Goal: Contribute content: Add original content to the website for others to see

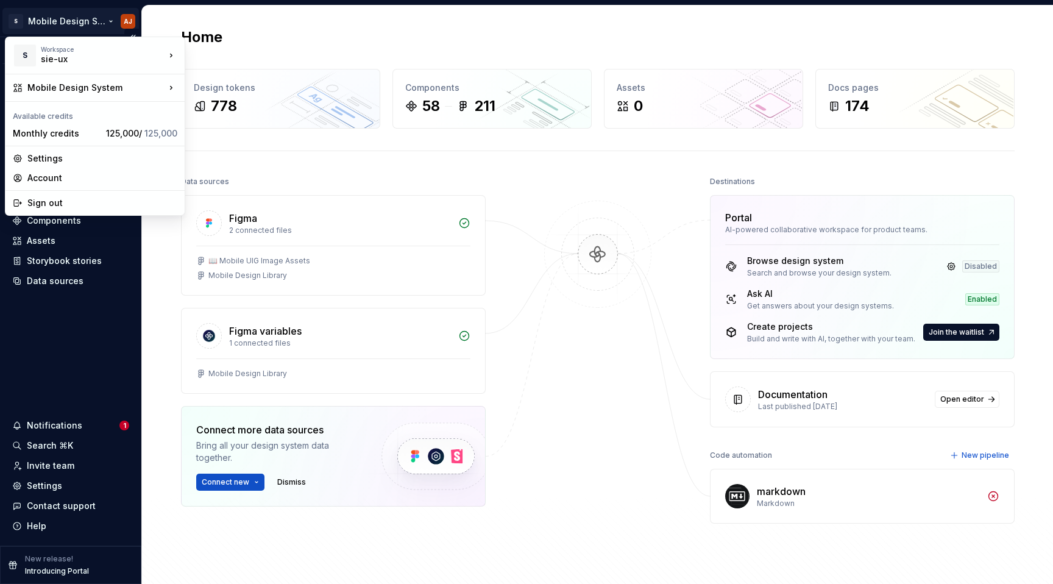
click at [105, 21] on html "S Mobile Design System AJ Version Current draft Home Documentation Analytics Co…" at bounding box center [526, 292] width 1053 height 584
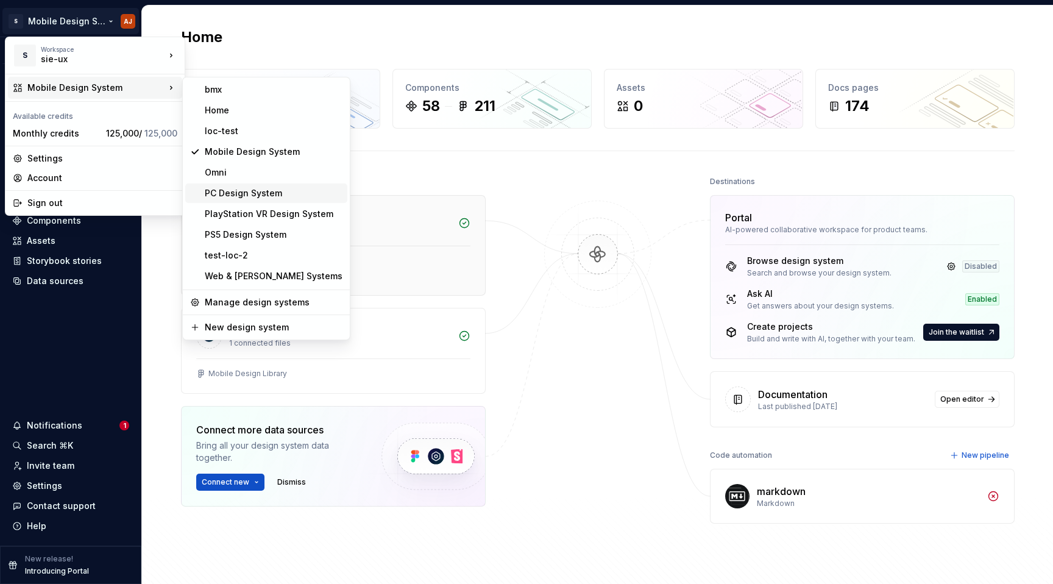
click at [259, 197] on div "PC Design System" at bounding box center [274, 193] width 138 height 12
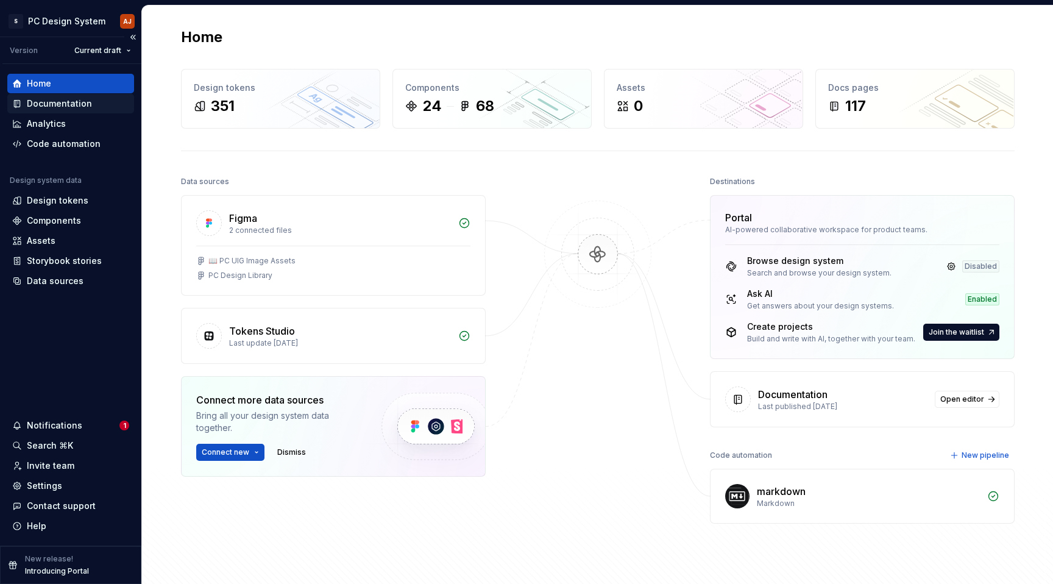
click at [73, 108] on div "Documentation" at bounding box center [59, 103] width 65 height 12
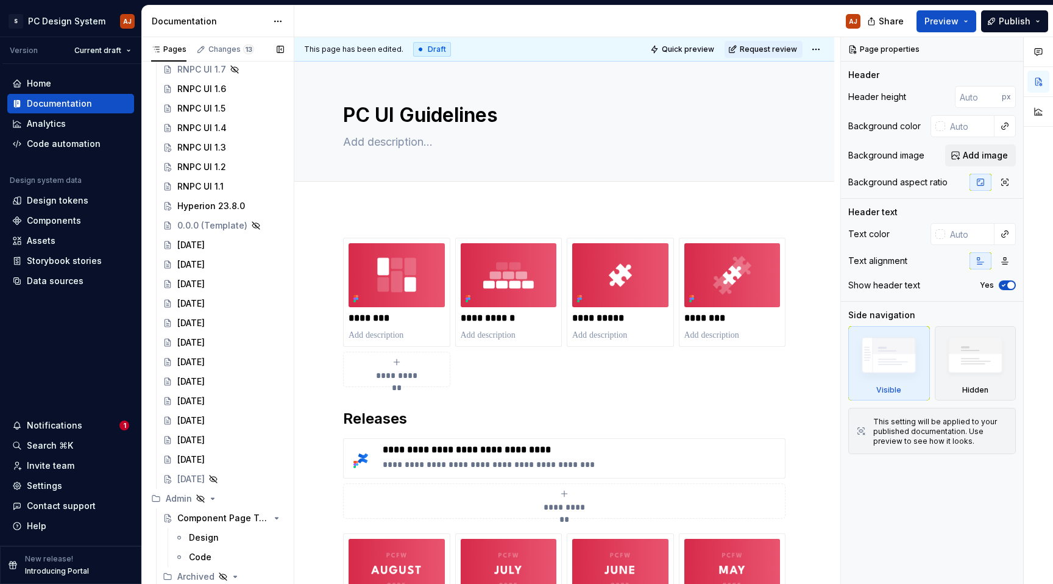
scroll to position [2408, 0]
click at [205, 248] on div "[DATE]" at bounding box center [190, 244] width 27 height 12
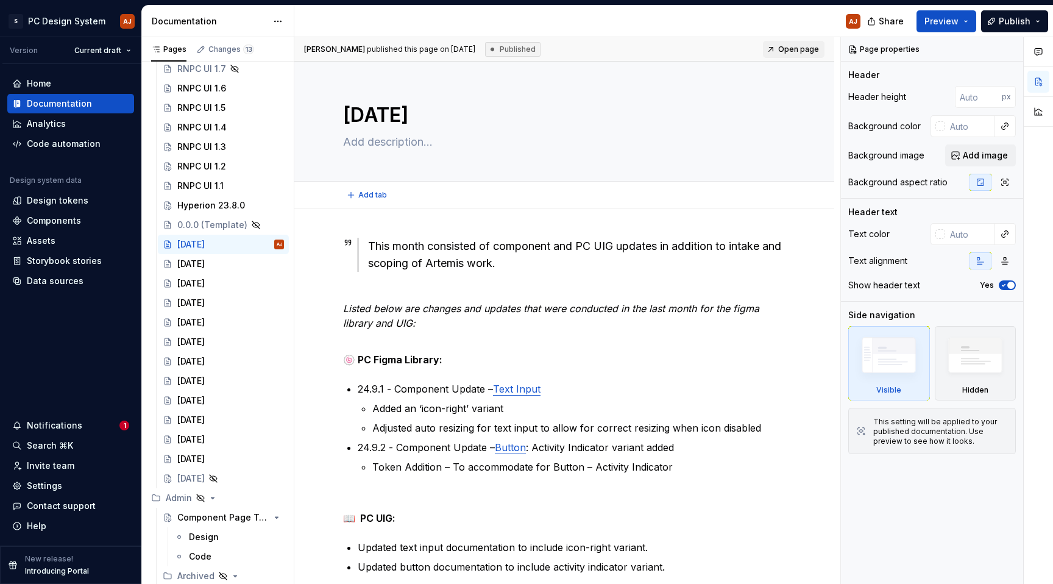
type textarea "*"
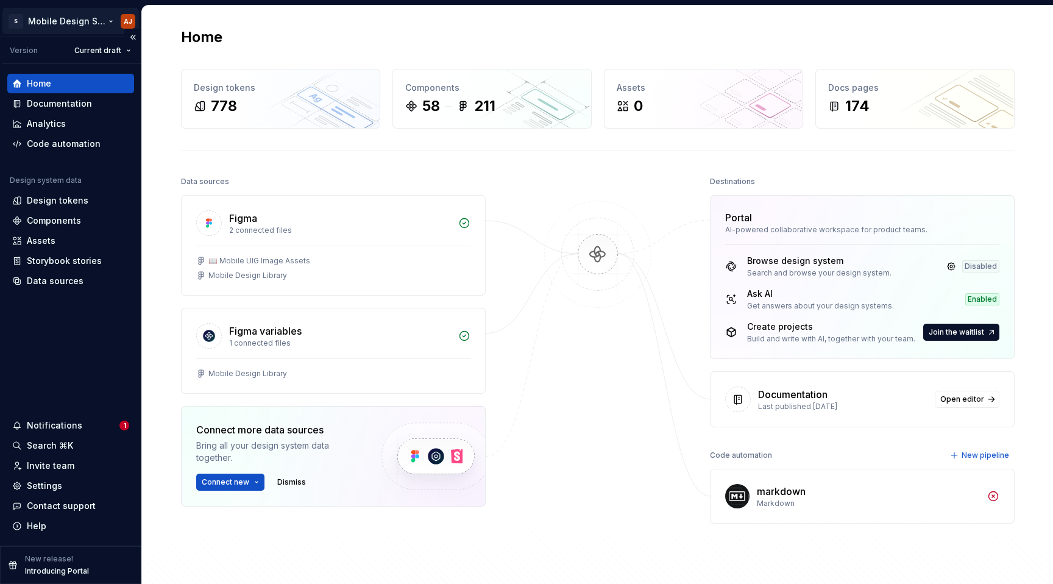
click at [96, 26] on html "S Mobile Design System AJ Version Current draft Home Documentation Analytics Co…" at bounding box center [526, 292] width 1053 height 584
click at [300, 43] on html "S Mobile Design System AJ Version Current draft Home Documentation Analytics Co…" at bounding box center [526, 292] width 1053 height 584
click at [65, 100] on div "Documentation" at bounding box center [59, 103] width 65 height 12
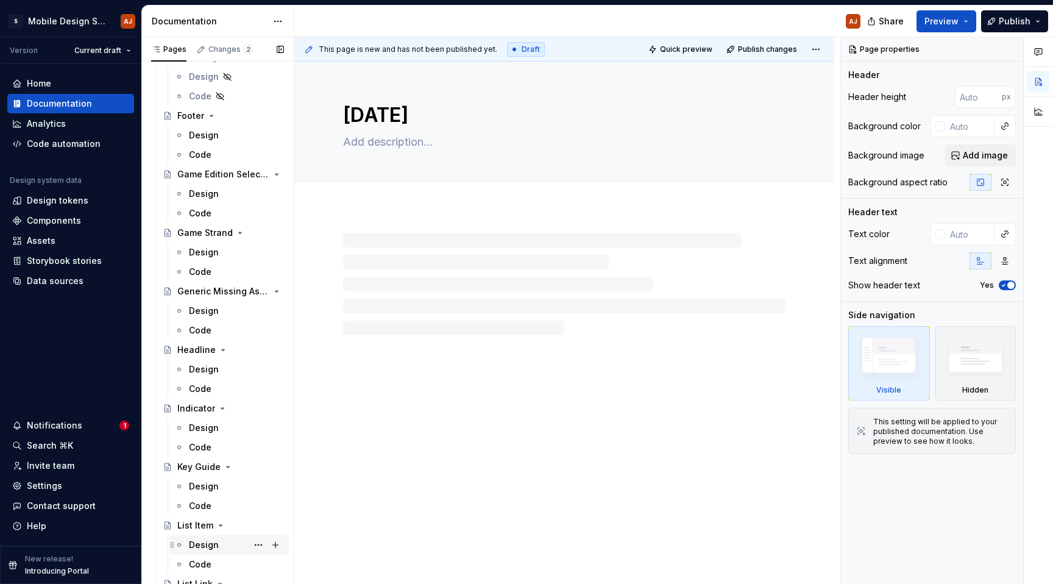
type textarea "*"
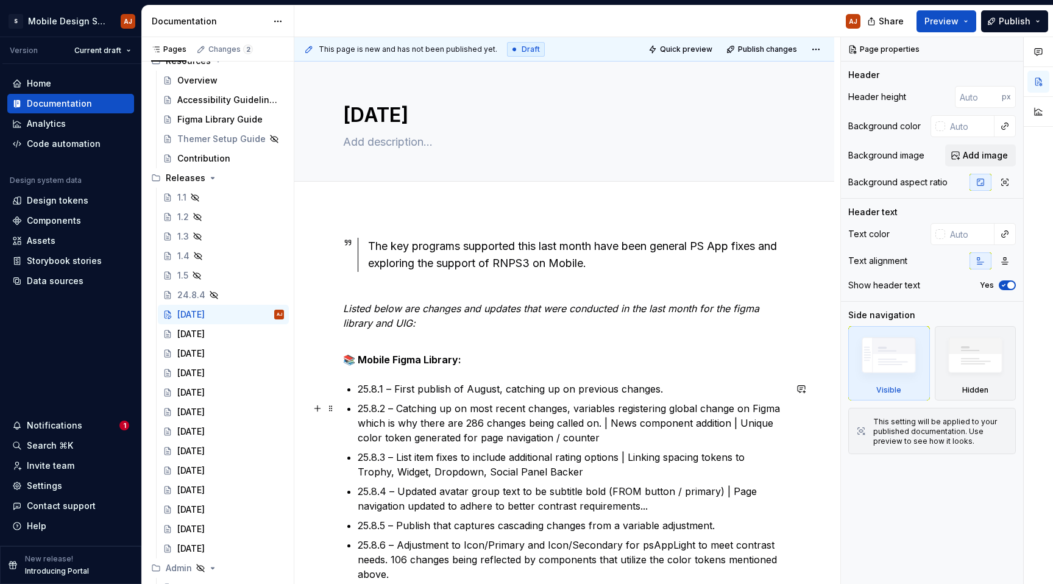
scroll to position [177, 0]
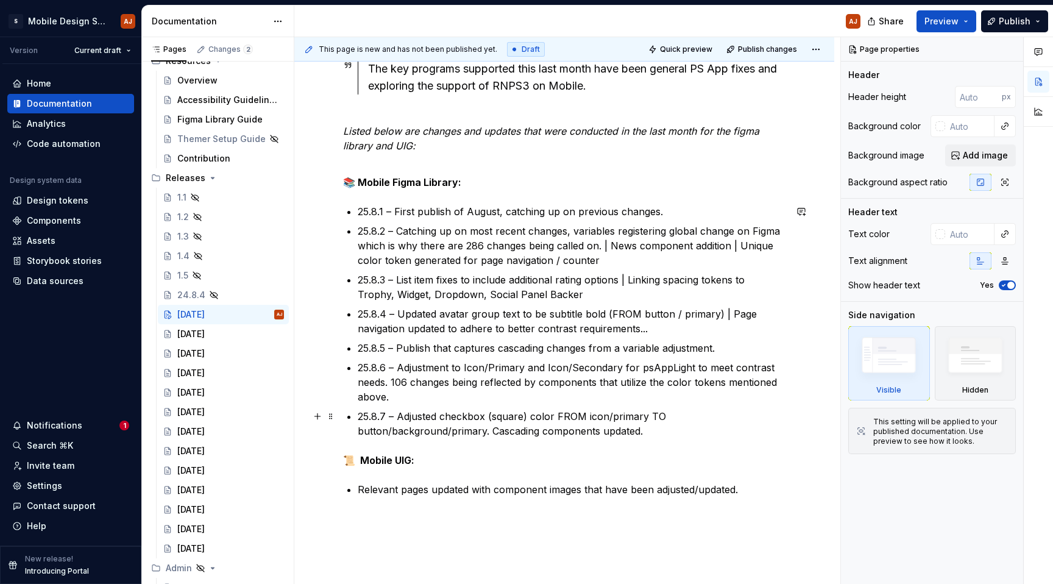
click at [438, 420] on p "25.8.7 – Adjusted checkbox (square) color FROM icon/primary TO button/backgroun…" at bounding box center [572, 423] width 428 height 29
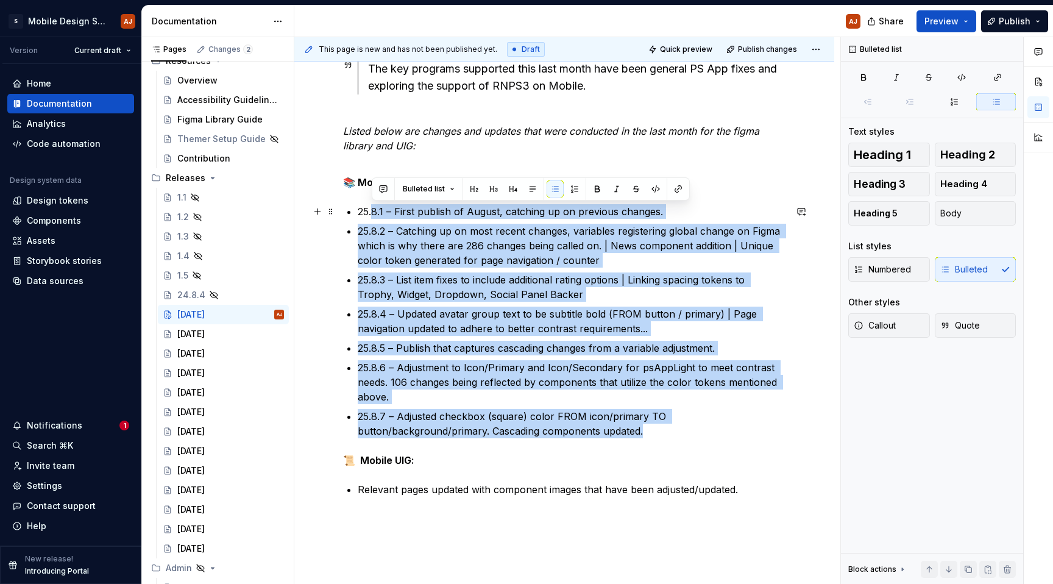
drag, startPoint x: 675, startPoint y: 432, endPoint x: 374, endPoint y: 207, distance: 376.1
click at [374, 207] on ul "25.8.1 – First publish of August, catching up on previous changes. 25.8.2 – Cat…" at bounding box center [572, 321] width 428 height 234
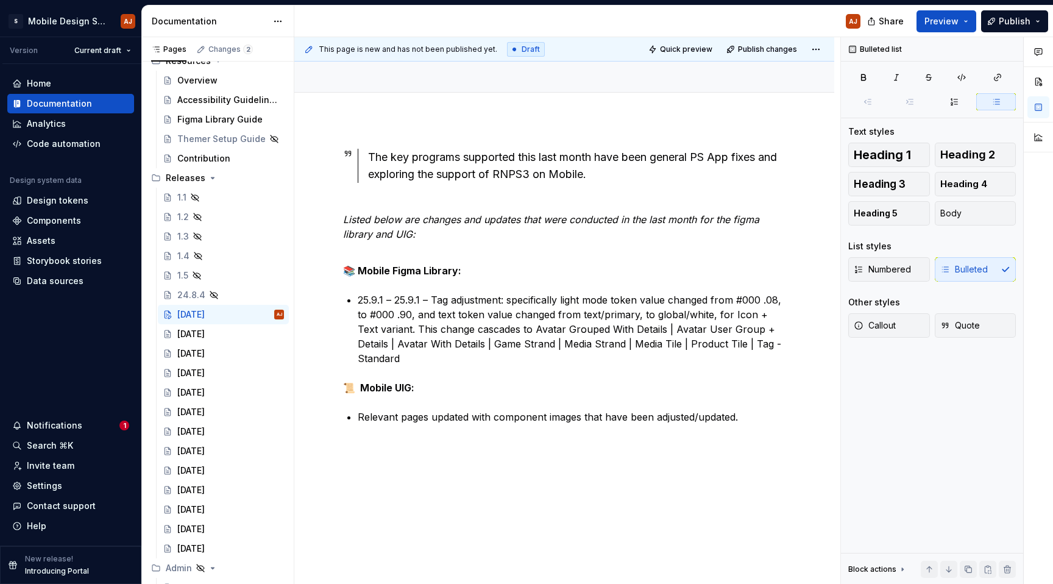
scroll to position [147, 0]
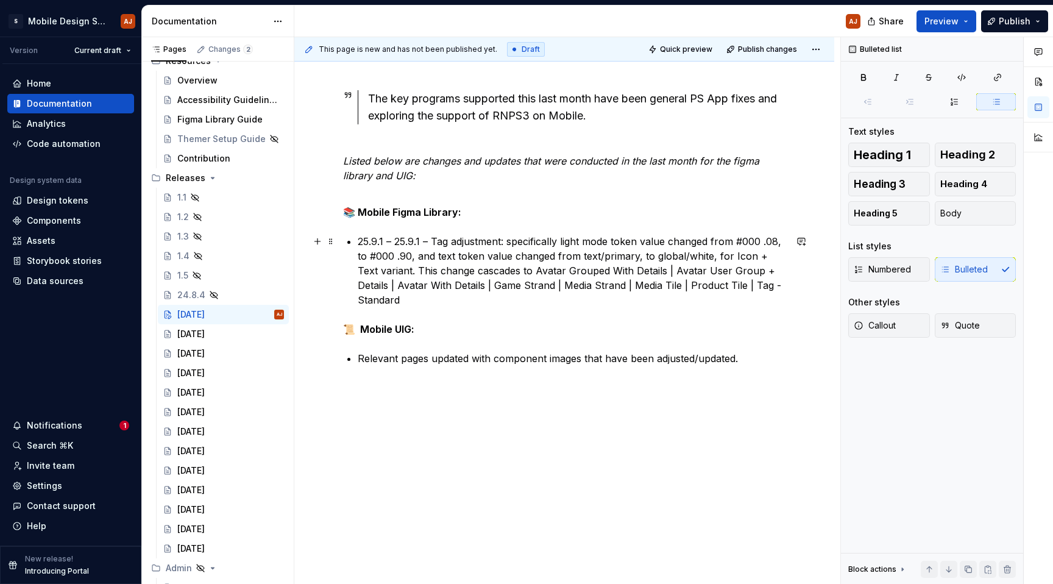
click at [397, 244] on p "25.9.1 – 25.9.1 – Tag adjustment: specifically light mode token value changed f…" at bounding box center [572, 270] width 428 height 73
click at [627, 305] on p "25.9.1 – Tag adjustment: specifically light mode token value changed from #000 …" at bounding box center [572, 270] width 428 height 73
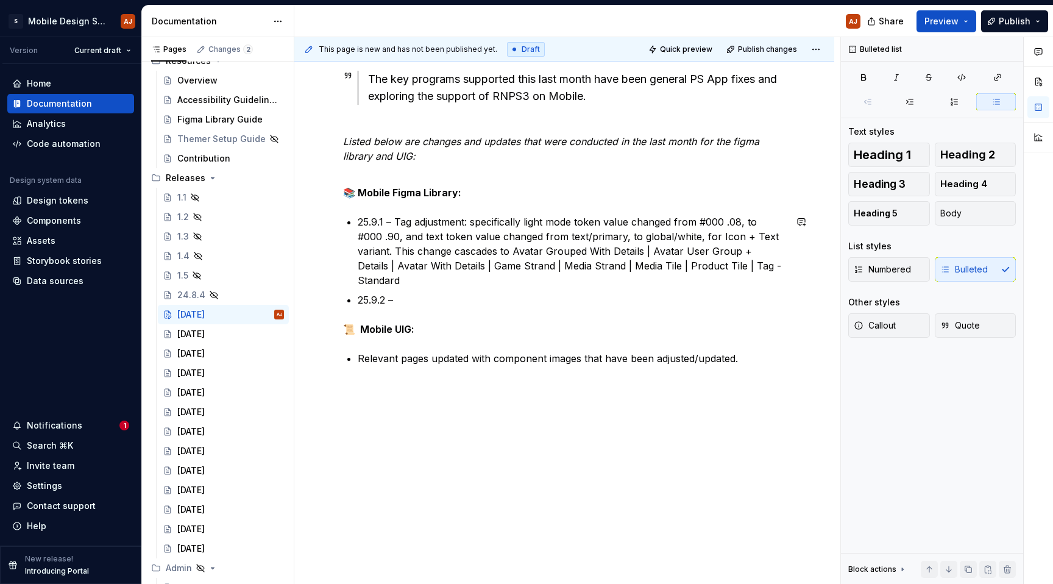
scroll to position [177, 0]
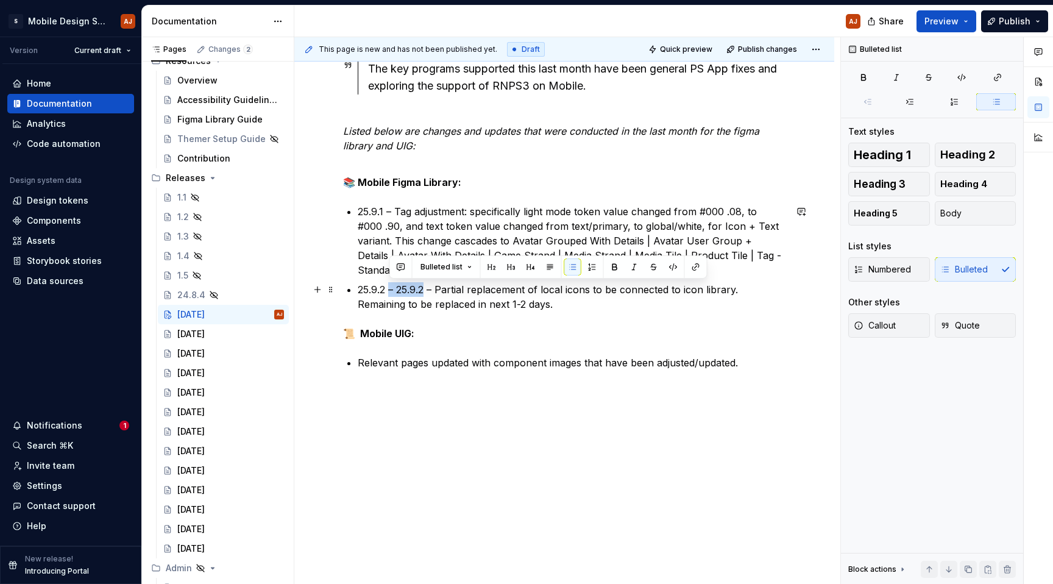
drag, startPoint x: 425, startPoint y: 290, endPoint x: 389, endPoint y: 290, distance: 36.0
click at [389, 290] on p "25.9.2 – 25.9.2 – Partial replacement of local icons to be connected to icon li…" at bounding box center [572, 296] width 428 height 29
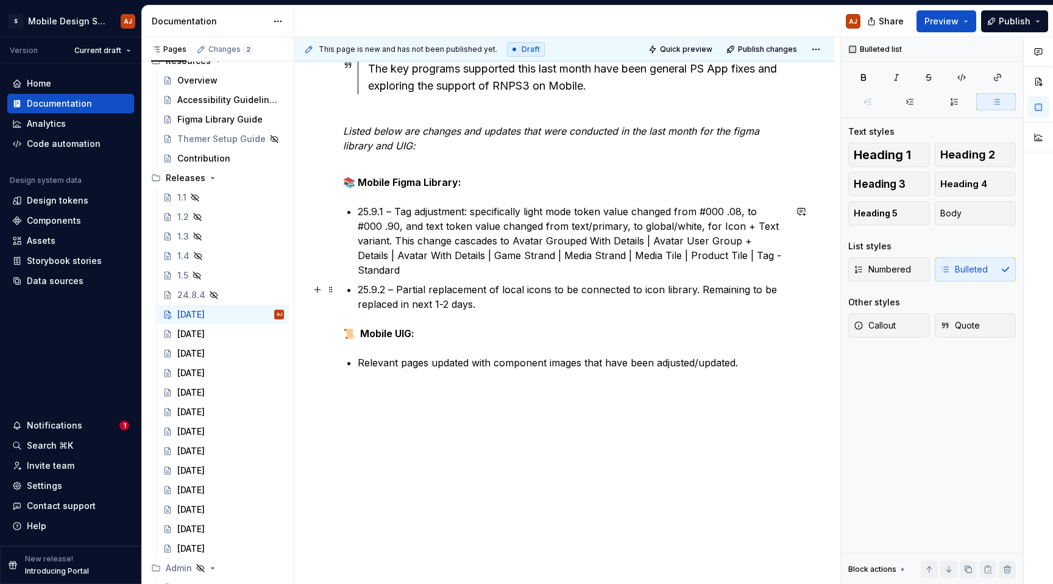
click at [478, 306] on p "25.9.2 – Partial replacement of local icons to be connected to icon library. Re…" at bounding box center [572, 296] width 428 height 29
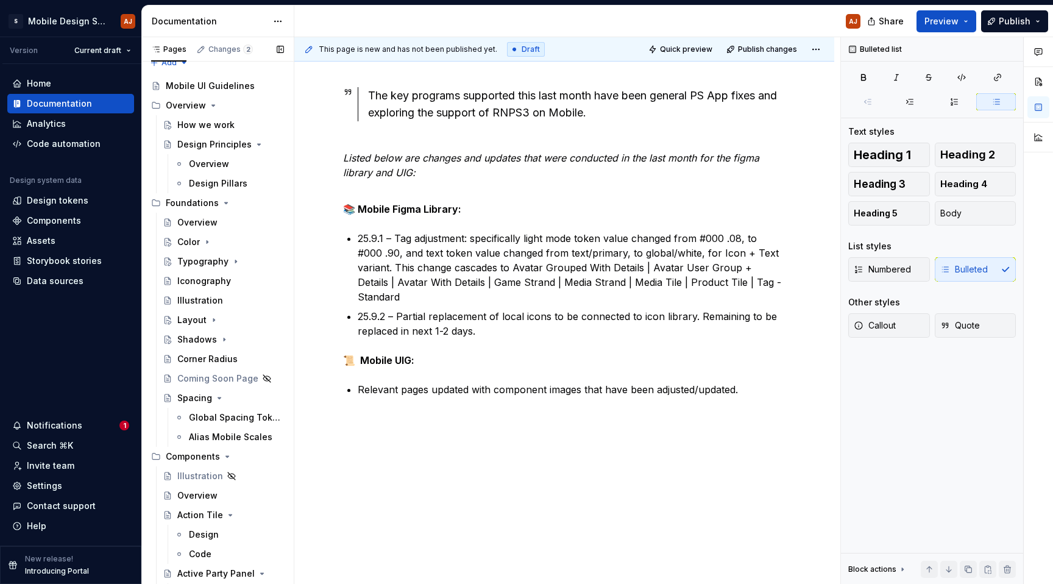
scroll to position [0, 0]
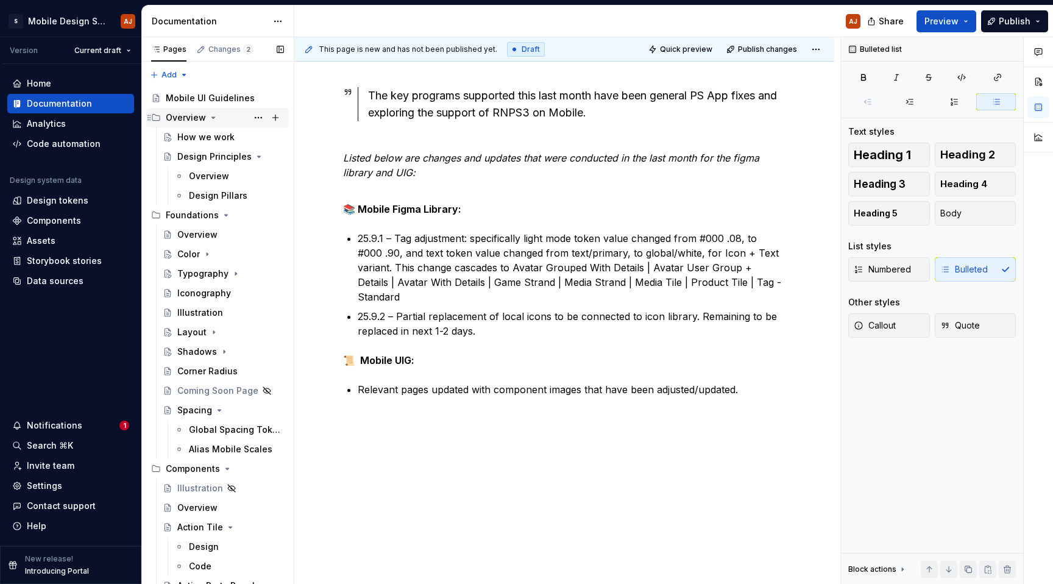
click at [202, 113] on div "Overview" at bounding box center [186, 118] width 40 height 12
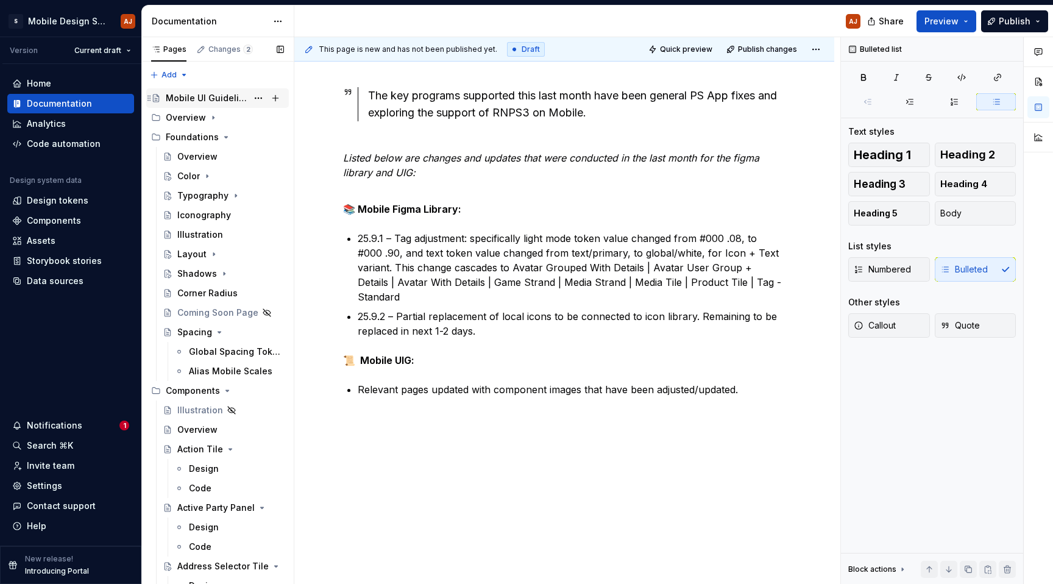
click at [190, 100] on div "Mobile UI Guidelines" at bounding box center [207, 98] width 82 height 12
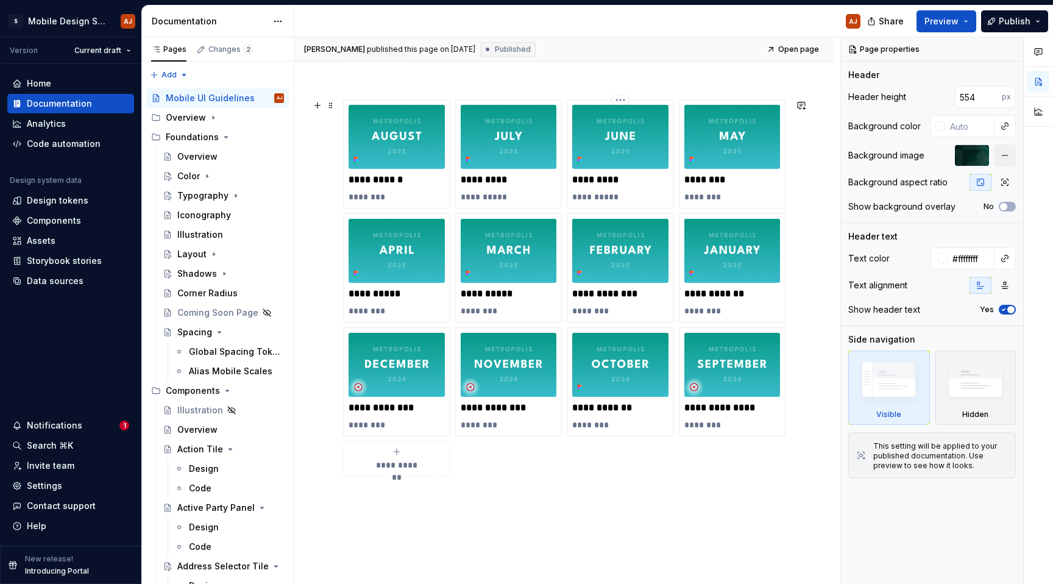
scroll to position [716, 0]
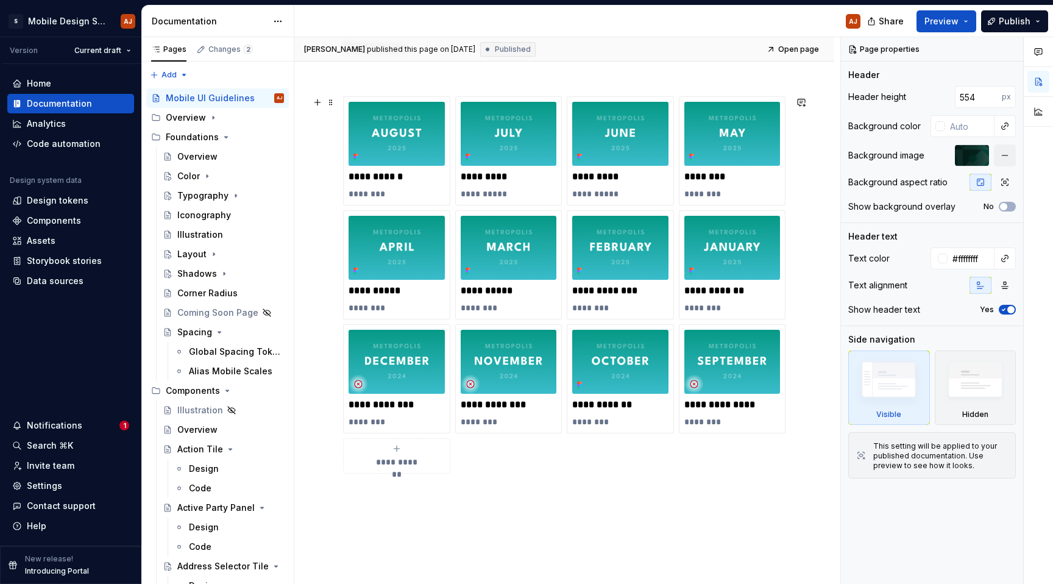
click at [383, 459] on span "**********" at bounding box center [396, 462] width 53 height 12
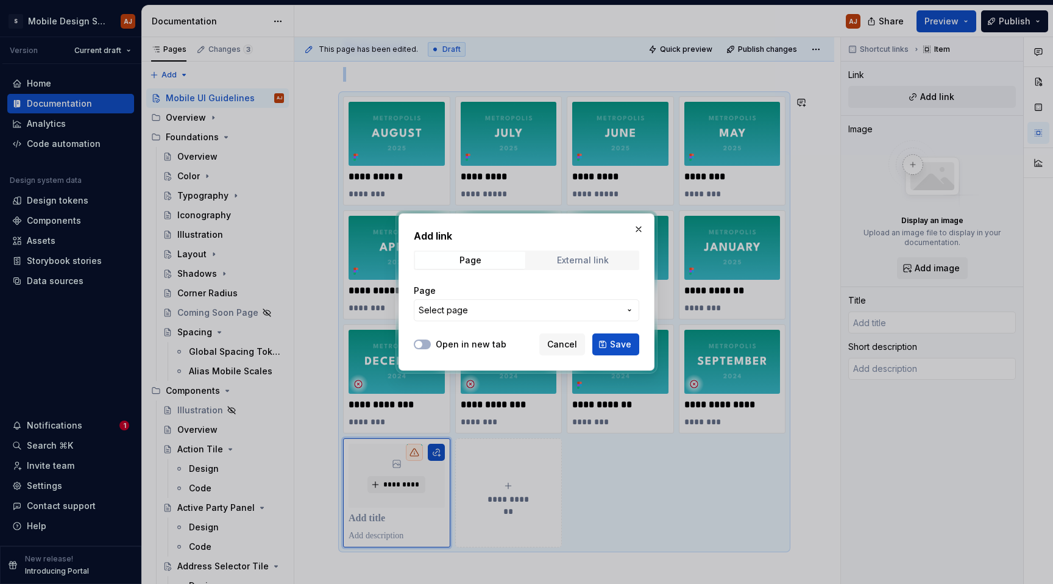
click at [594, 254] on span "External link" at bounding box center [583, 260] width 110 height 17
click at [506, 258] on span "Page" at bounding box center [470, 260] width 110 height 17
click at [583, 314] on span "Select page" at bounding box center [519, 310] width 201 height 12
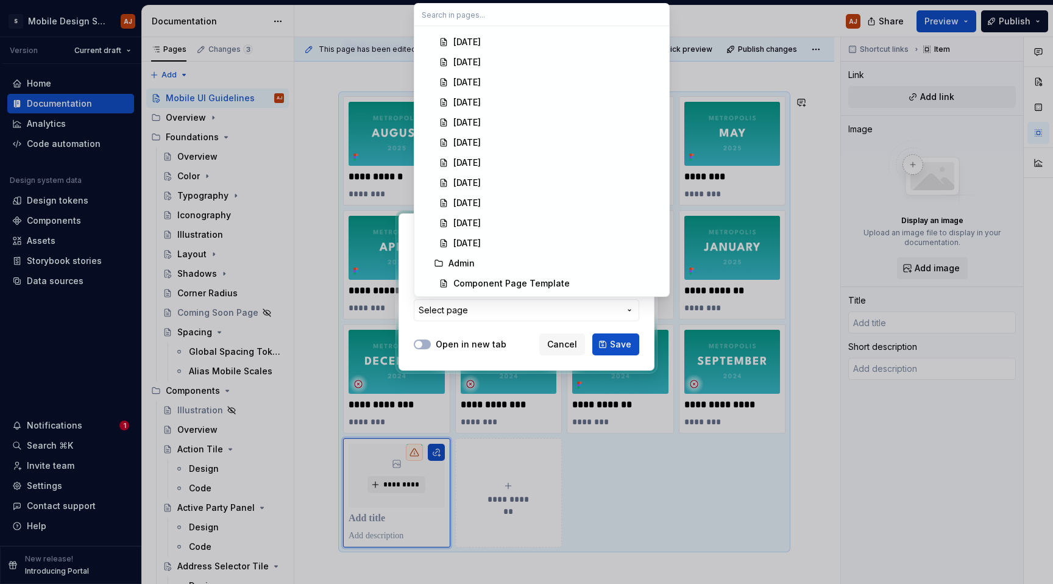
scroll to position [4449, 0]
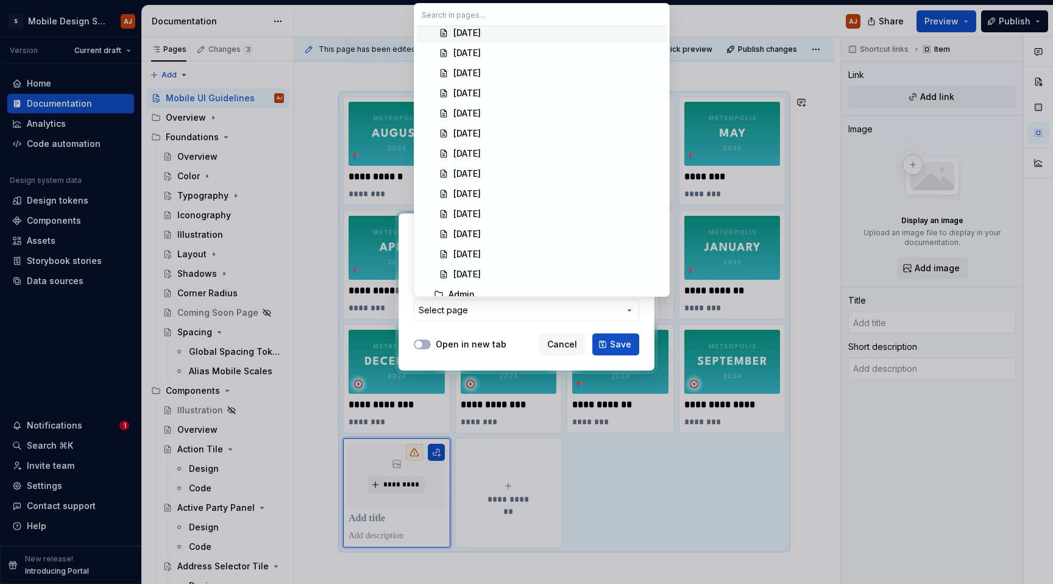
click at [585, 29] on div "[DATE]" at bounding box center [557, 33] width 208 height 12
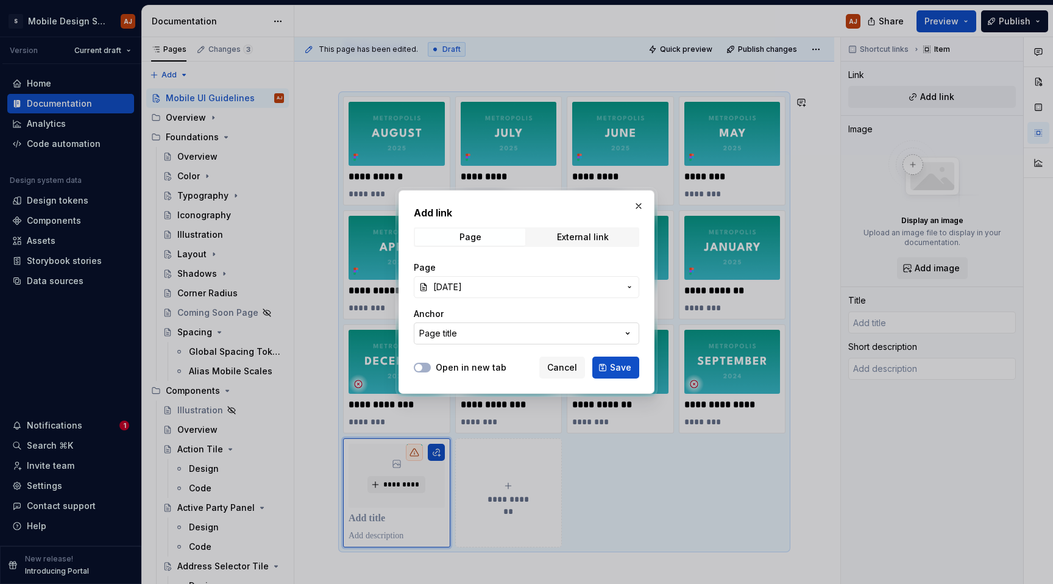
click at [561, 342] on button "Page title" at bounding box center [526, 333] width 225 height 22
click at [561, 342] on div "Add link Page External link Page September 2025 Anchor Page title Open in new t…" at bounding box center [526, 292] width 1053 height 584
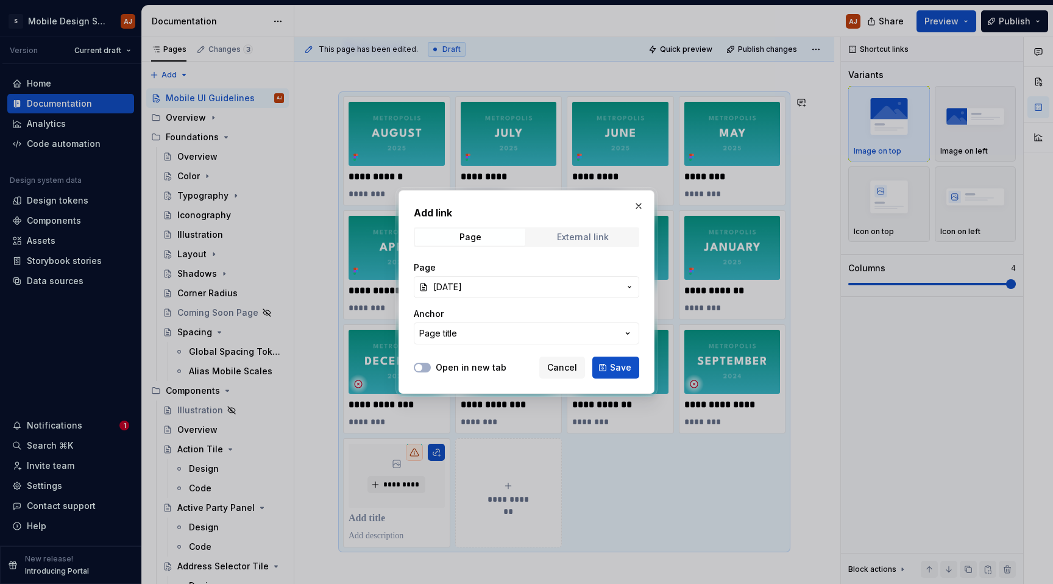
click at [590, 239] on div "External link" at bounding box center [583, 237] width 52 height 10
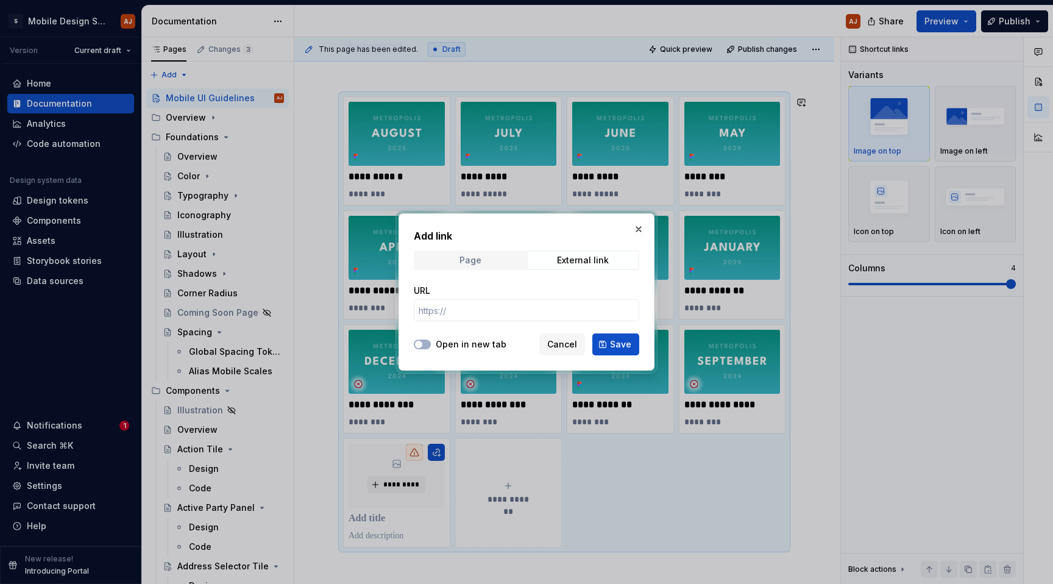
click at [494, 266] on span "Page" at bounding box center [470, 260] width 110 height 17
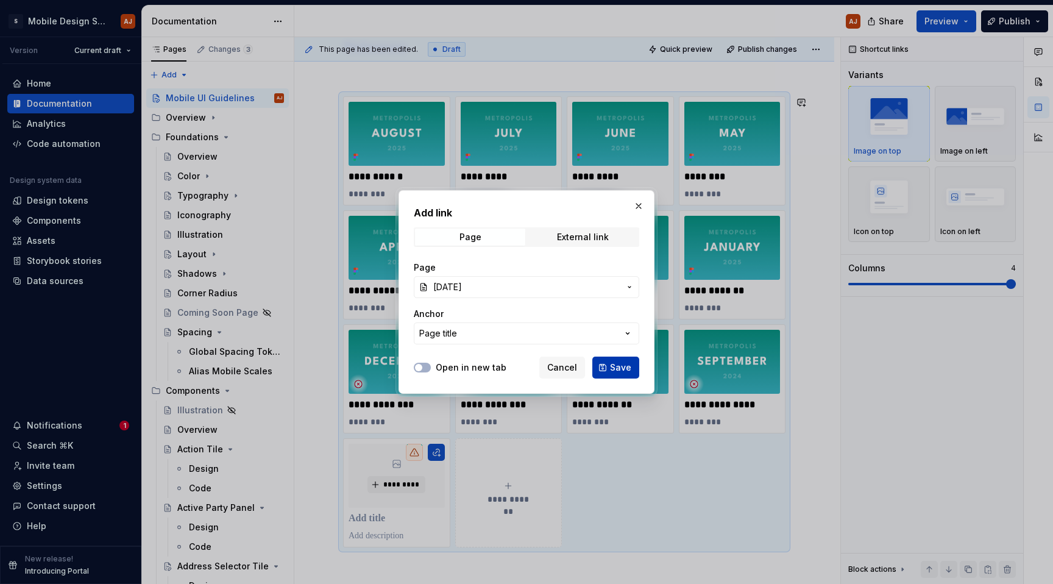
click at [608, 363] on button "Save" at bounding box center [615, 367] width 47 height 22
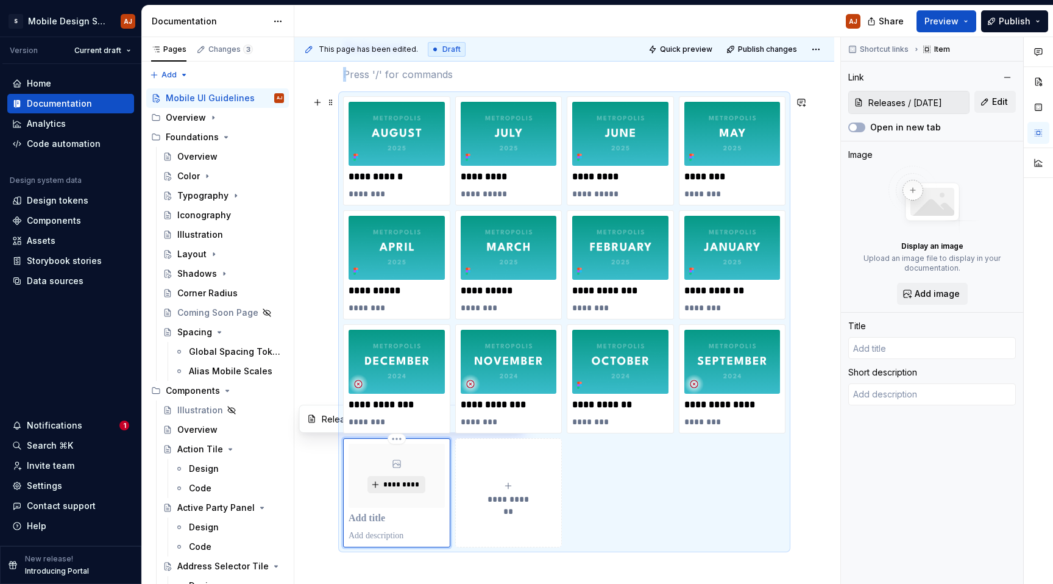
click at [403, 481] on span "*********" at bounding box center [401, 485] width 37 height 10
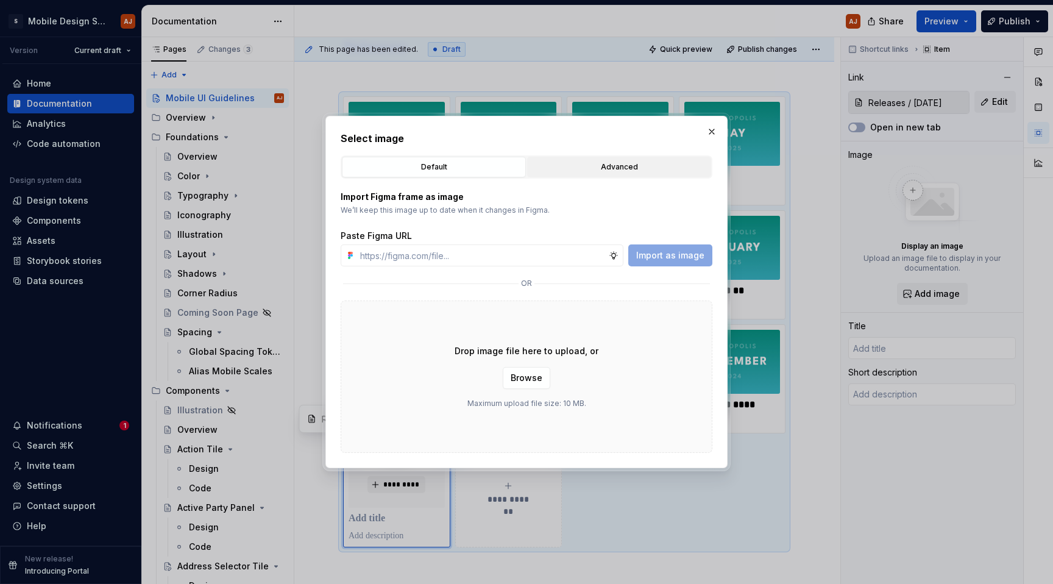
click at [591, 166] on div "Advanced" at bounding box center [618, 167] width 175 height 12
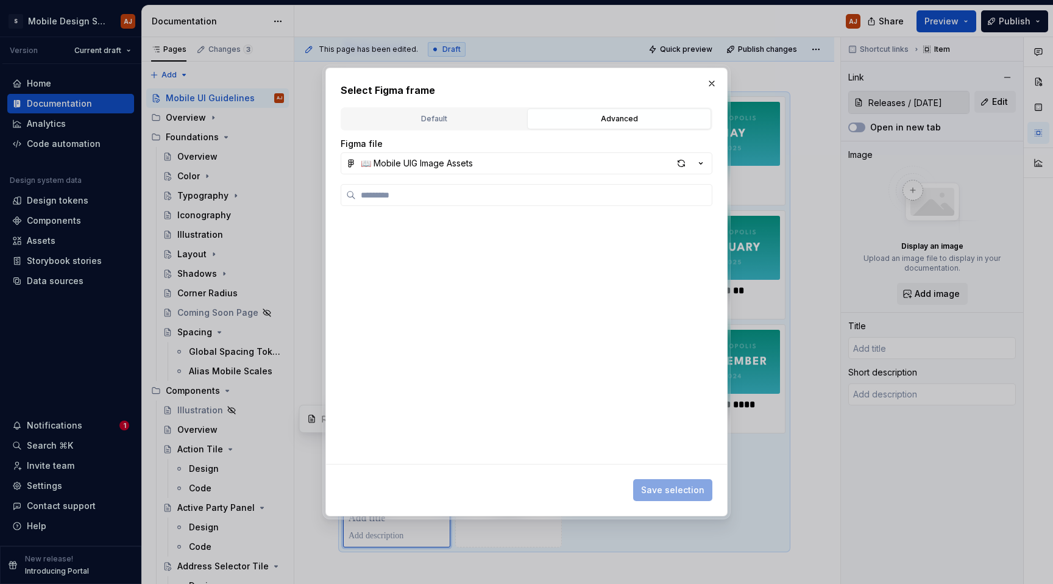
scroll to position [1358, 0]
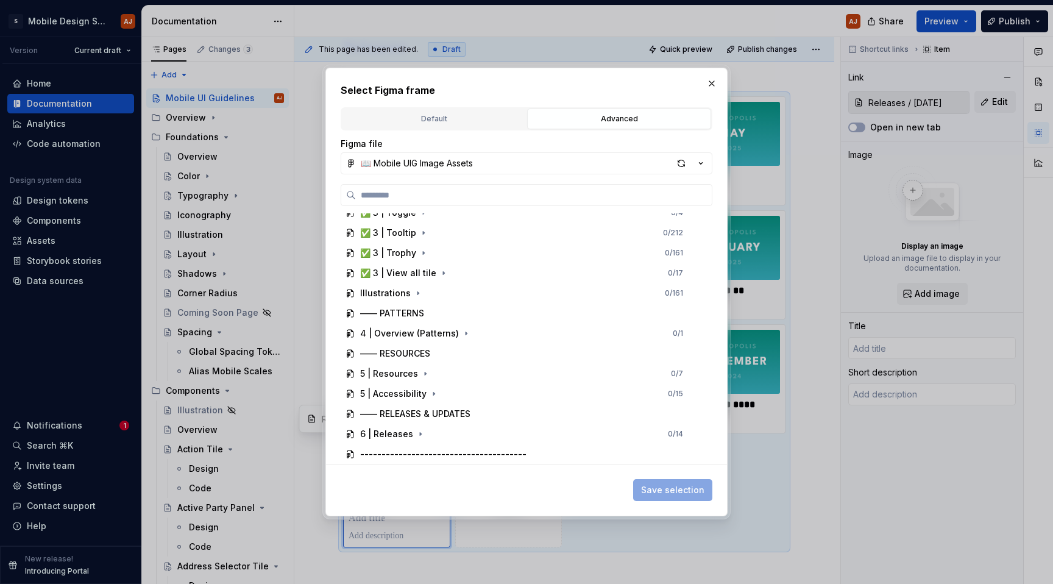
type textarea "*"
type input "[DATE]"
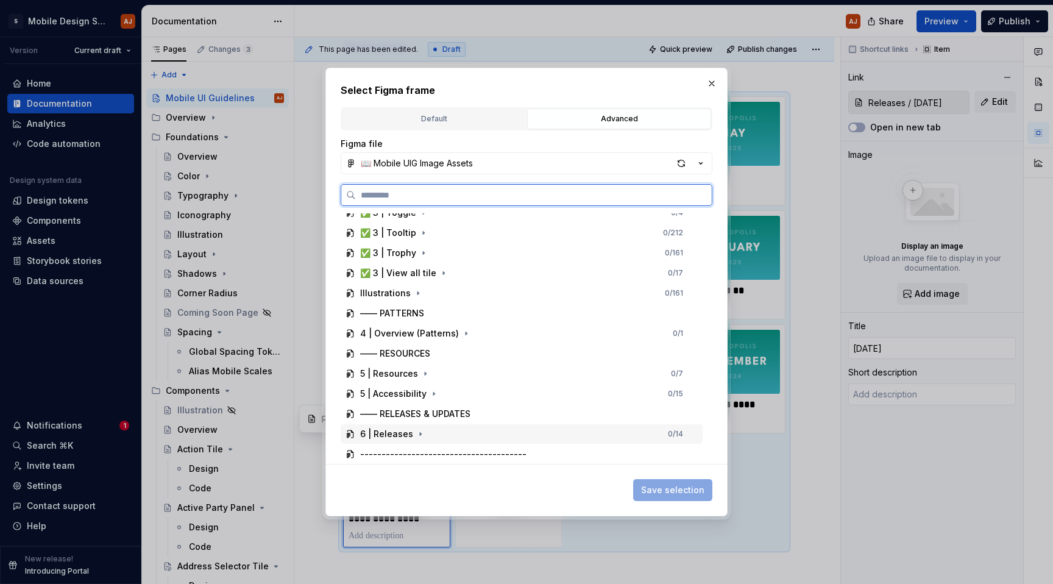
click at [372, 430] on div "6 | Releases" at bounding box center [386, 434] width 53 height 12
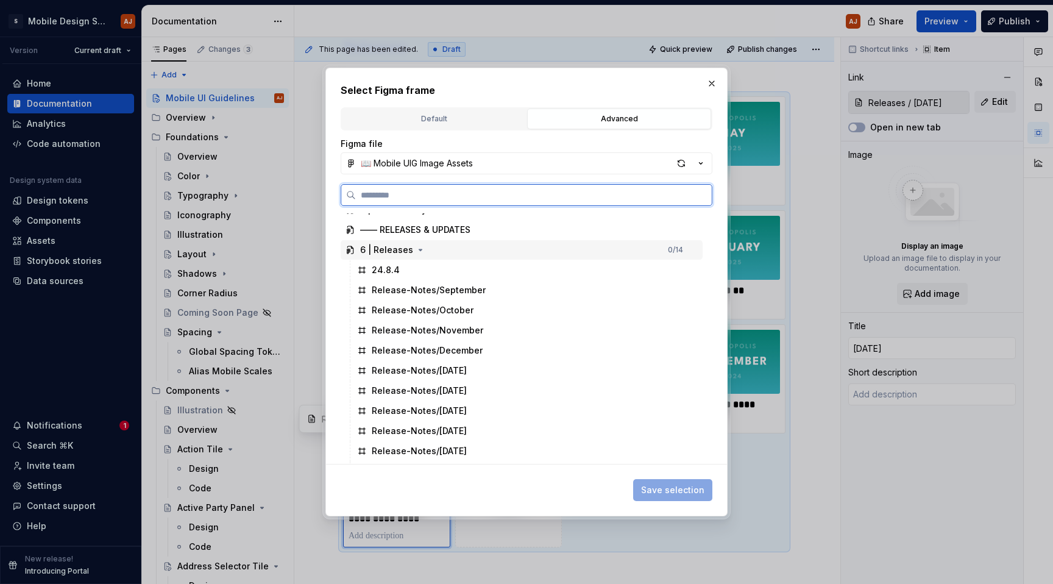
scroll to position [1639, 0]
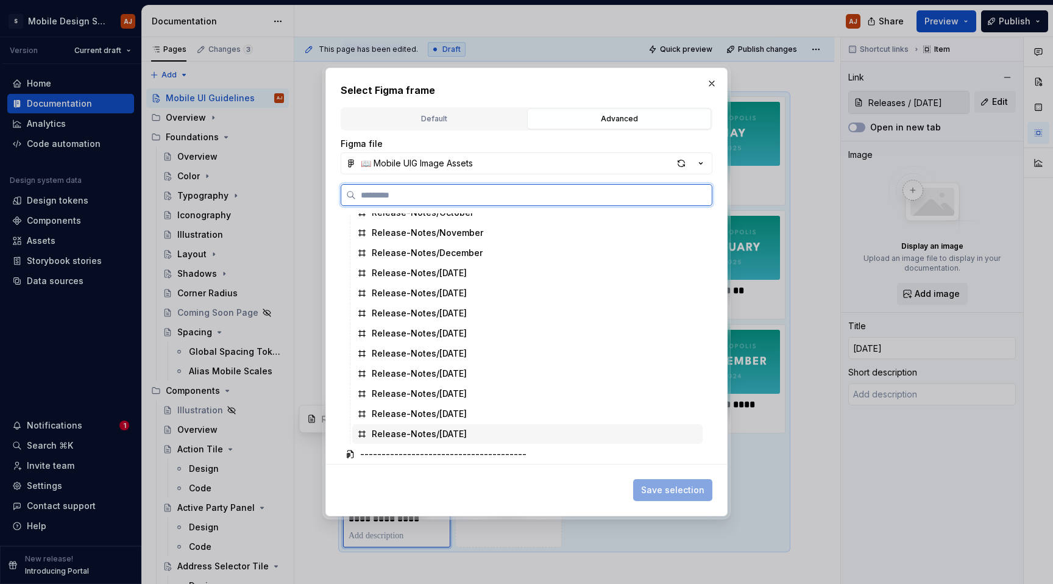
click at [411, 437] on div "Release-Notes/Aug25" at bounding box center [419, 434] width 95 height 12
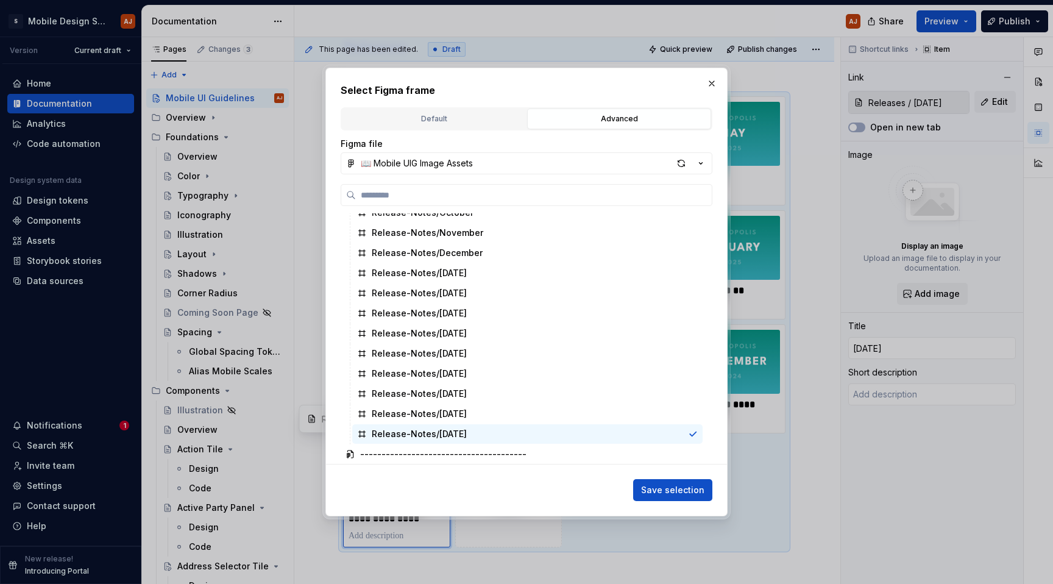
click at [673, 505] on div "Select Figma frame Default Advanced Import Figma frame as image We’ll keep this…" at bounding box center [526, 292] width 402 height 449
click at [677, 491] on span "Save selection" at bounding box center [672, 490] width 63 height 12
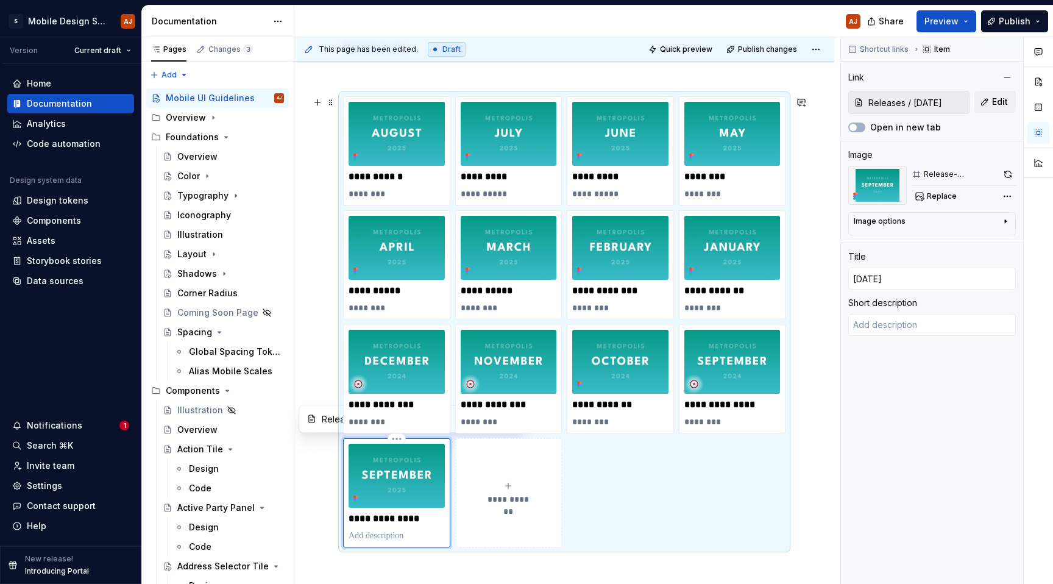
click at [425, 513] on p "**********" at bounding box center [397, 518] width 96 height 12
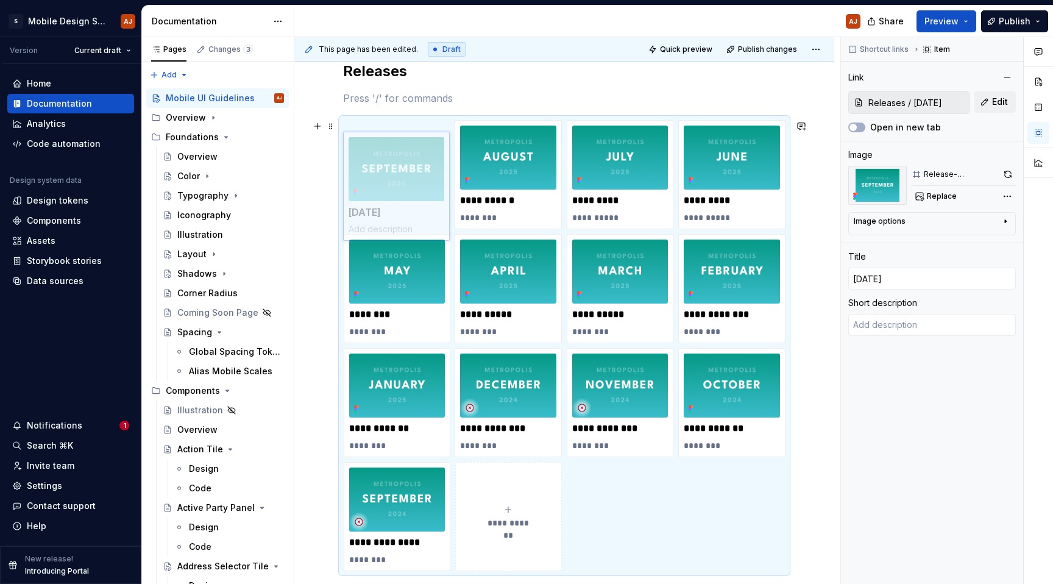
drag, startPoint x: 423, startPoint y: 457, endPoint x: 400, endPoint y: 129, distance: 328.6
click at [400, 129] on body "S Mobile Design System AJ Version Current draft Home Documentation Analytics Co…" at bounding box center [526, 292] width 1053 height 584
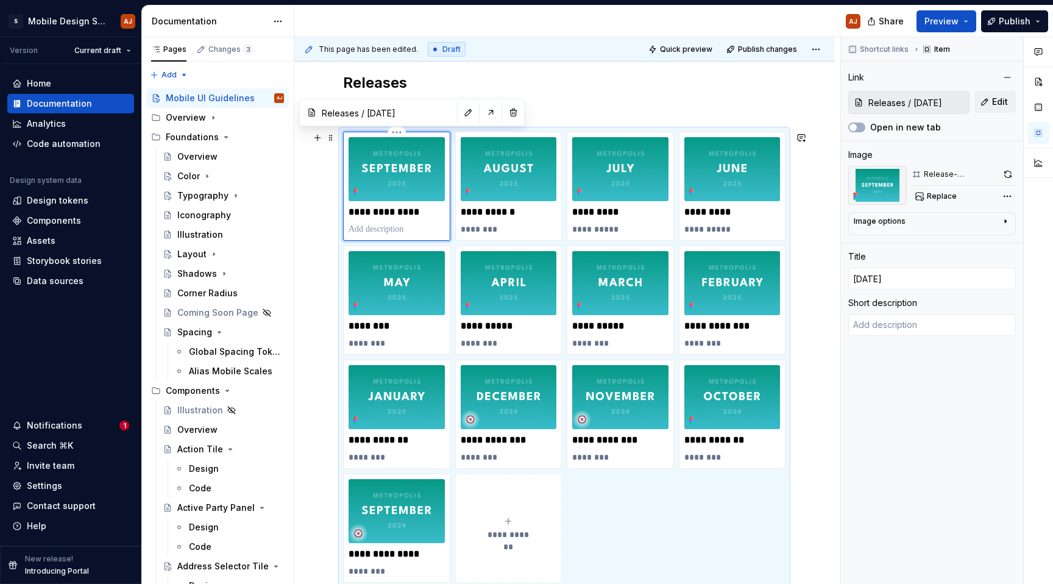
click at [389, 232] on p at bounding box center [397, 229] width 96 height 12
type textarea "*"
type textarea "09"
type textarea "*"
type textarea "09/"
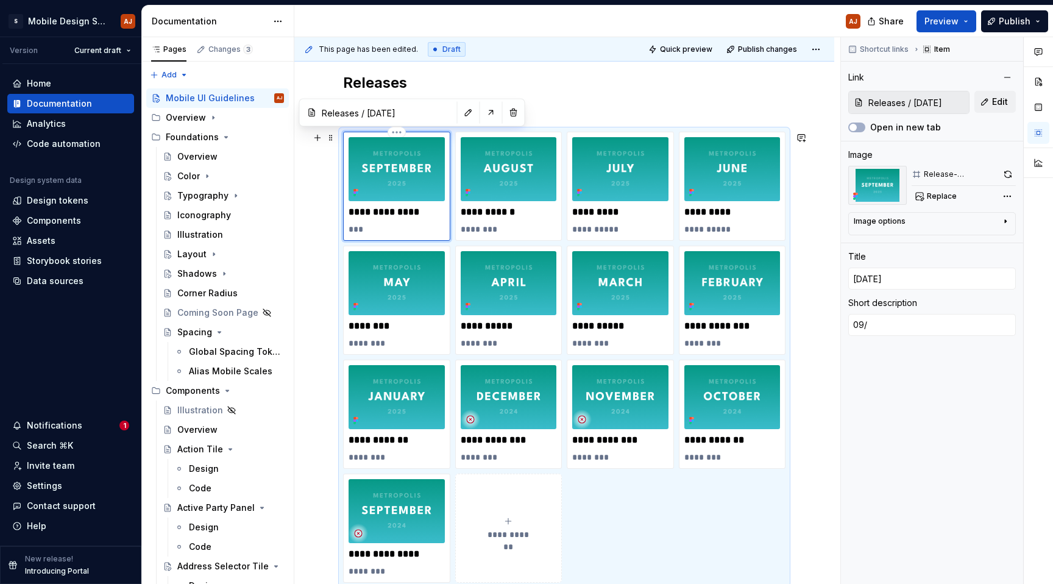
type textarea "*"
type textarea "09/3"
type textarea "*"
type textarea "09/30"
type textarea "*"
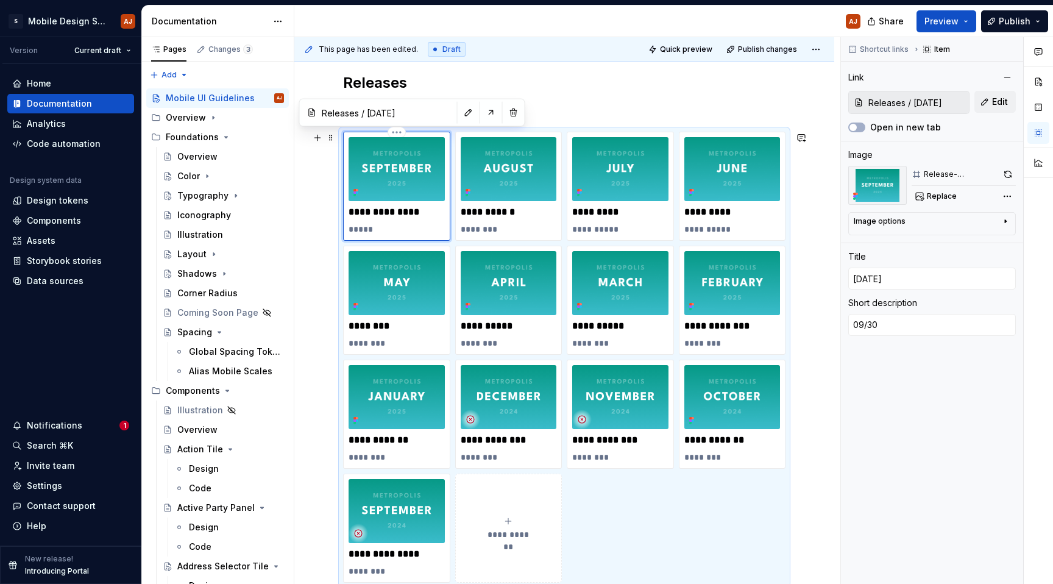
type textarea "09/30/"
type textarea "*"
type textarea "09/30/1"
type textarea "*"
type textarea "09/30/10"
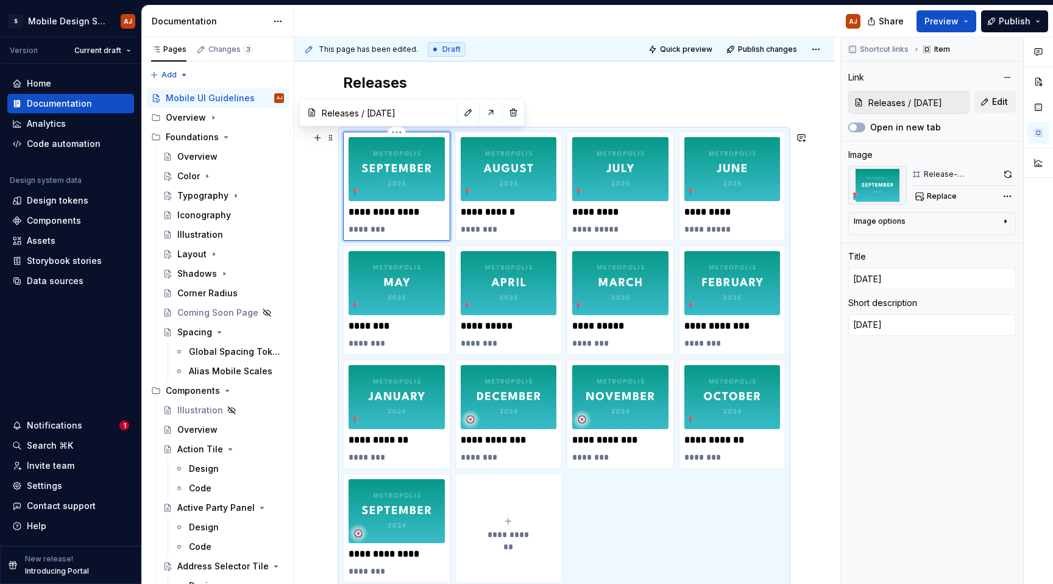
type textarea "*"
type textarea "09/30/1"
type textarea "*"
type textarea "09/30/"
type textarea "*"
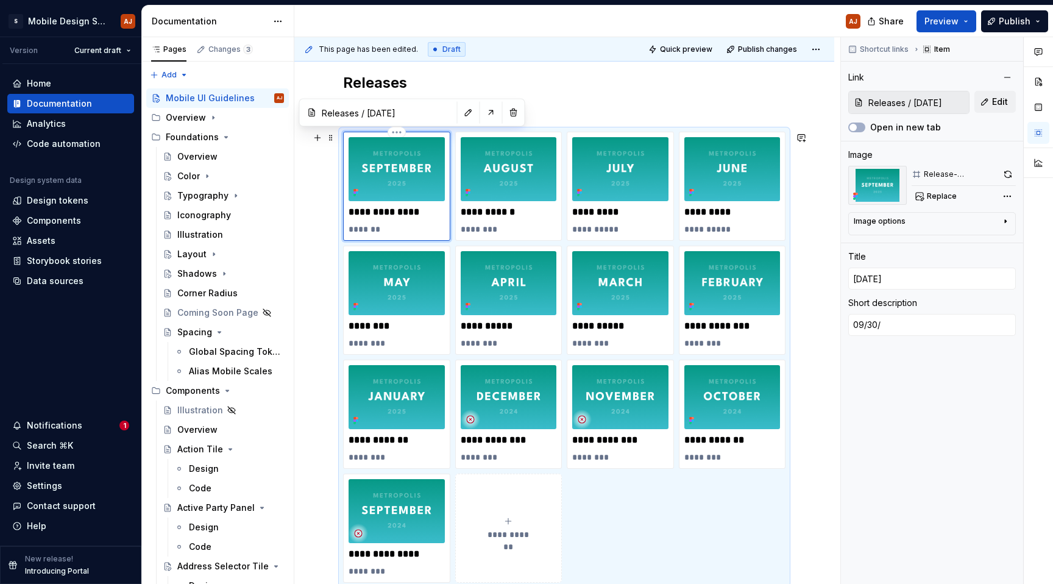
type textarea "09/30/2"
type textarea "*"
type textarea "09/30/20"
type textarea "*"
type textarea "09/30/202"
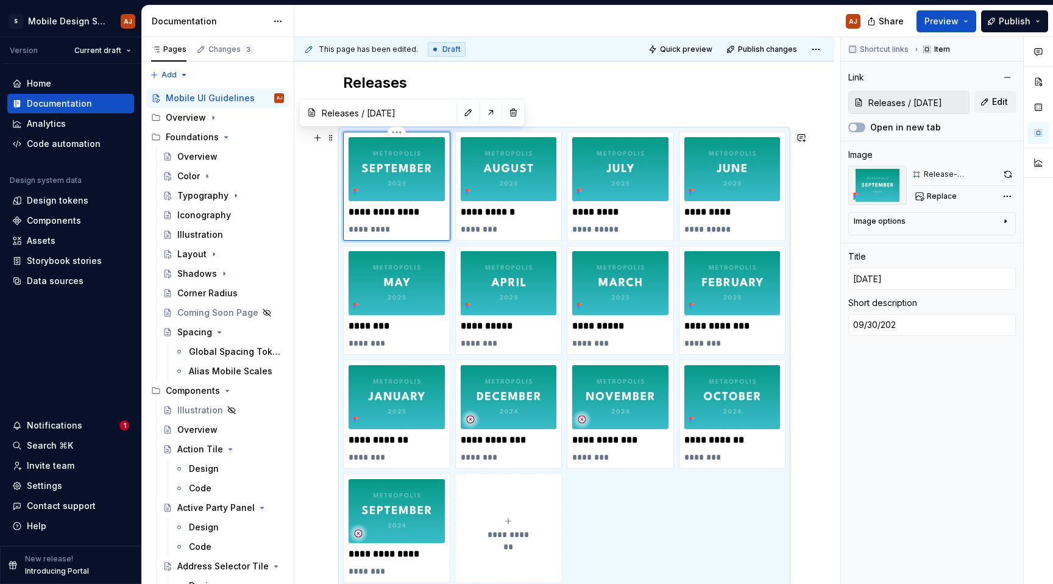
type textarea "*"
type textarea "09/30/2025"
click at [304, 224] on div "**********" at bounding box center [564, 284] width 540 height 1078
click at [388, 228] on p "**********" at bounding box center [397, 229] width 96 height 12
type textarea "*"
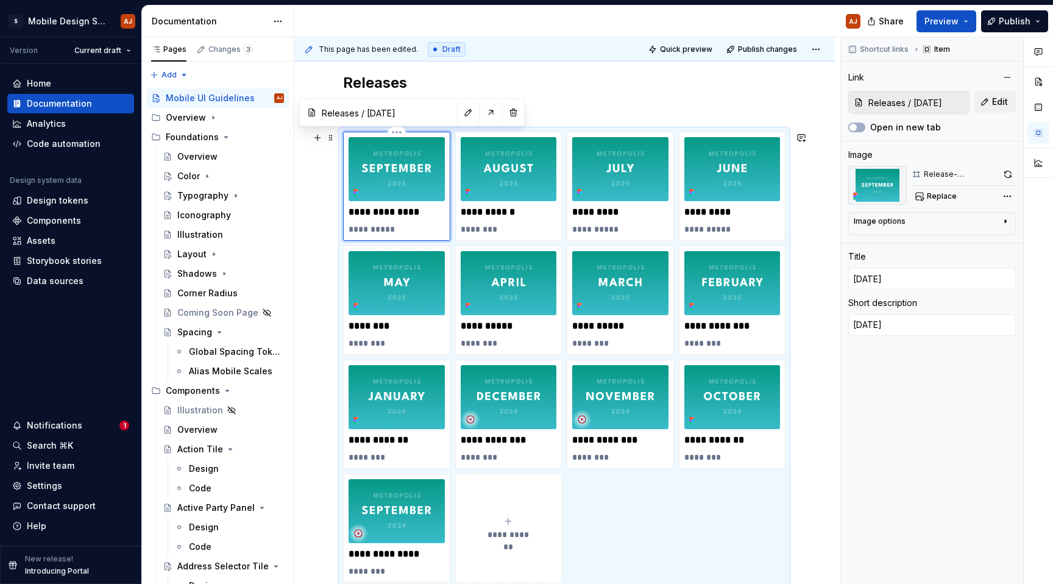
type textarea "09/30/225"
type textarea "*"
type textarea "09/30/25"
click at [808, 338] on div "**********" at bounding box center [564, 284] width 540 height 1078
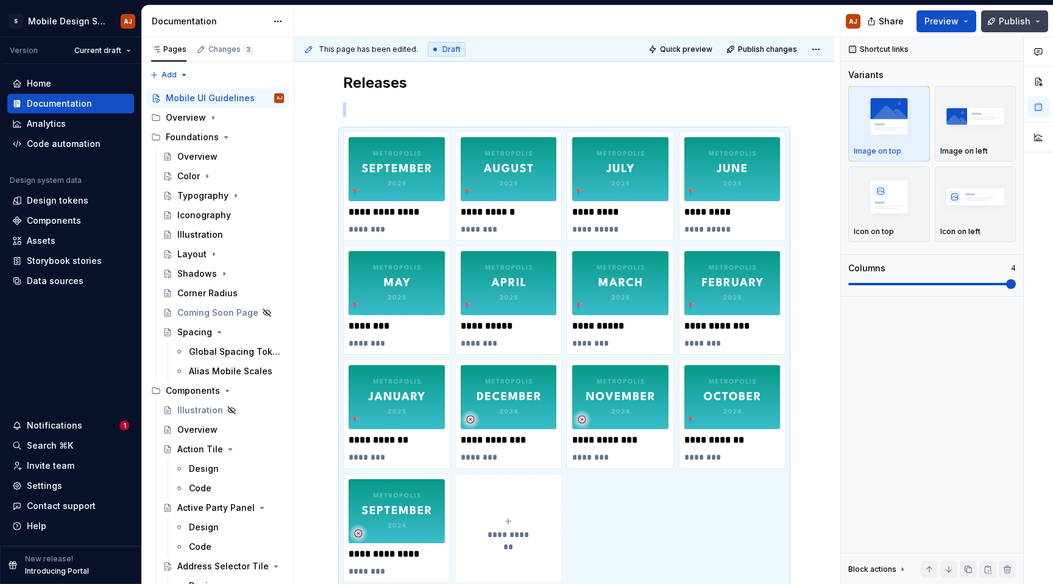
click at [1002, 16] on span "Publish" at bounding box center [1015, 21] width 32 height 12
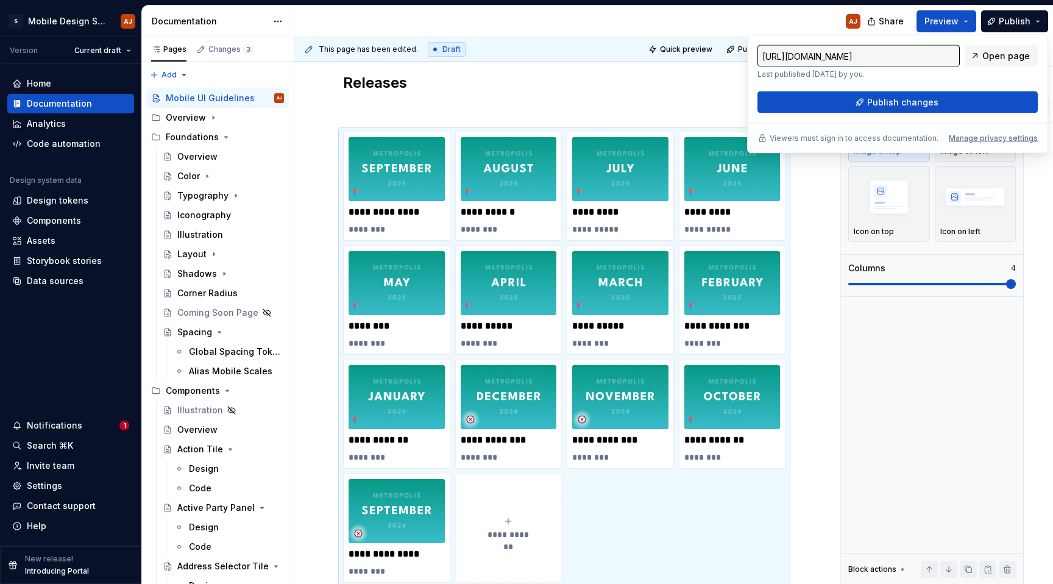
click at [951, 85] on div "https://mobile.uig.ux.sie.sony.com/latest/mobile-ui-guidelines-ETSrtyuD Last pu…" at bounding box center [897, 79] width 280 height 68
click at [951, 95] on button "Publish changes" at bounding box center [897, 102] width 280 height 22
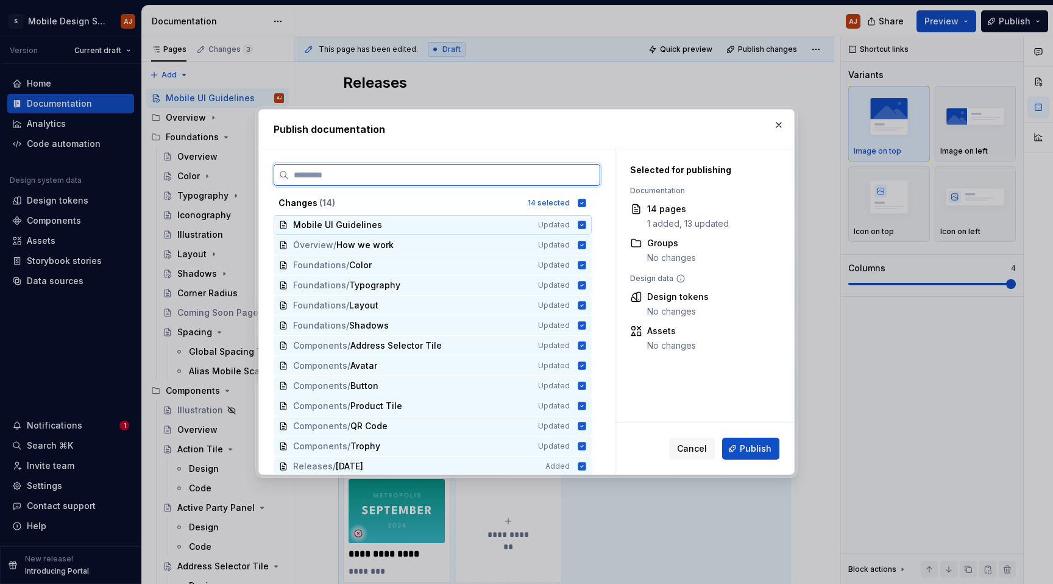
scroll to position [23, 0]
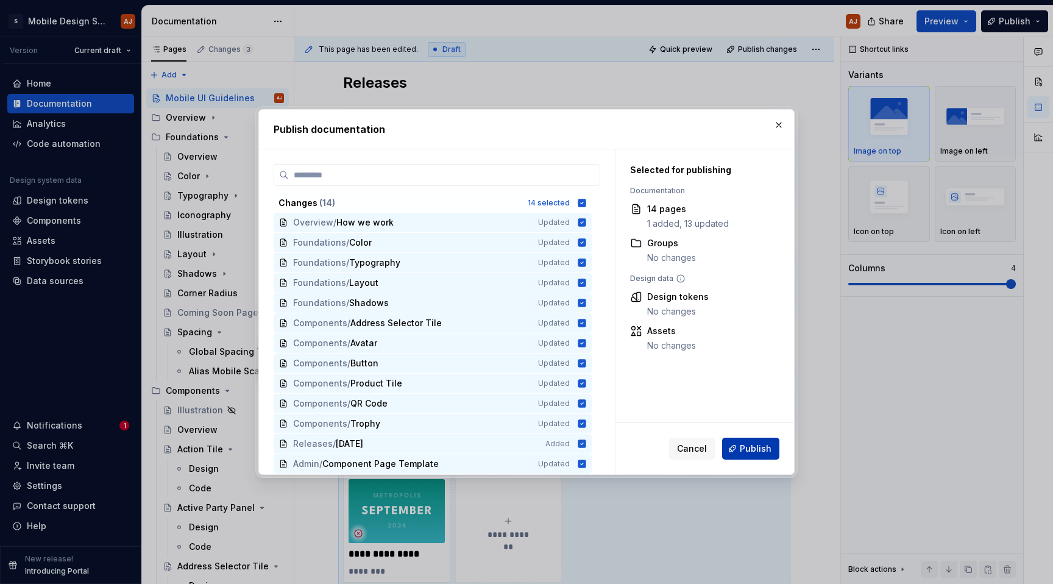
click at [769, 450] on span "Publish" at bounding box center [756, 448] width 32 height 12
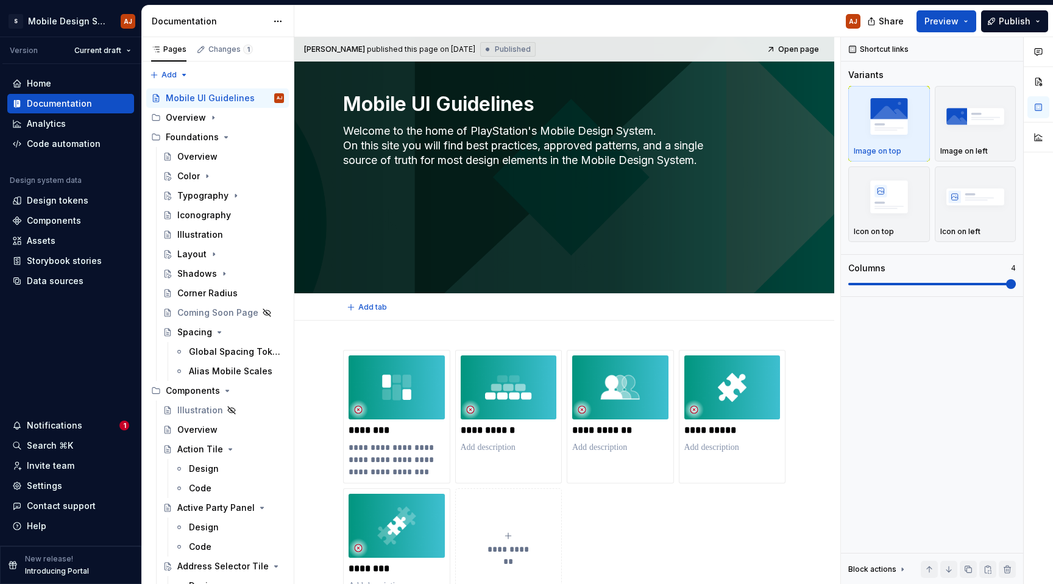
scroll to position [0, 0]
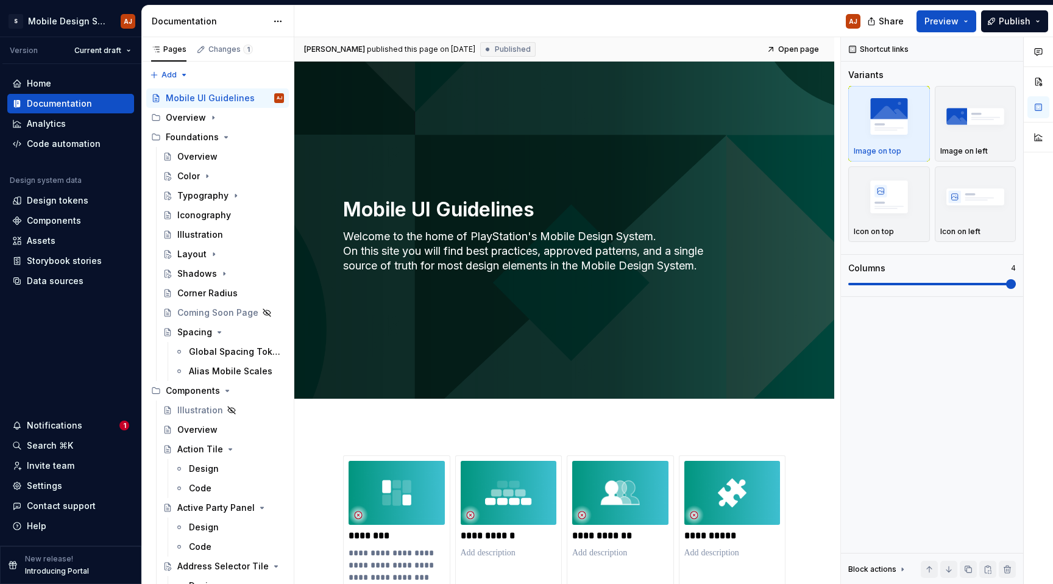
type textarea "*"
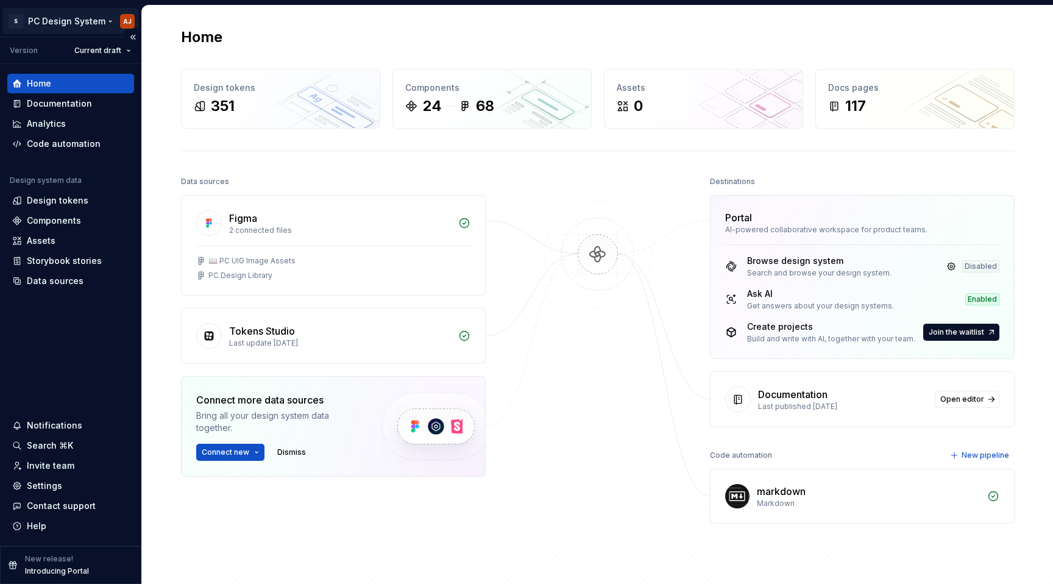
click at [96, 19] on html "S PC Design System AJ Version Current draft Home Documentation Analytics Code a…" at bounding box center [526, 292] width 1053 height 584
click at [71, 104] on div "Documentation" at bounding box center [59, 103] width 65 height 12
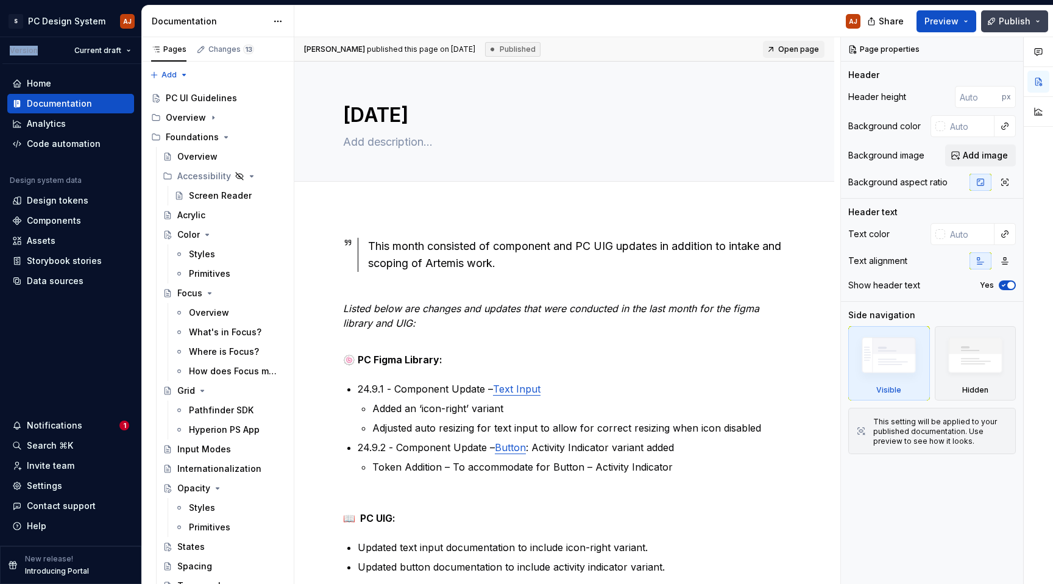
click at [1021, 21] on span "Publish" at bounding box center [1015, 21] width 32 height 12
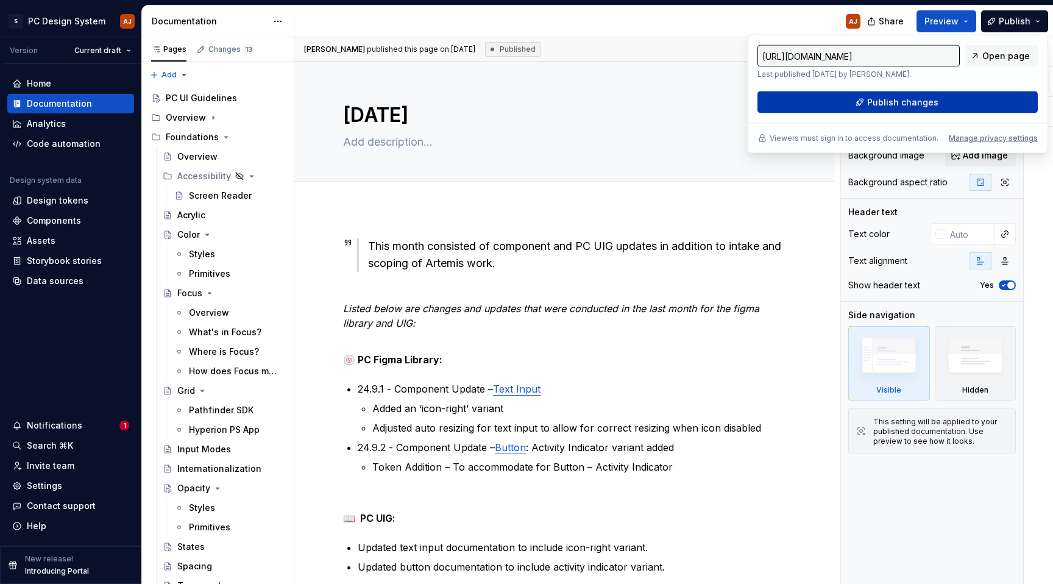
click at [972, 96] on button "Publish changes" at bounding box center [897, 102] width 280 height 22
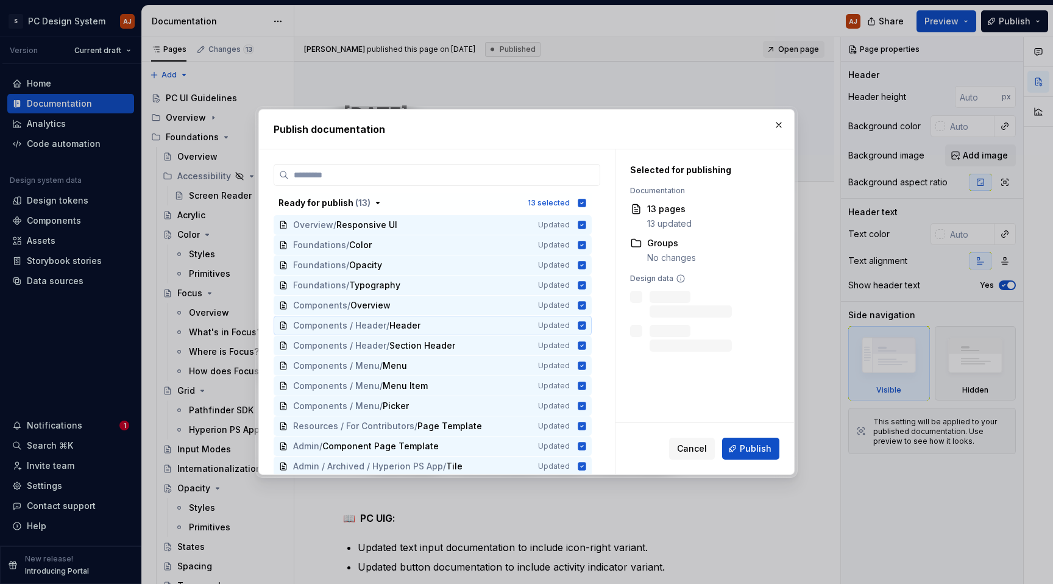
scroll to position [293, 0]
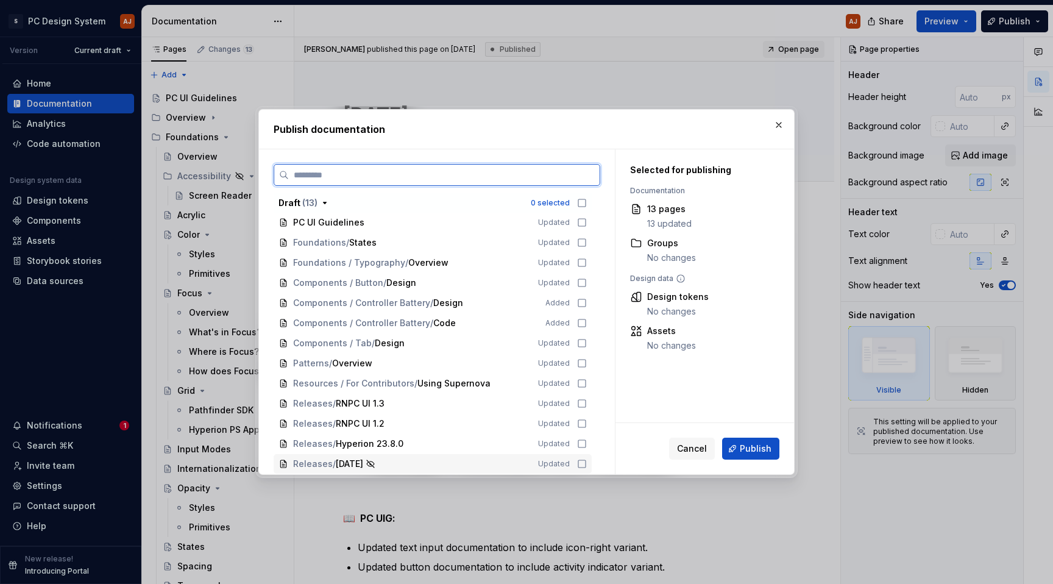
click at [578, 466] on icon at bounding box center [581, 463] width 7 height 7
click at [786, 119] on button "button" at bounding box center [778, 124] width 17 height 17
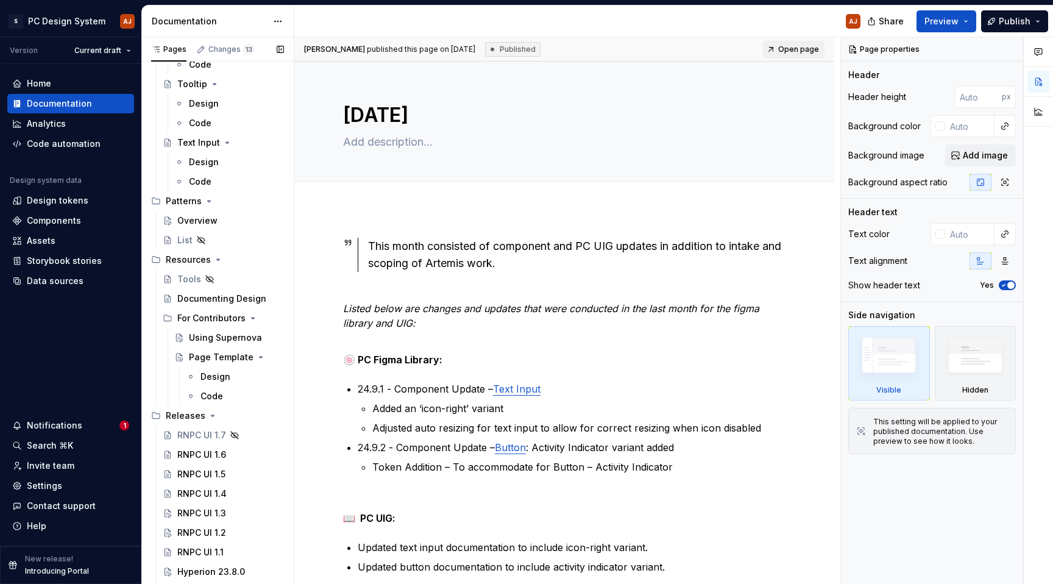
scroll to position [2504, 0]
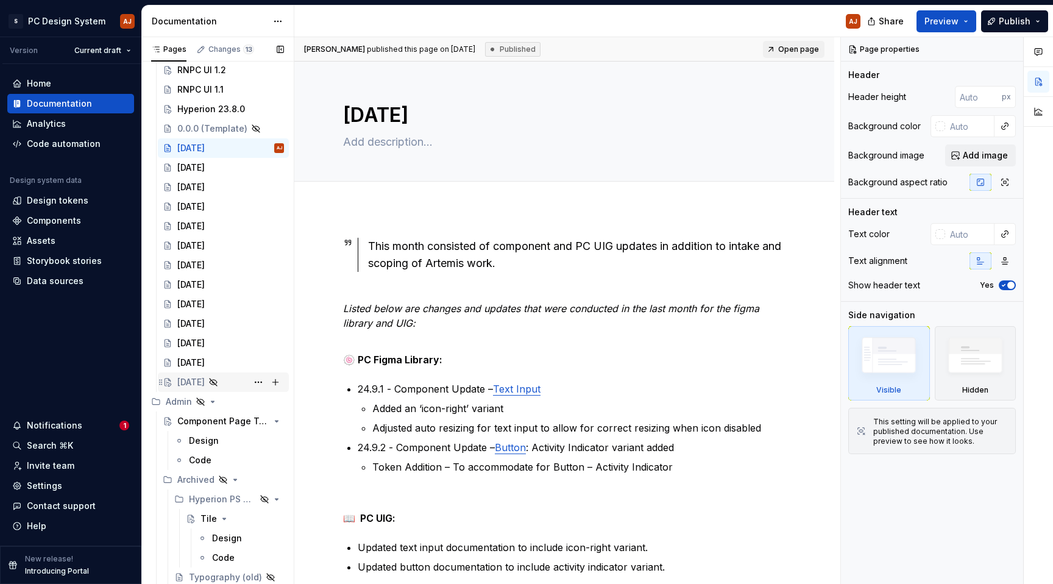
click at [205, 387] on div "[DATE]" at bounding box center [190, 382] width 27 height 12
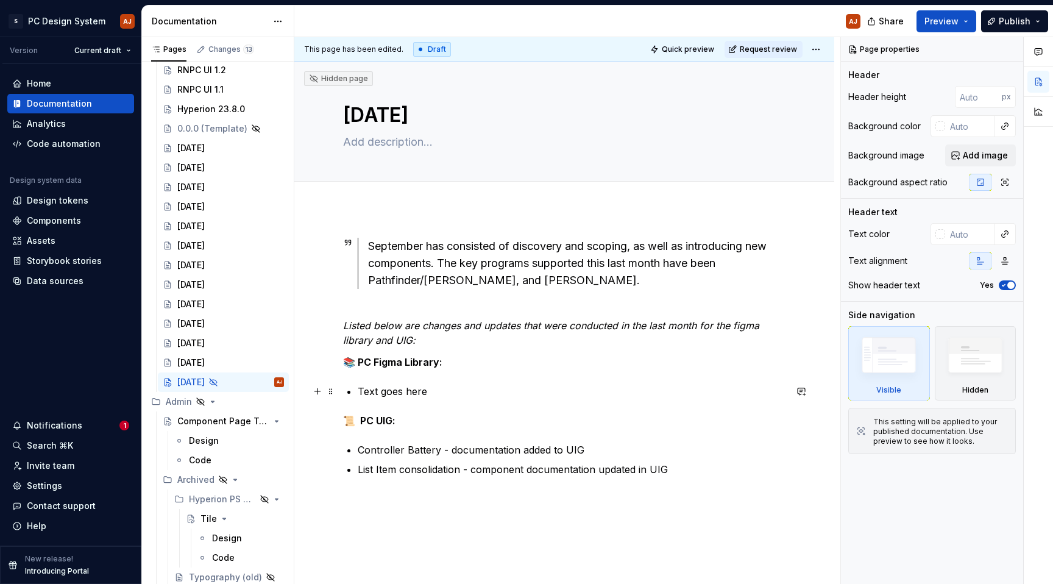
type textarea "*"
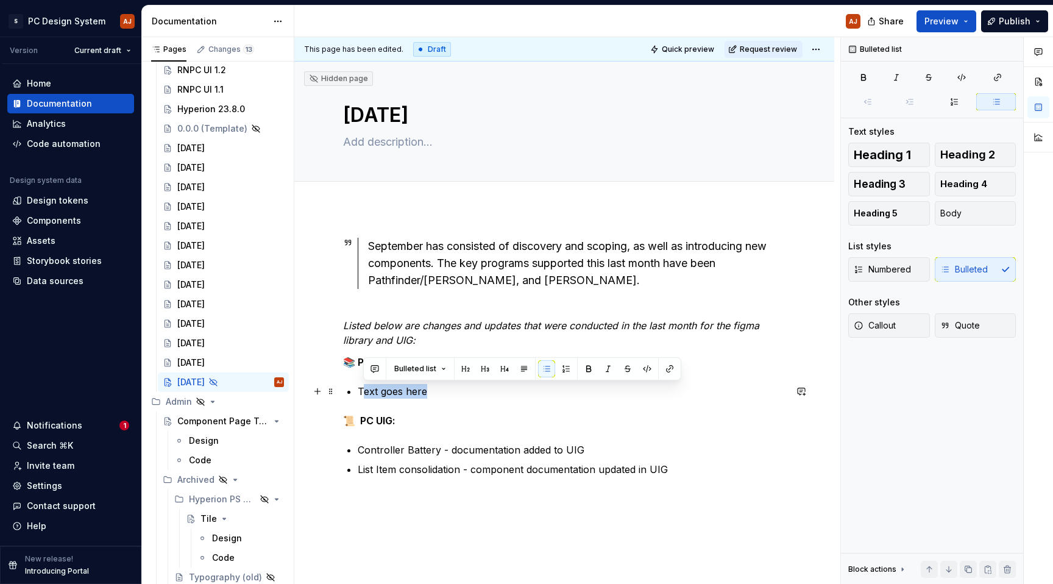
drag, startPoint x: 448, startPoint y: 384, endPoint x: 361, endPoint y: 392, distance: 88.0
click at [361, 392] on p "Text goes here" at bounding box center [572, 391] width 428 height 15
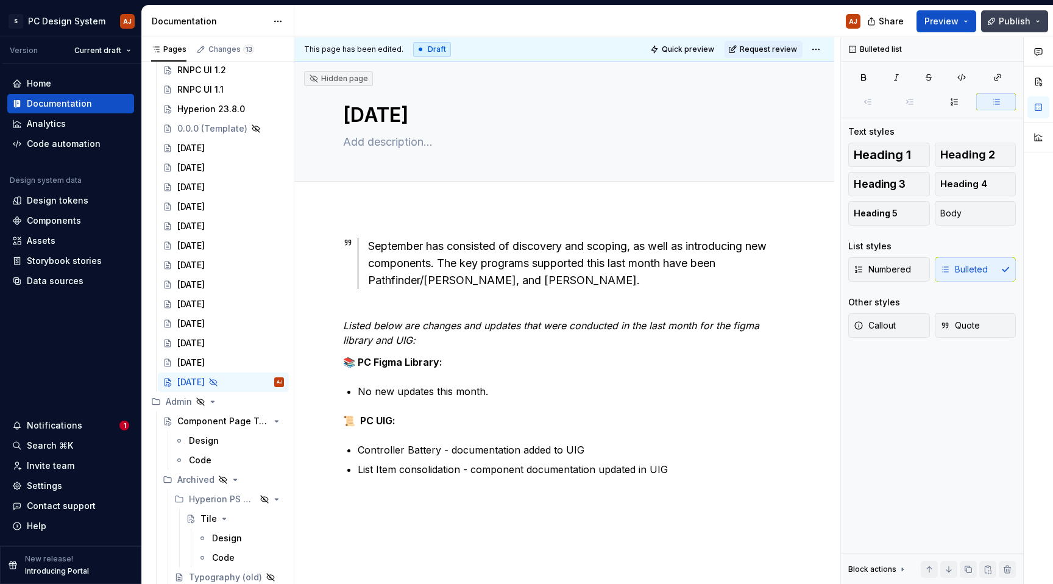
click at [1019, 19] on span "Publish" at bounding box center [1015, 21] width 32 height 12
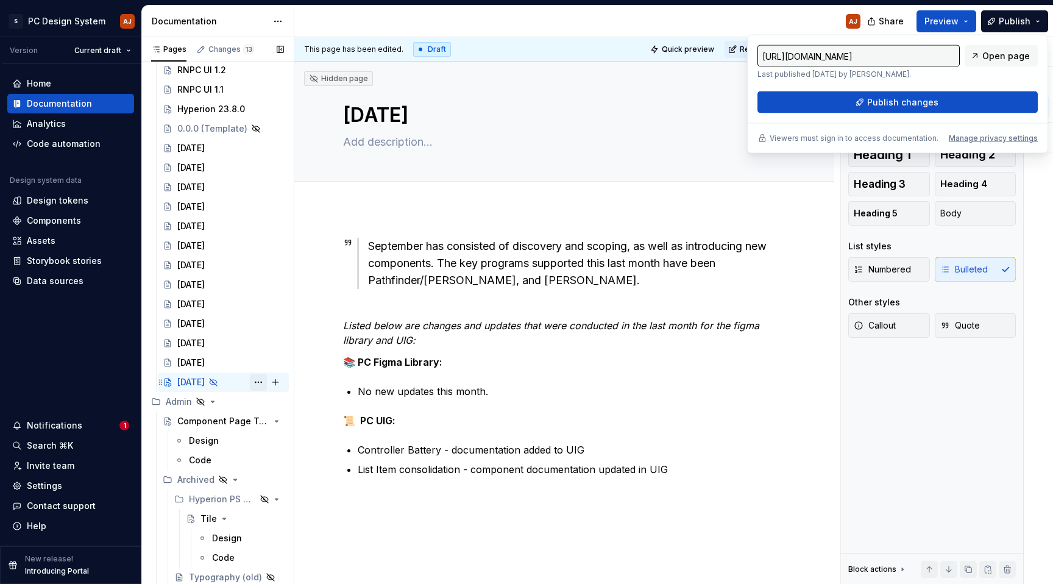
click at [253, 383] on button "Page tree" at bounding box center [258, 382] width 17 height 17
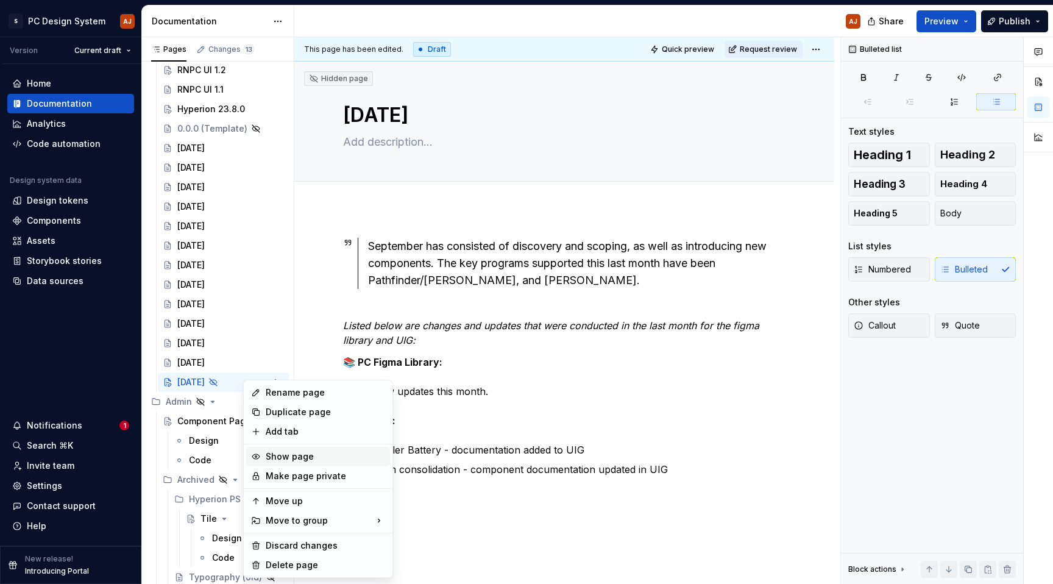
click at [299, 460] on div "Show page" at bounding box center [325, 456] width 119 height 12
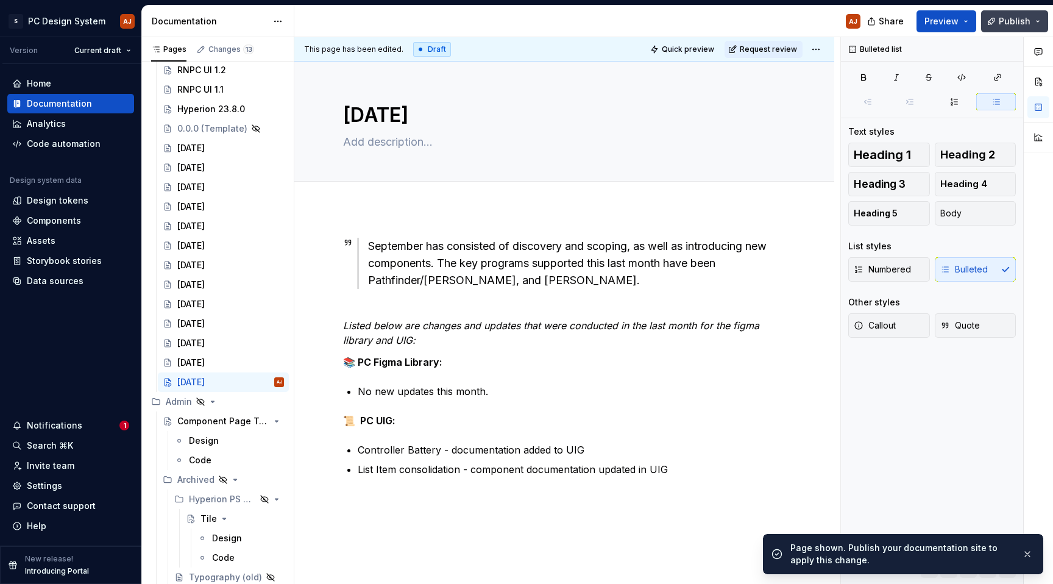
click at [1002, 27] on button "Publish" at bounding box center [1014, 21] width 67 height 22
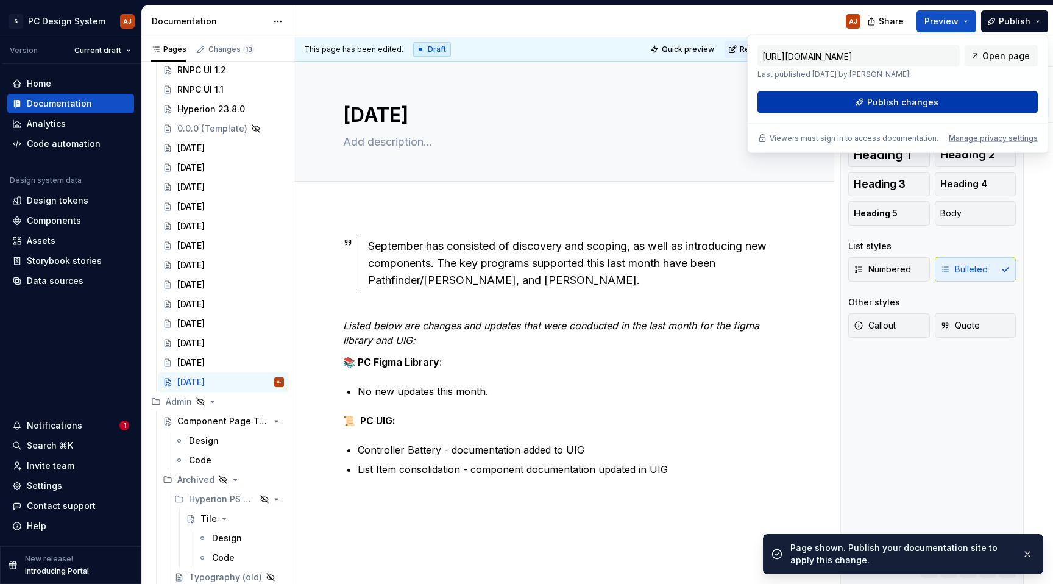
click at [901, 96] on span "Publish changes" at bounding box center [902, 102] width 71 height 12
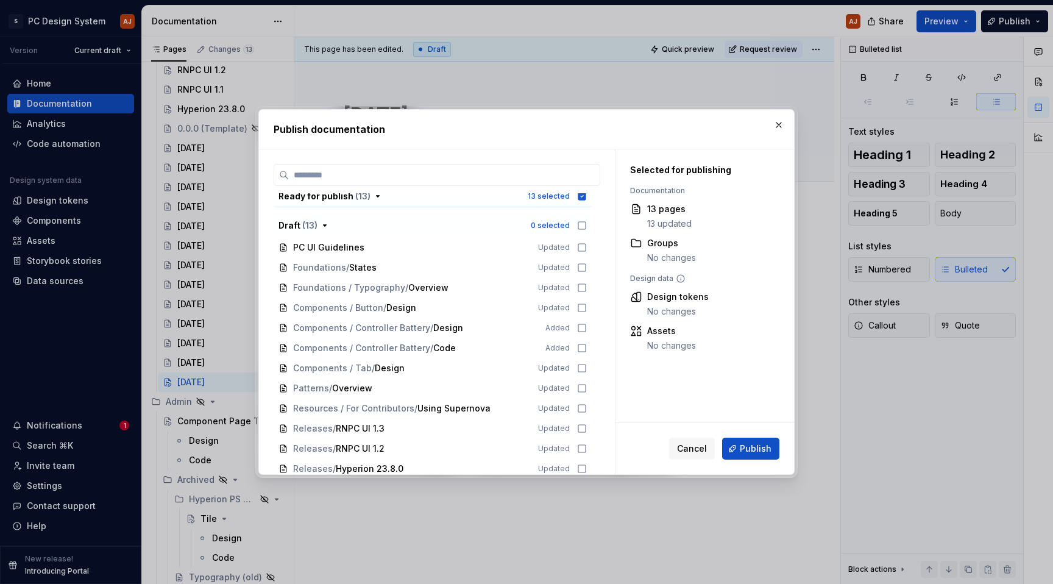
scroll to position [293, 0]
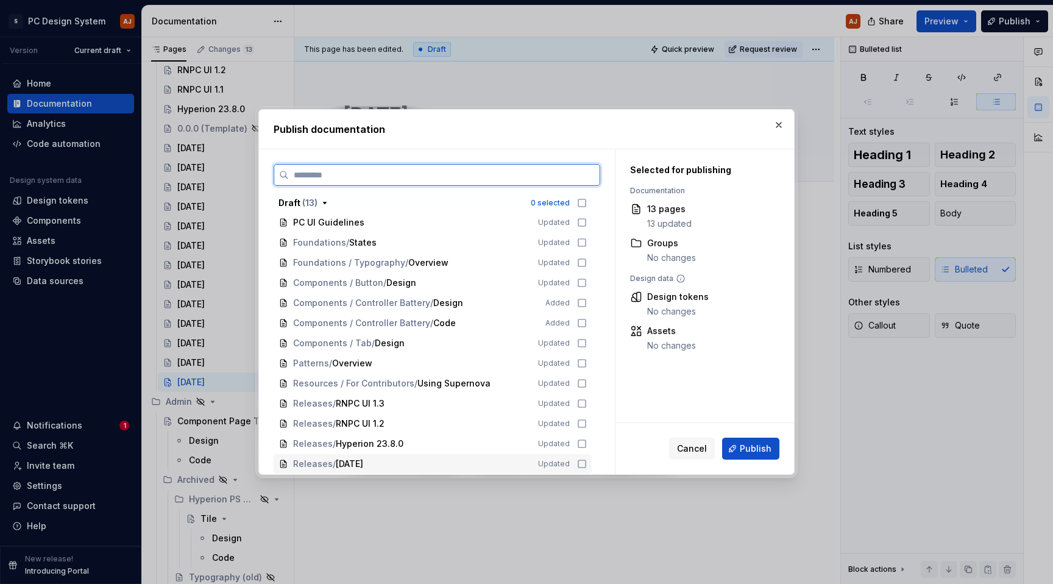
click at [579, 461] on icon at bounding box center [582, 464] width 10 height 10
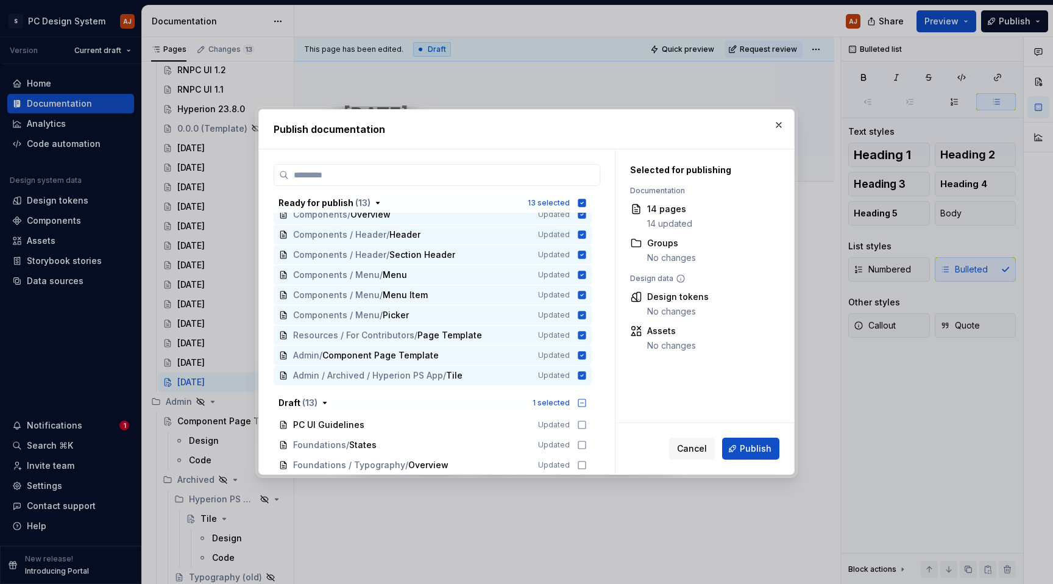
scroll to position [82, 0]
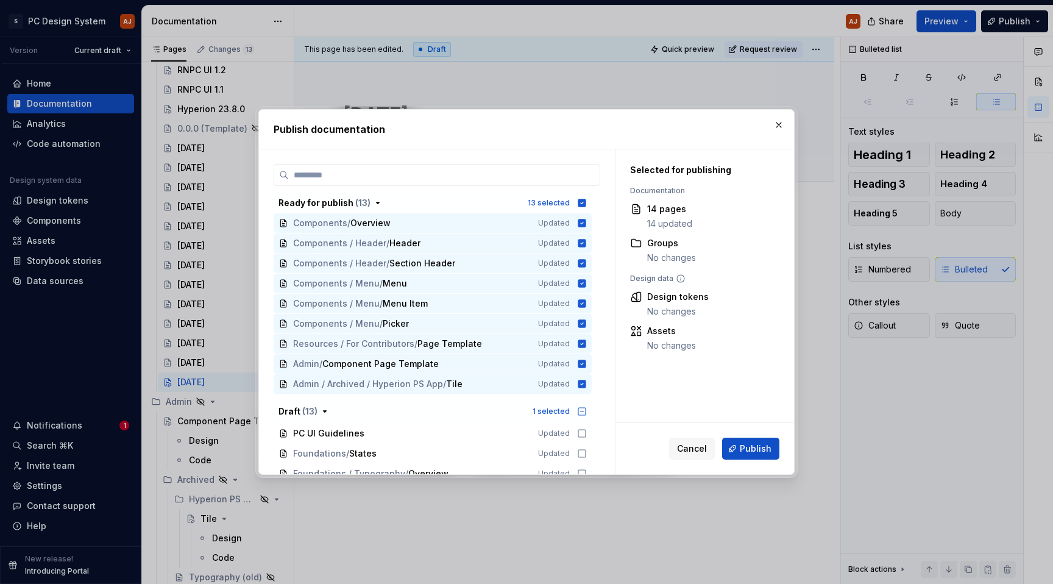
click at [579, 422] on div "Draft ( 13 ) 1 selected PC UI Guidelines Updated Foundations / States Updated F…" at bounding box center [433, 543] width 318 height 283
click at [579, 430] on icon at bounding box center [581, 433] width 7 height 7
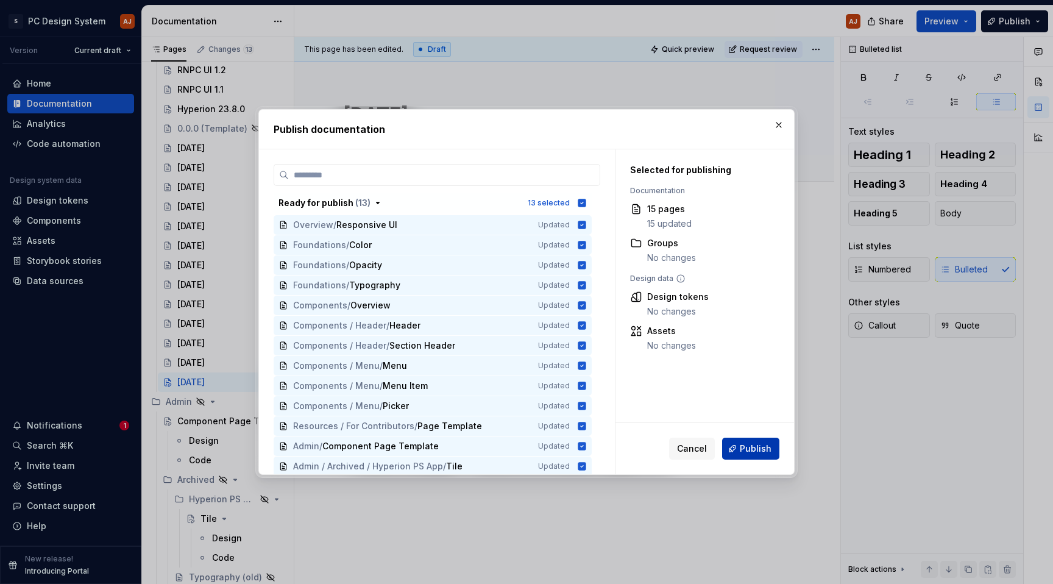
click at [756, 439] on button "Publish" at bounding box center [750, 448] width 57 height 22
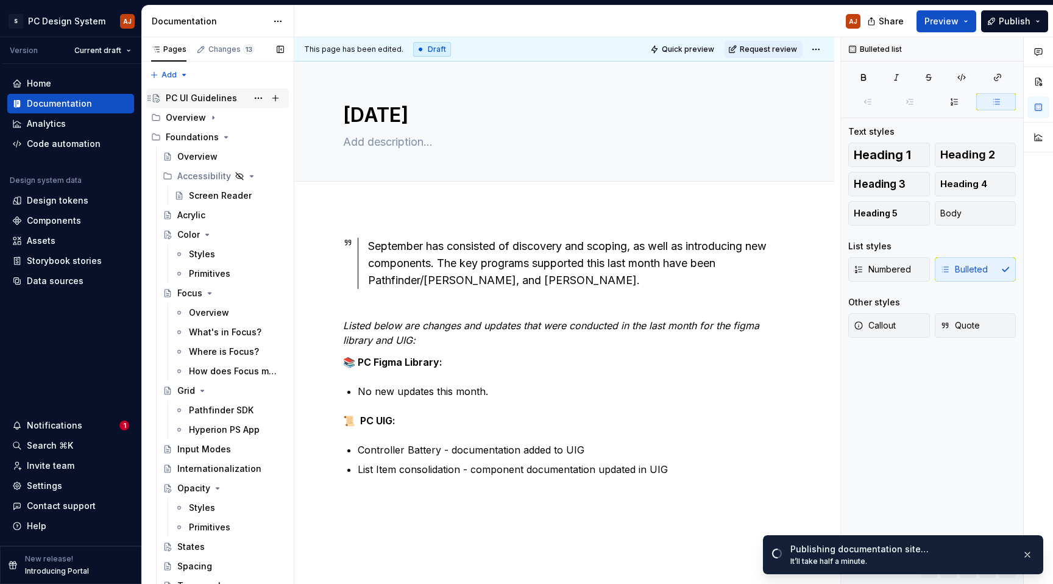
click at [208, 99] on div "PC UI Guidelines" at bounding box center [201, 98] width 71 height 12
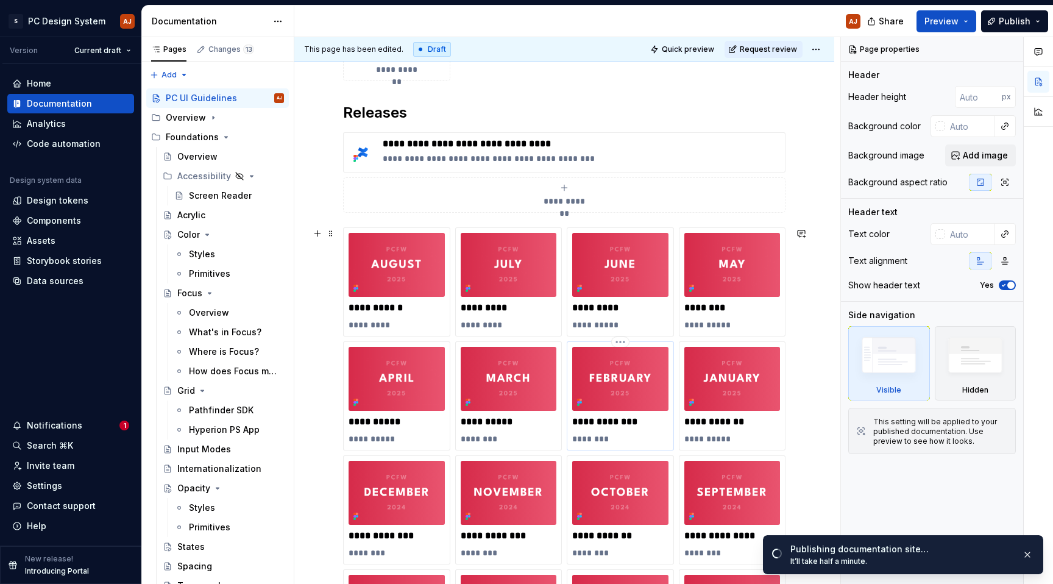
scroll to position [303, 0]
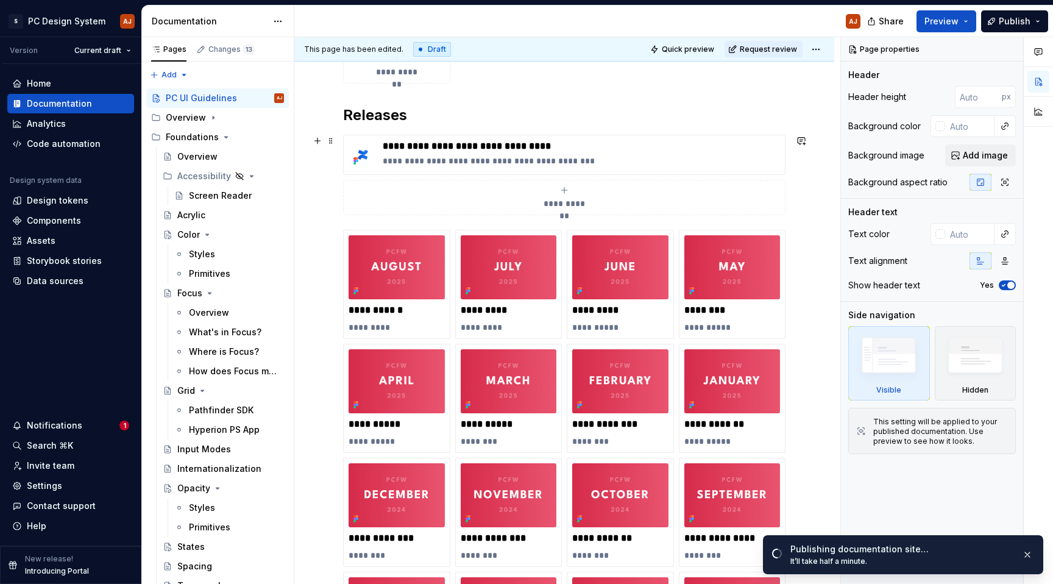
click at [634, 196] on div "**********" at bounding box center [564, 197] width 431 height 24
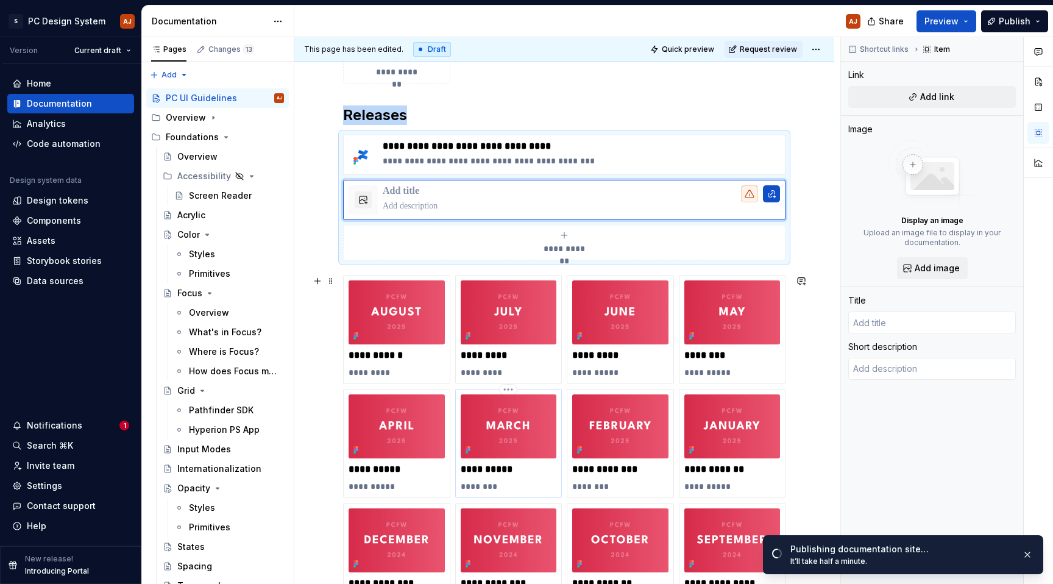
scroll to position [799, 0]
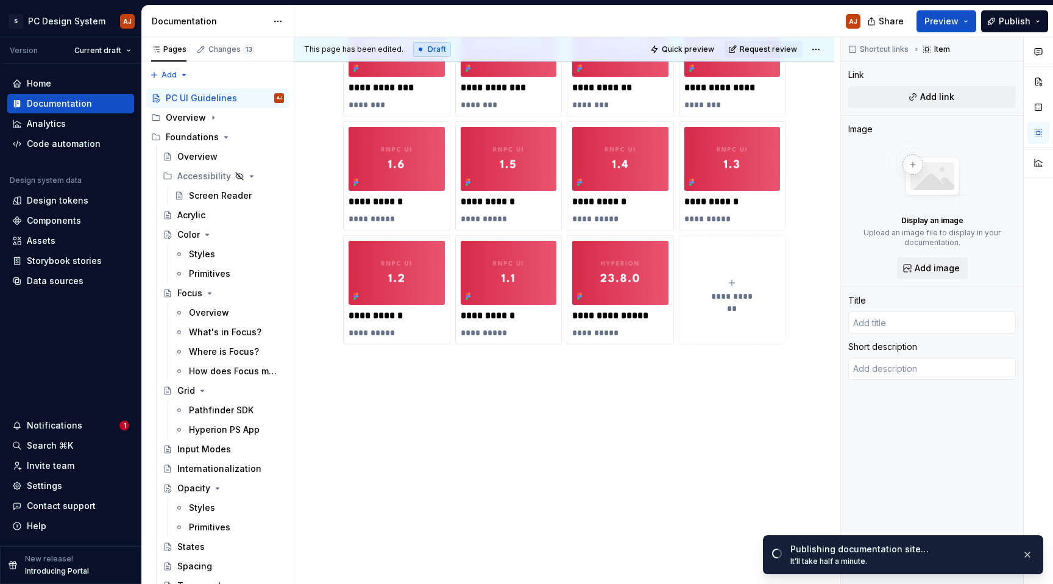
click at [718, 287] on div "**********" at bounding box center [732, 290] width 96 height 24
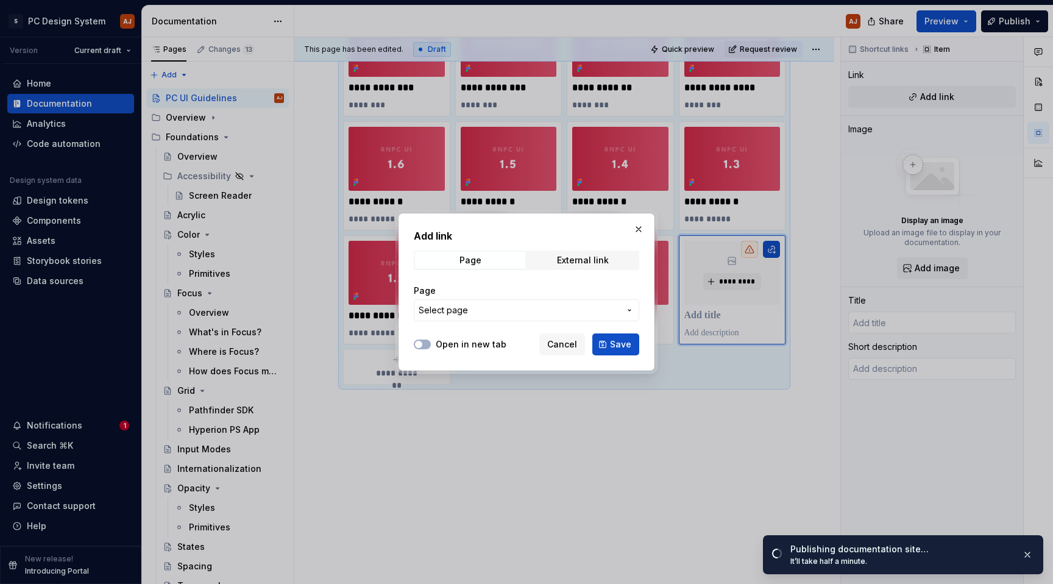
click at [506, 307] on span "Select page" at bounding box center [519, 310] width 201 height 12
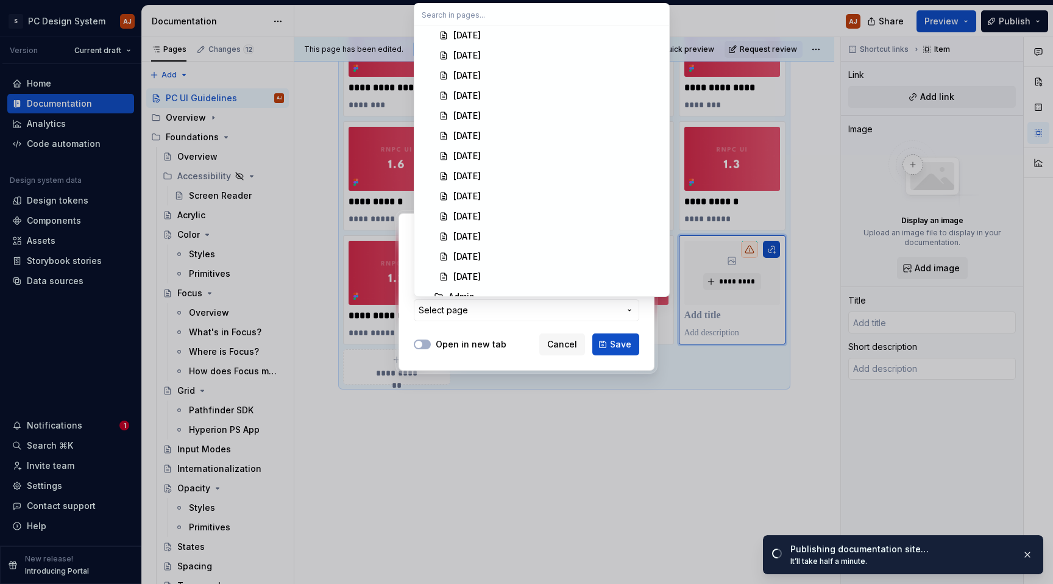
scroll to position [2890, 0]
click at [544, 283] on div "[DATE]" at bounding box center [557, 285] width 208 height 12
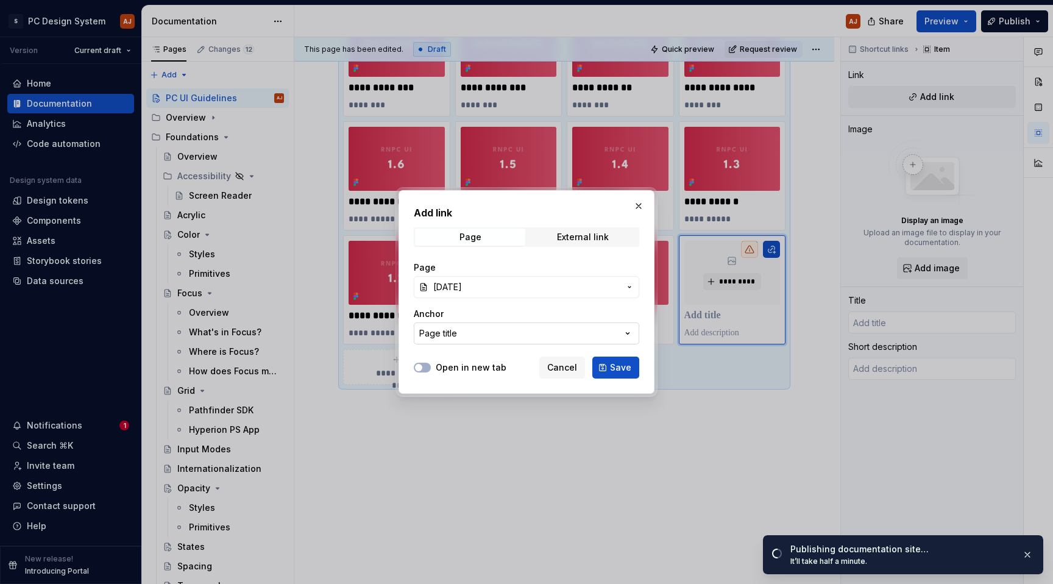
click at [515, 335] on button "Page title" at bounding box center [526, 333] width 225 height 22
click at [515, 335] on div "Add link Page External link Page September 2025 Anchor Page title Open in new t…" at bounding box center [526, 292] width 1053 height 584
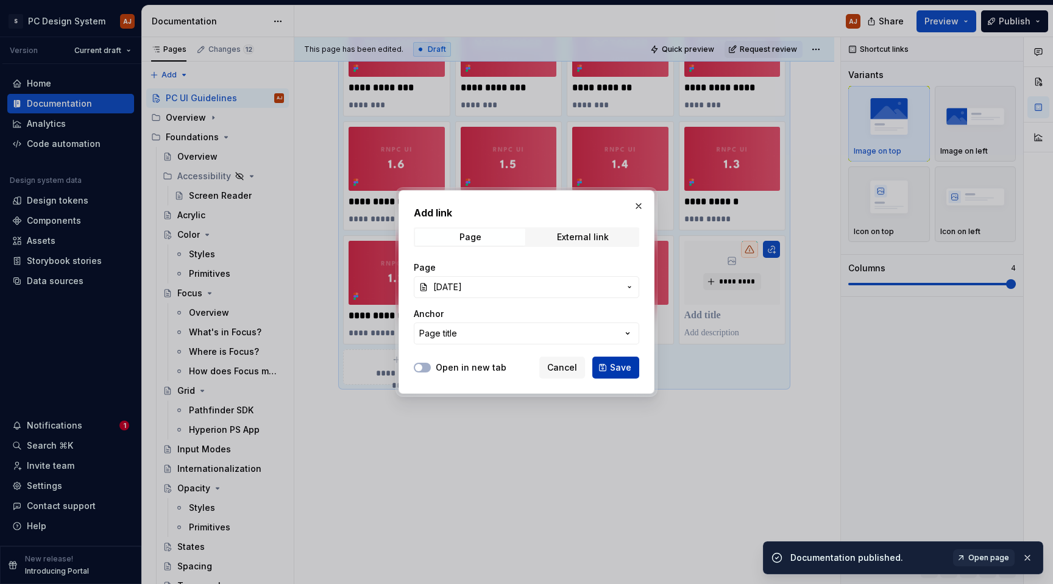
click at [615, 362] on span "Save" at bounding box center [620, 367] width 21 height 12
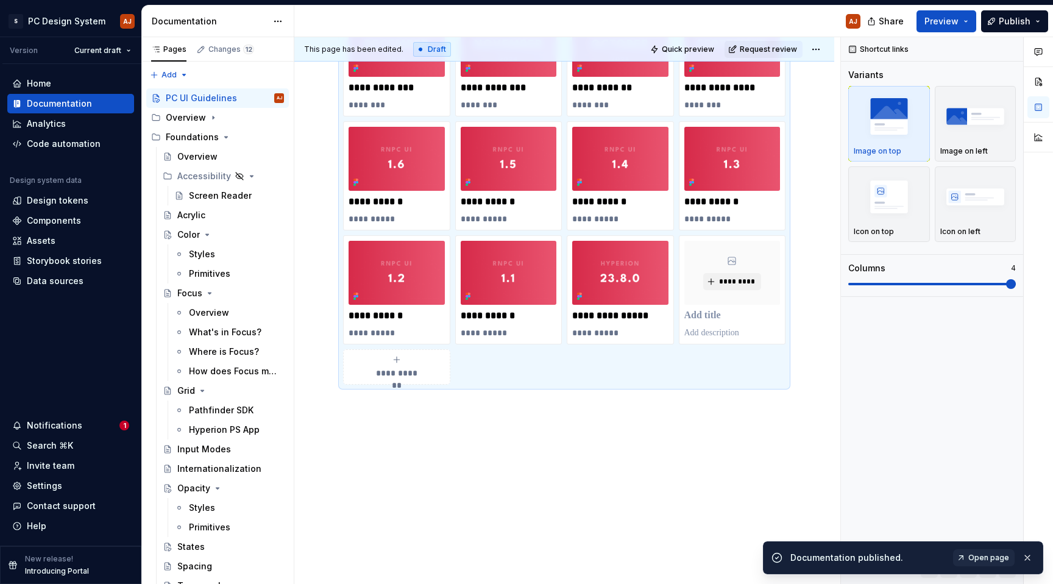
scroll to position [598, 0]
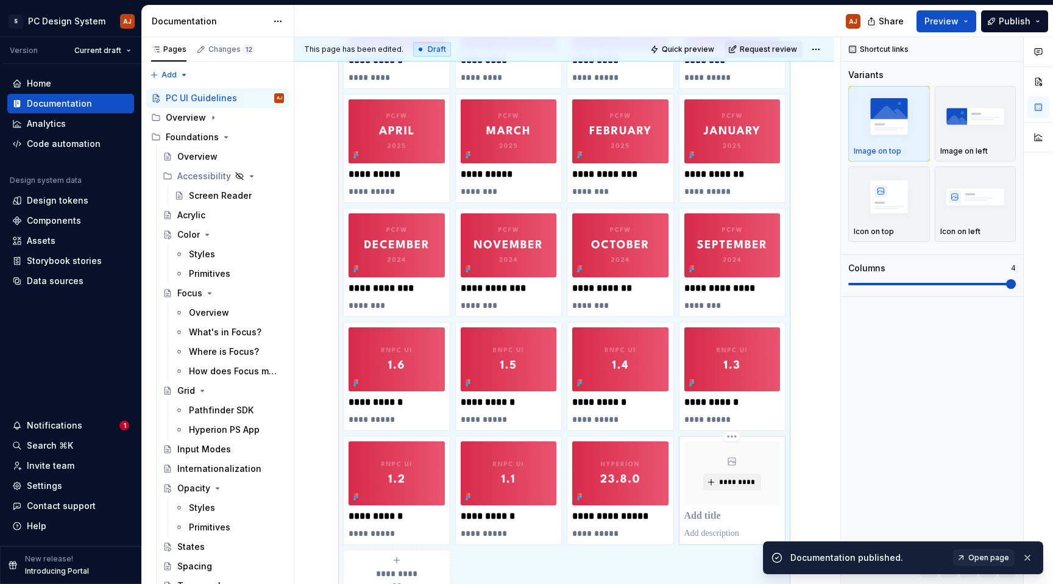
click at [704, 515] on p at bounding box center [732, 516] width 96 height 12
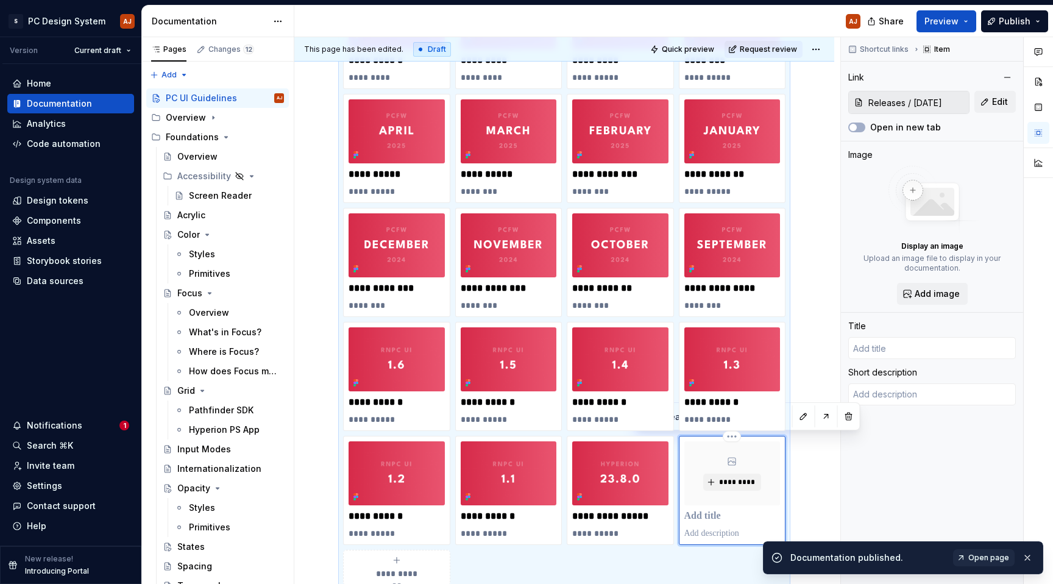
type textarea "*"
type input "S"
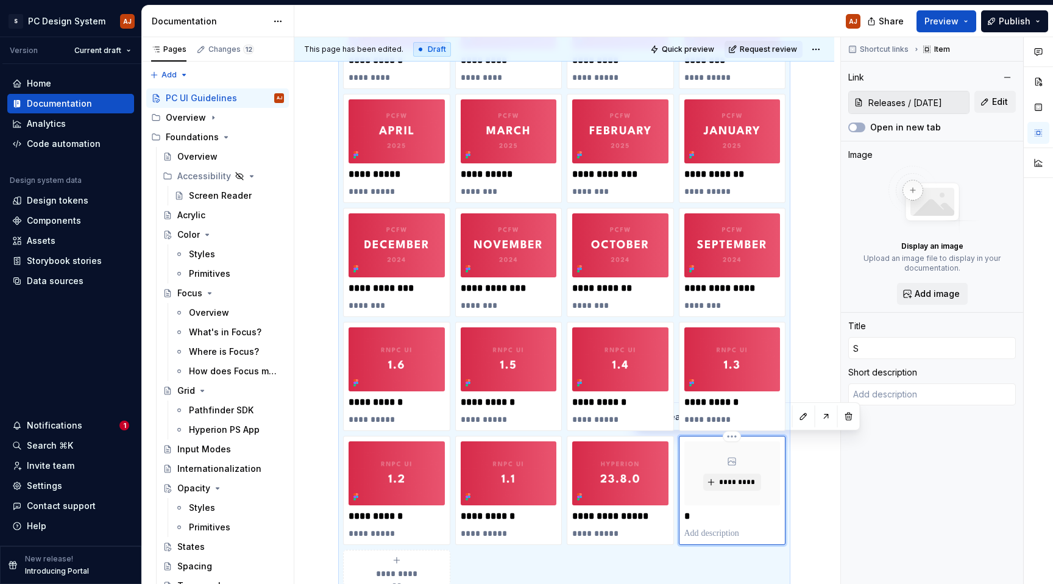
type textarea "*"
type input "Se"
type textarea "*"
type input "Sep"
type textarea "*"
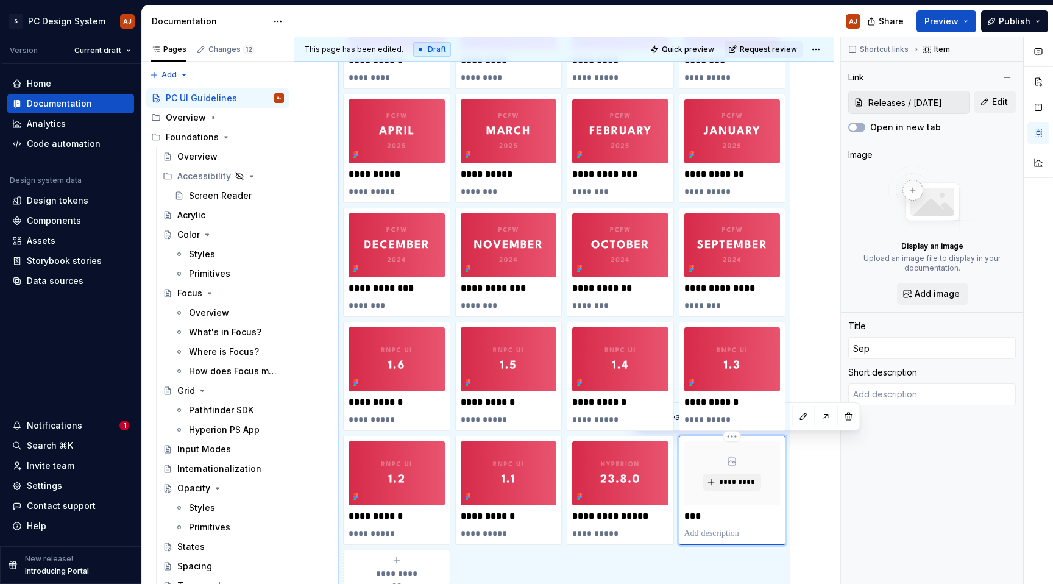
type input "Sept"
type textarea "*"
type input "Septe"
type textarea "*"
type input "Septem"
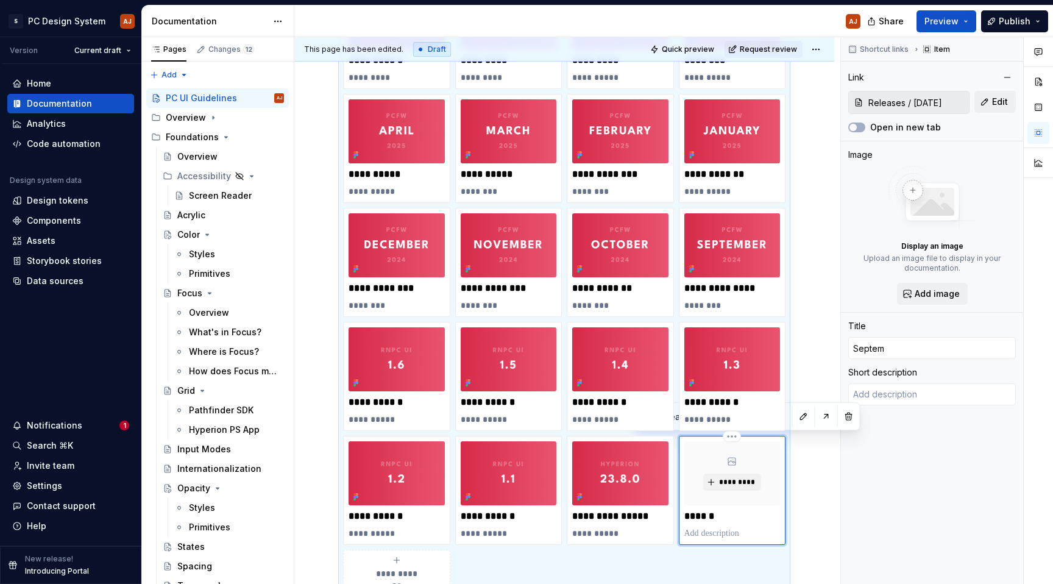
type textarea "*"
type input "Septemb"
type textarea "*"
type input "[DATE]"
type textarea "*"
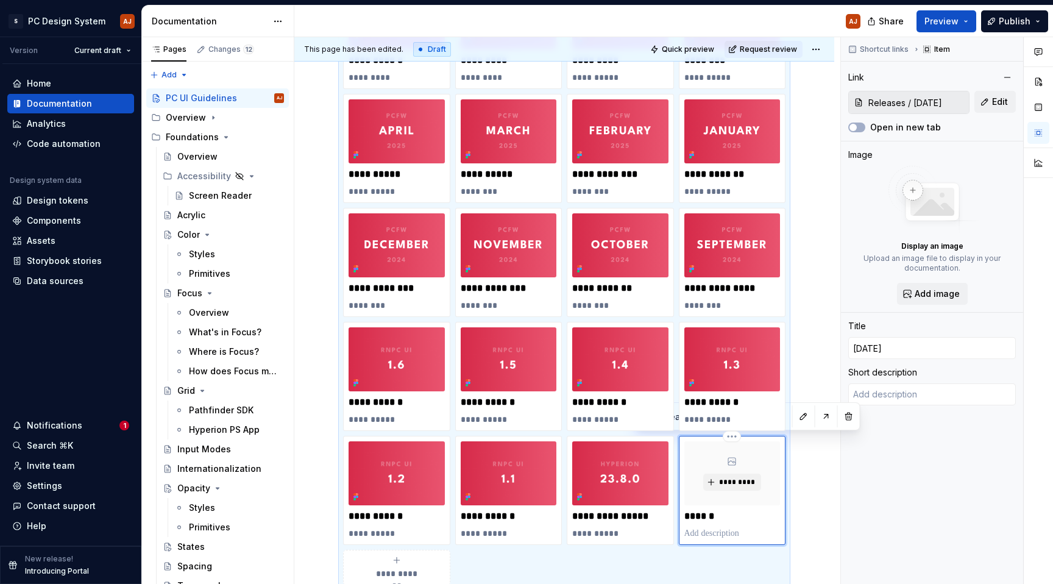
type input "September 2025e"
type textarea "*"
type input "September 2025er"
type textarea "*"
type input "September 2025e"
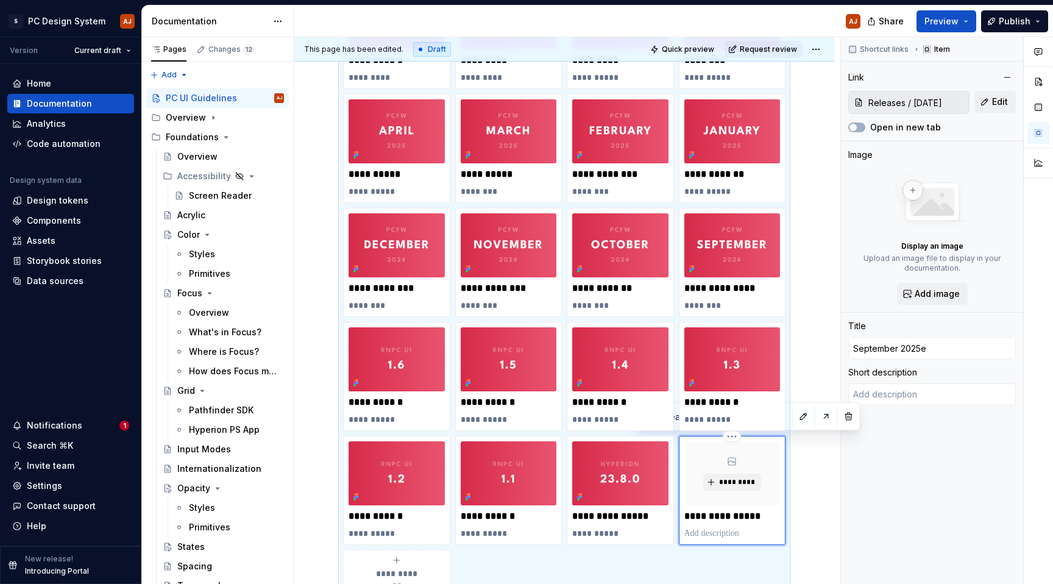
type textarea "*"
type input "[DATE]"
click at [723, 483] on span "*********" at bounding box center [736, 482] width 37 height 10
type textarea "*"
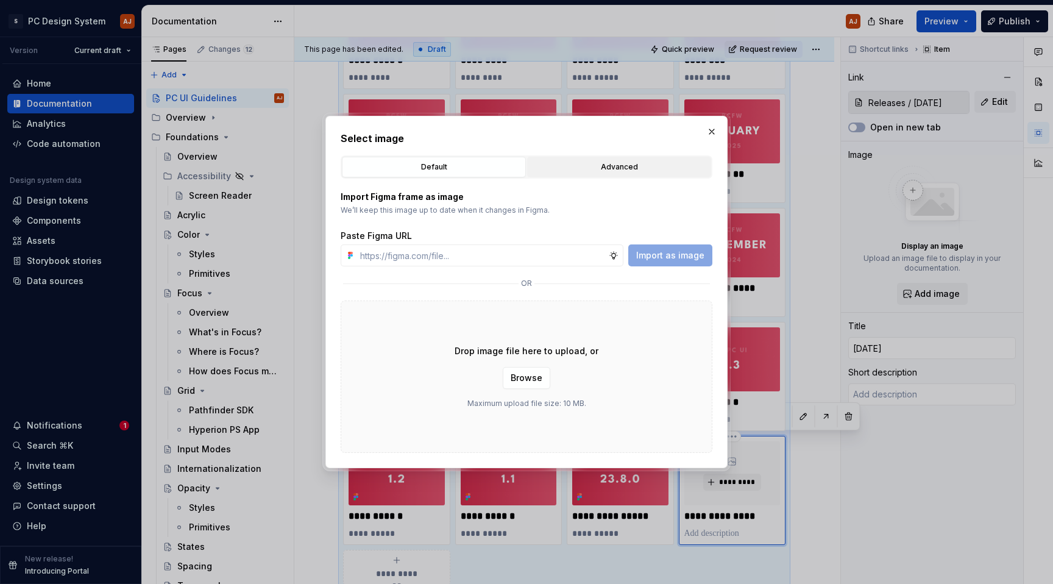
click at [634, 169] on div "Advanced" at bounding box center [618, 167] width 175 height 12
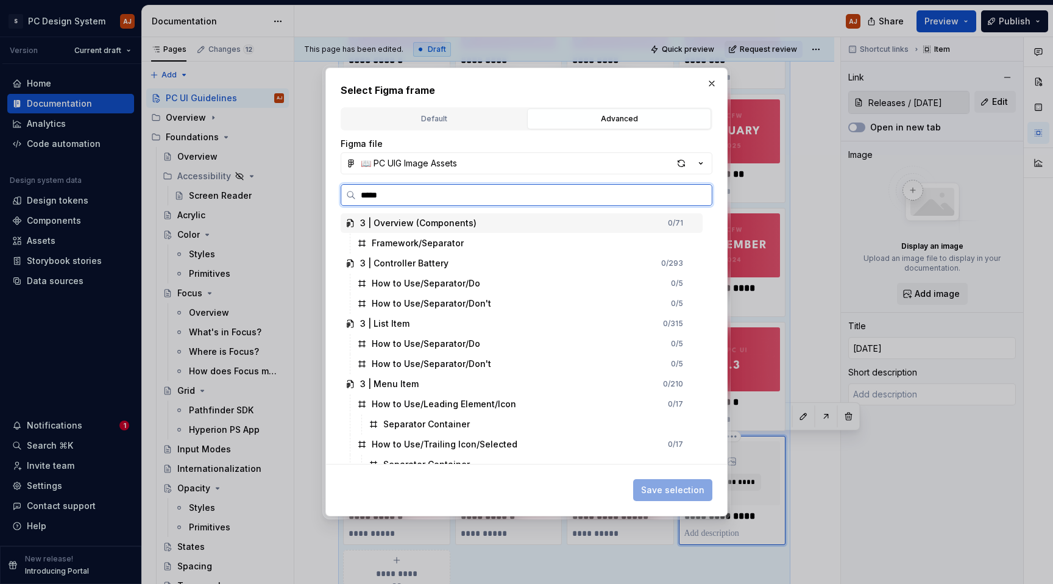
type input "******"
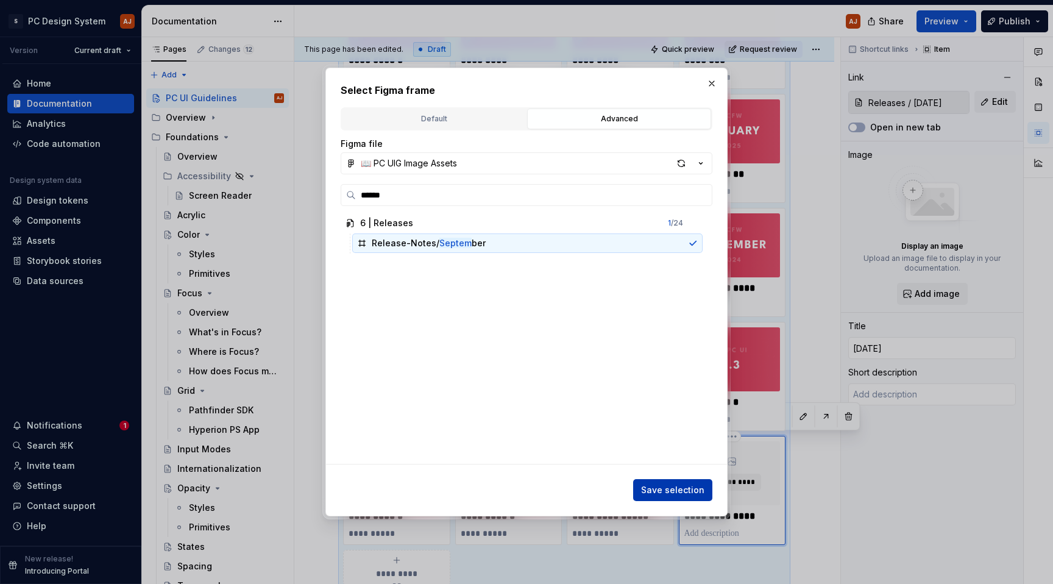
click at [685, 495] on span "Save selection" at bounding box center [672, 490] width 63 height 12
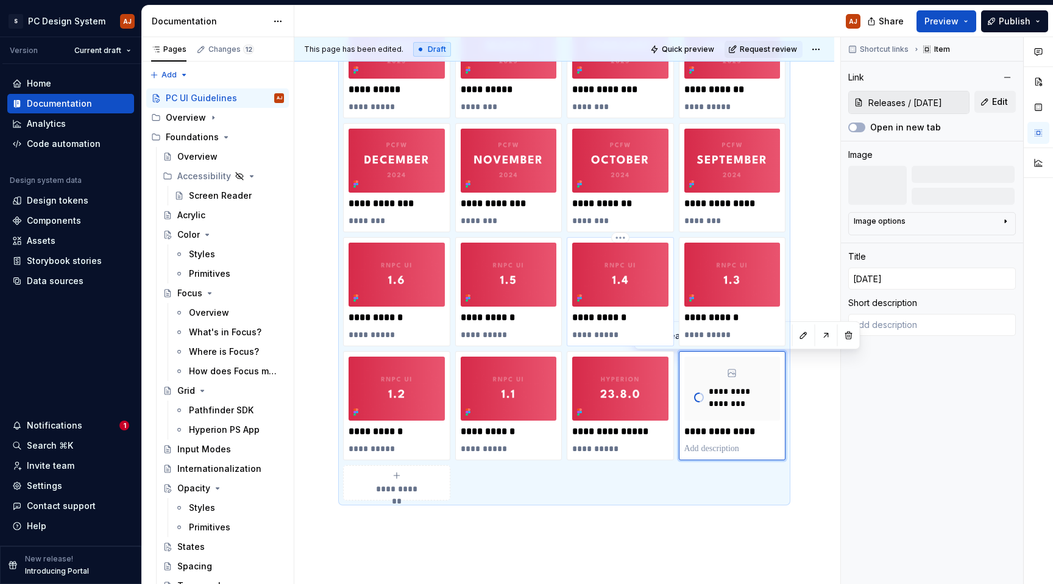
scroll to position [679, 0]
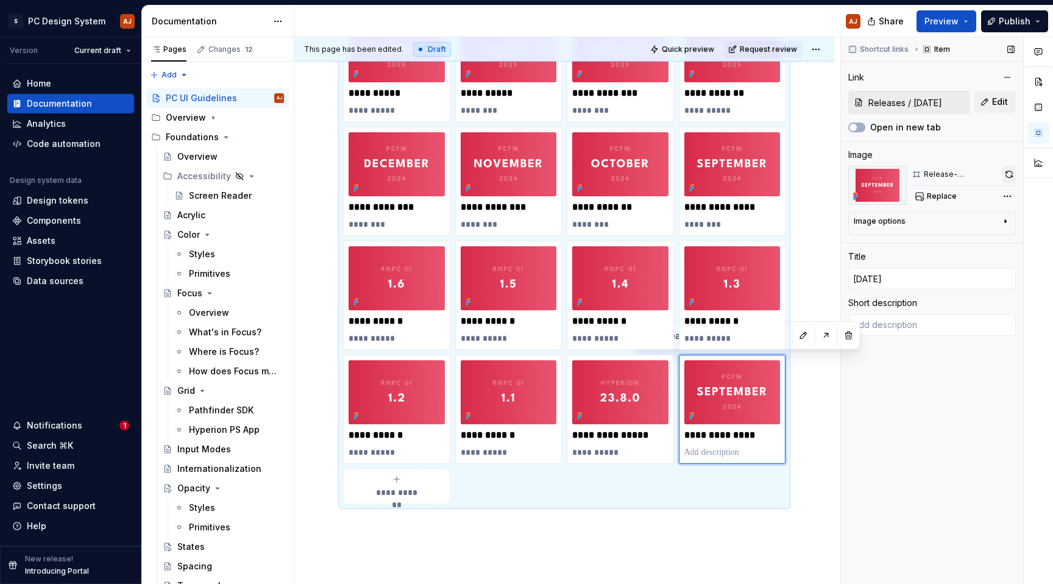
click at [1010, 174] on button "button" at bounding box center [1008, 174] width 13 height 17
click at [875, 196] on div at bounding box center [877, 185] width 58 height 39
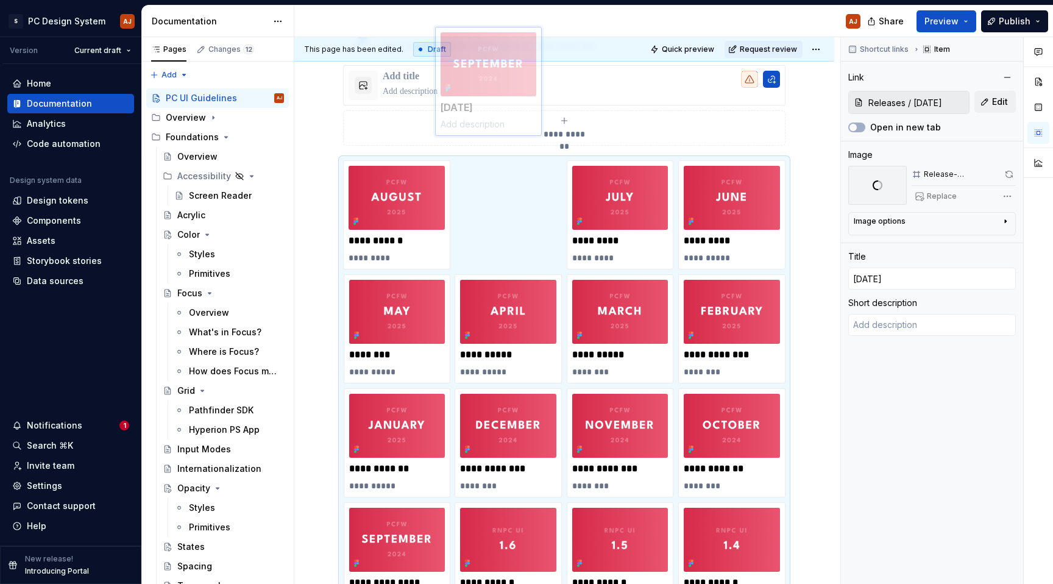
scroll to position [413, 0]
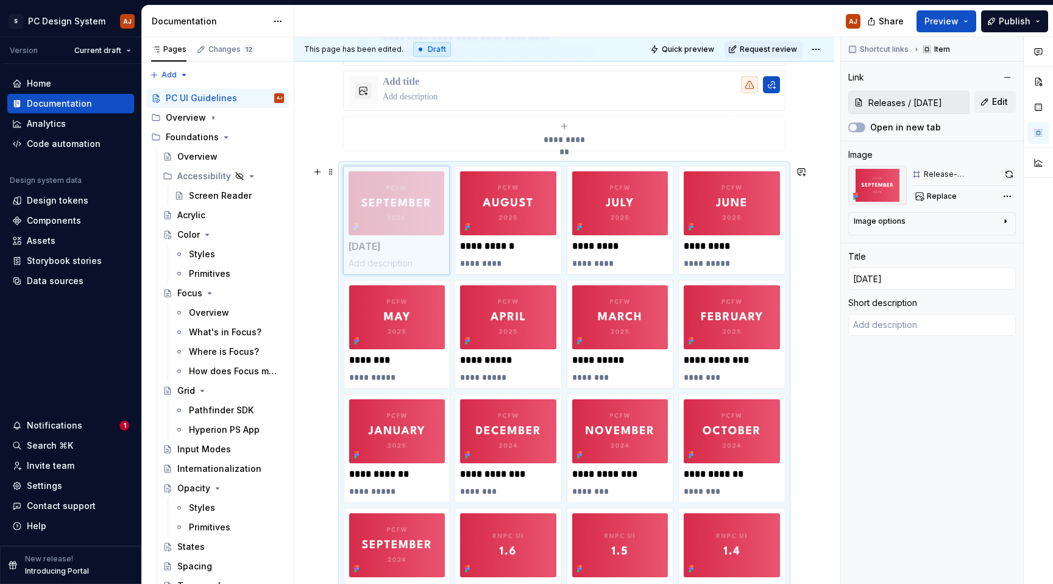
drag, startPoint x: 724, startPoint y: 405, endPoint x: 403, endPoint y: 231, distance: 364.5
click at [403, 231] on body "S PC Design System AJ Version Current draft Home Documentation Analytics Code a…" at bounding box center [526, 292] width 1053 height 584
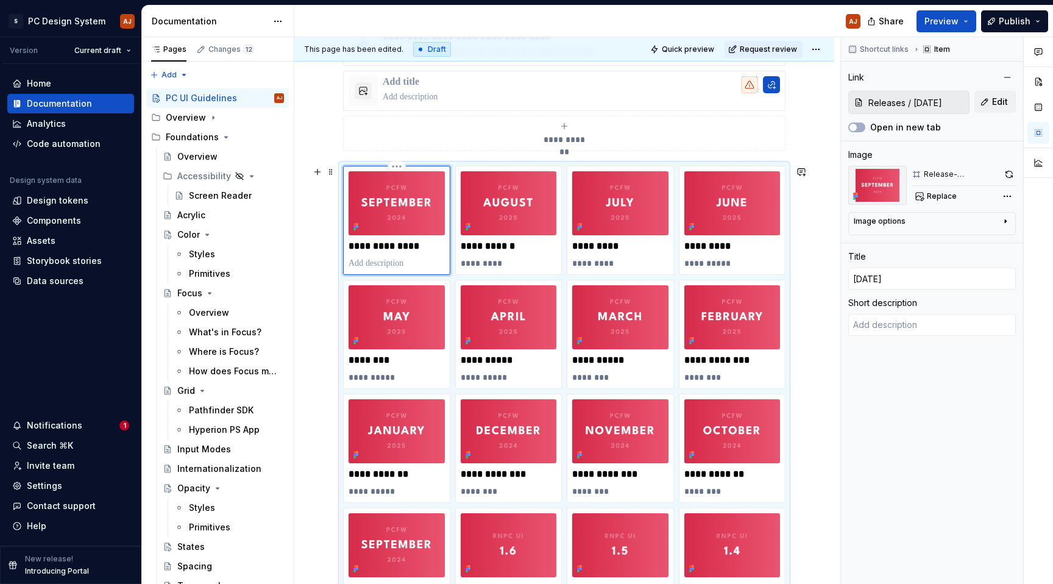
click at [386, 266] on p at bounding box center [397, 263] width 96 height 12
type textarea "*"
type textarea "-"
type textarea "*"
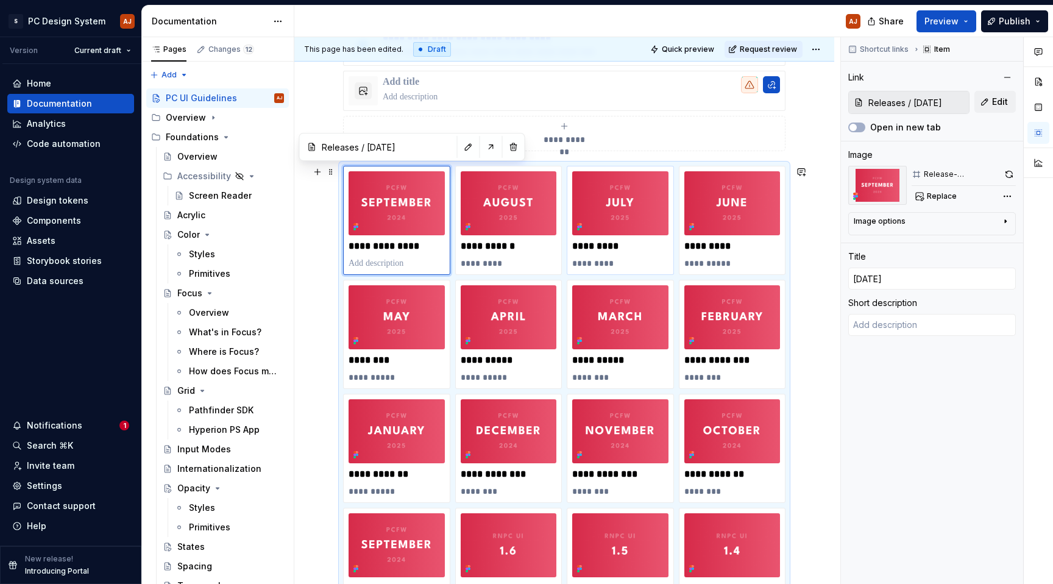
type textarea "09"
type textarea "*"
type textarea "09/"
type textarea "*"
type textarea "09/30"
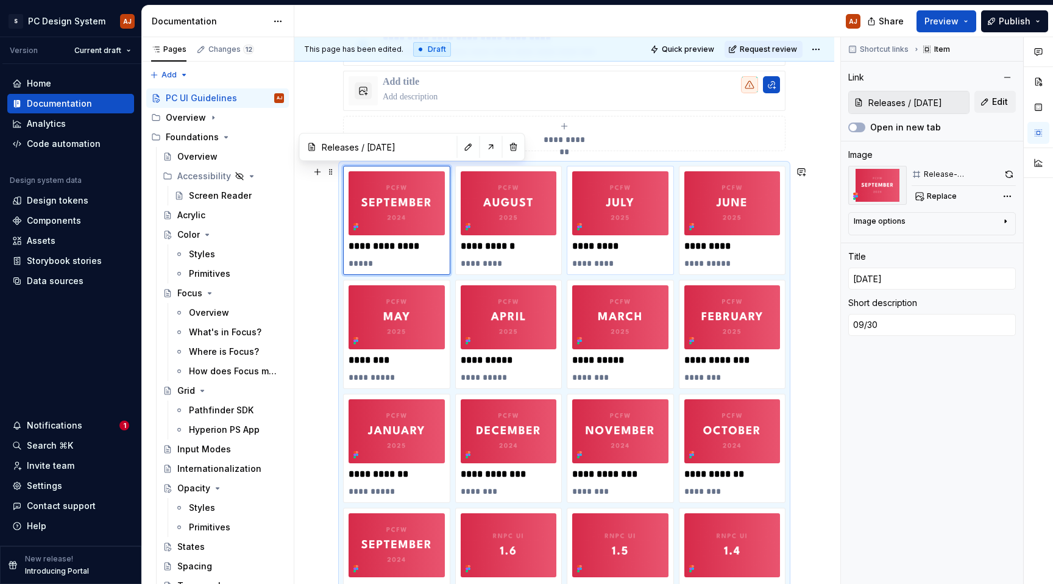
type textarea "*"
type textarea "09/30/"
type textarea "*"
type textarea "09/30/2"
type textarea "*"
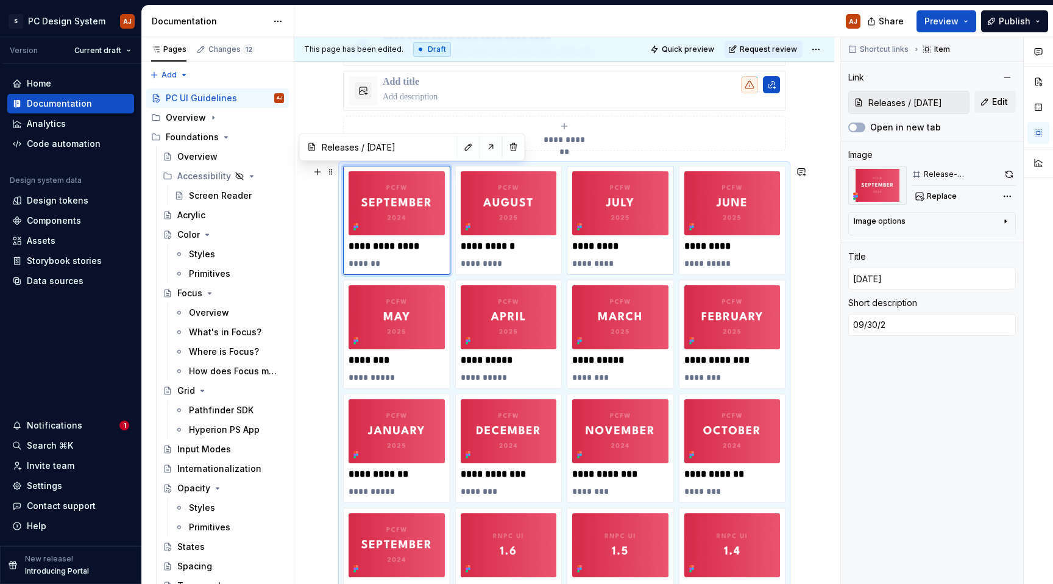
type textarea "09/30/20"
type textarea "*"
type textarea "09/30/202"
type textarea "*"
type textarea "09/30/2025"
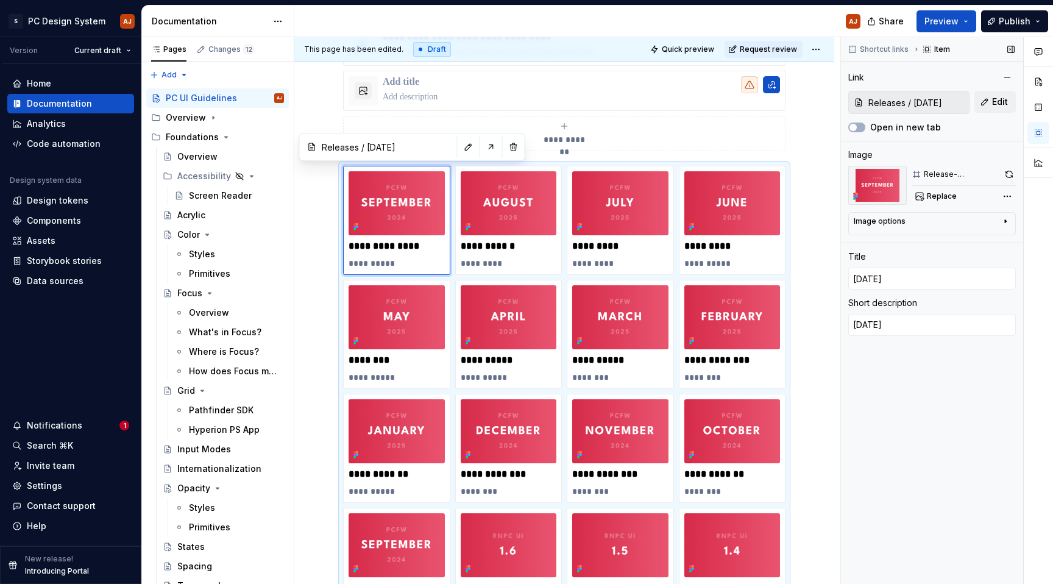
click at [957, 169] on div "Release-Notes/September" at bounding box center [962, 174] width 76 height 10
click at [941, 196] on span "Replace" at bounding box center [942, 196] width 30 height 10
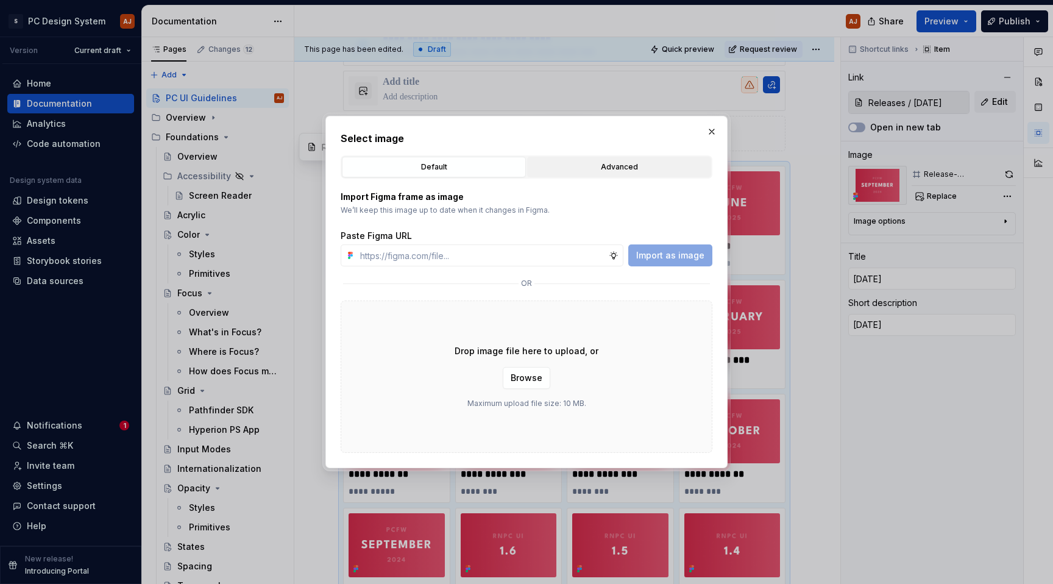
click at [620, 156] on div "Default Advanced" at bounding box center [527, 166] width 372 height 23
click at [617, 161] on div "Advanced" at bounding box center [618, 167] width 175 height 12
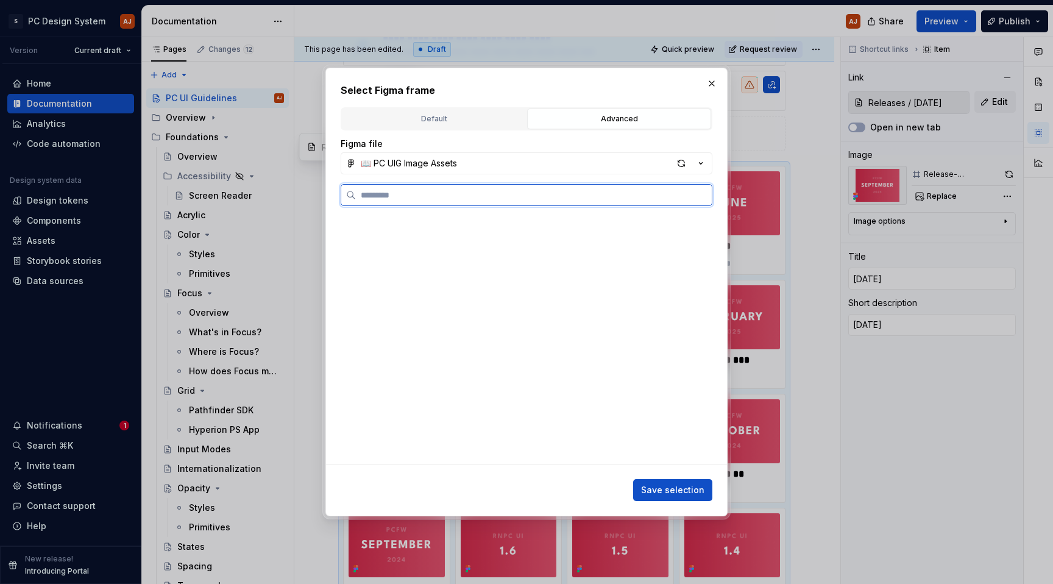
scroll to position [774, 0]
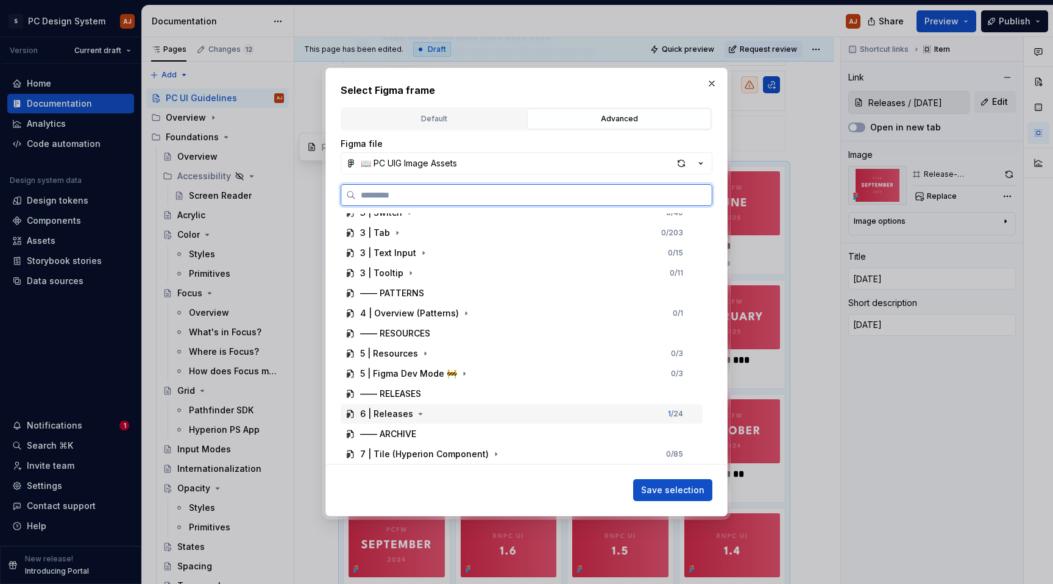
click at [464, 416] on div "6 | Releases 1 / 24" at bounding box center [522, 413] width 362 height 19
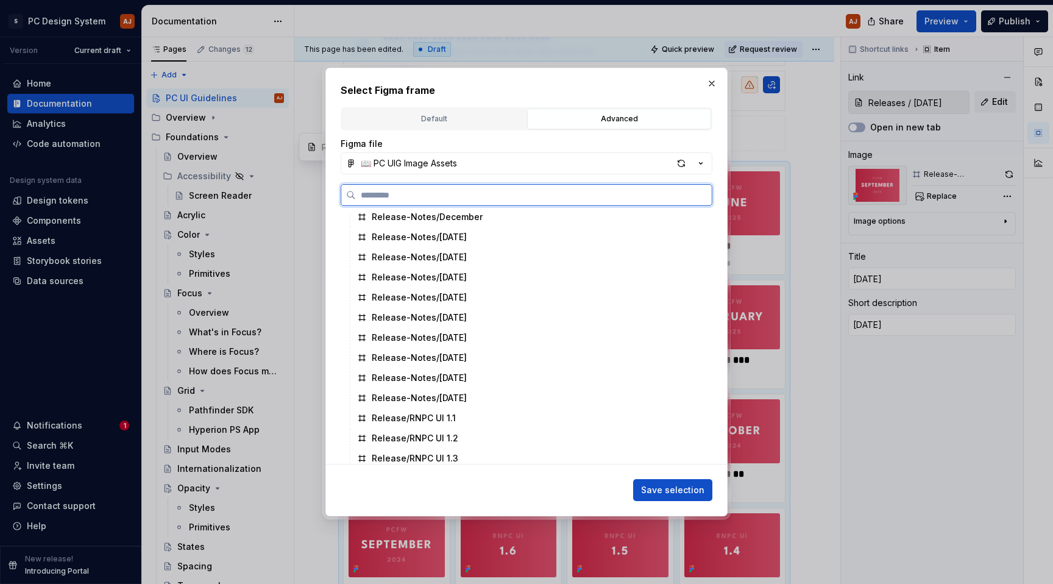
scroll to position [1091, 0]
click at [474, 402] on div "Release-Notes/Aug25" at bounding box center [527, 398] width 350 height 19
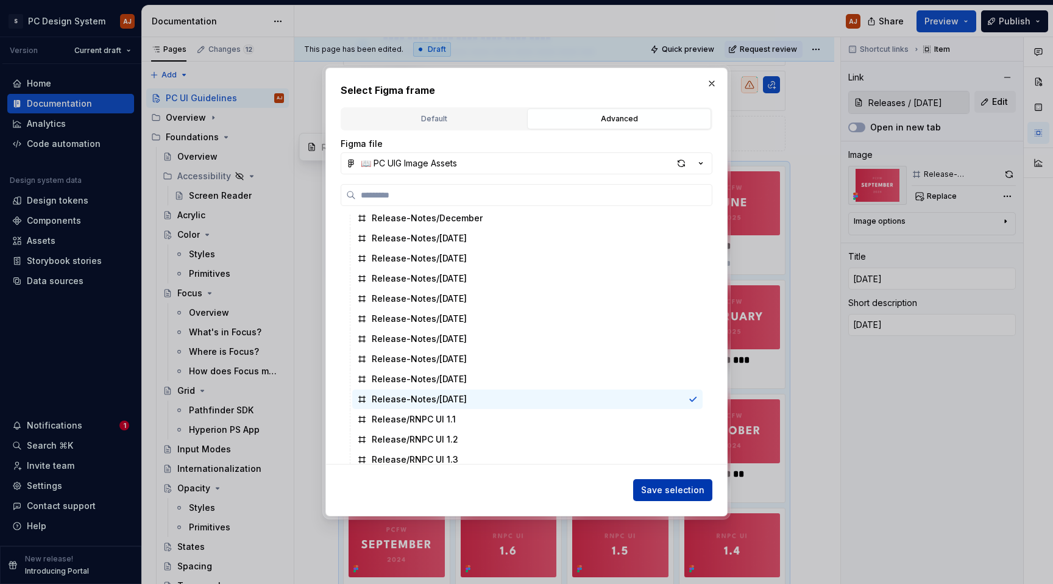
click at [684, 483] on button "Save selection" at bounding box center [672, 490] width 79 height 22
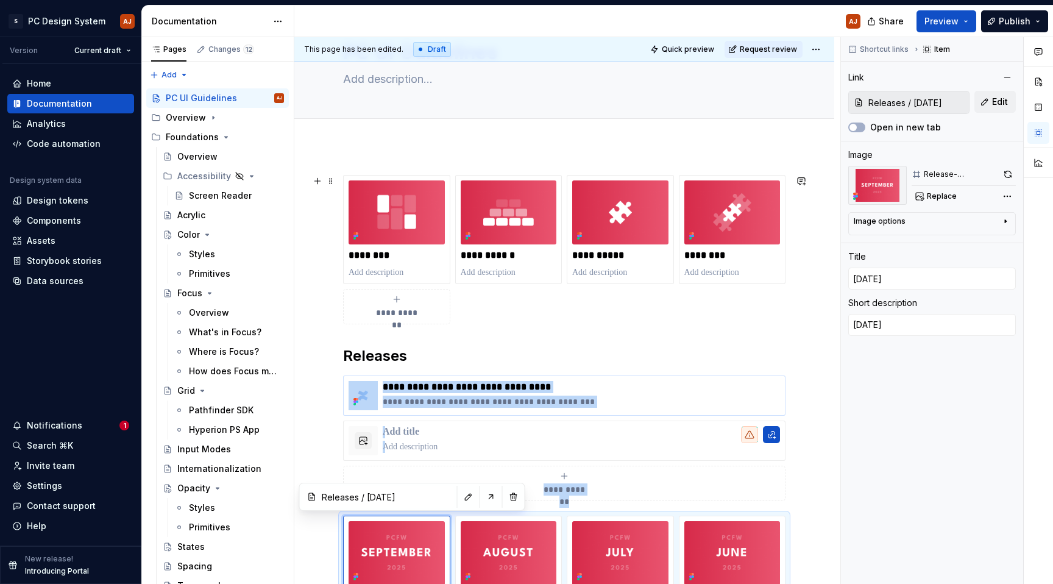
scroll to position [0, 0]
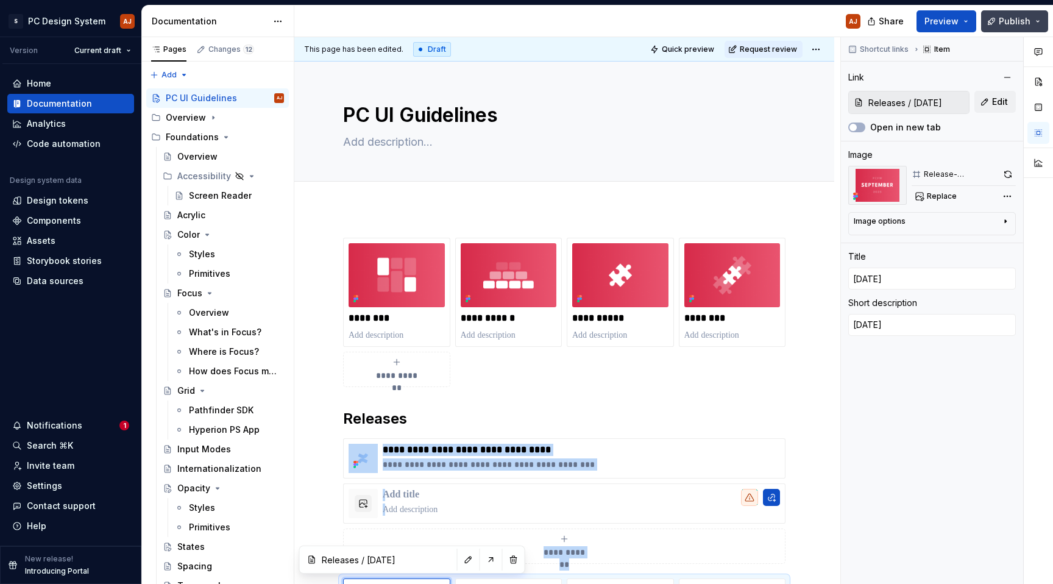
click at [1024, 24] on span "Publish" at bounding box center [1015, 21] width 32 height 12
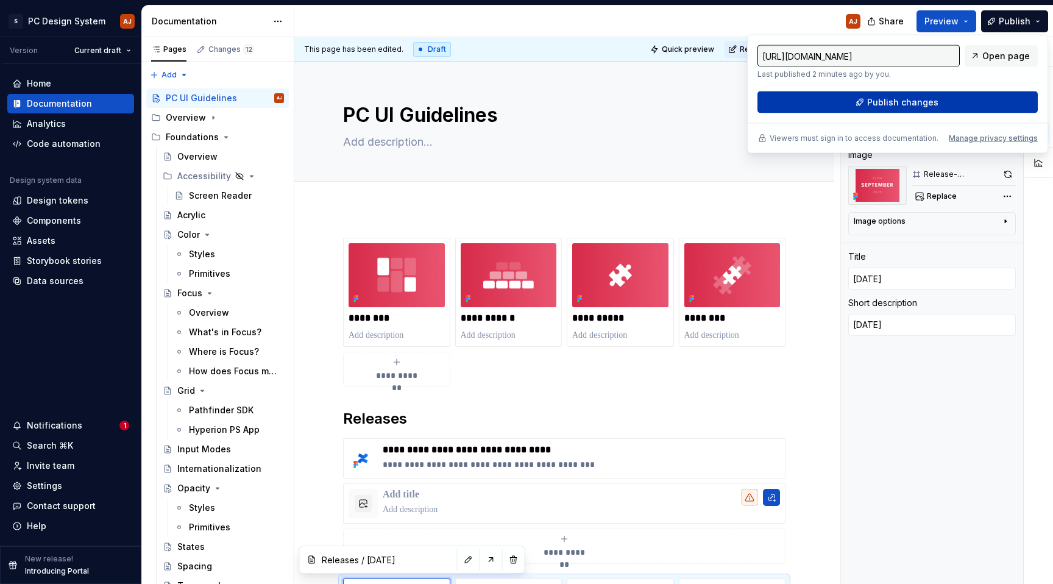
click at [996, 96] on button "Publish changes" at bounding box center [897, 102] width 280 height 22
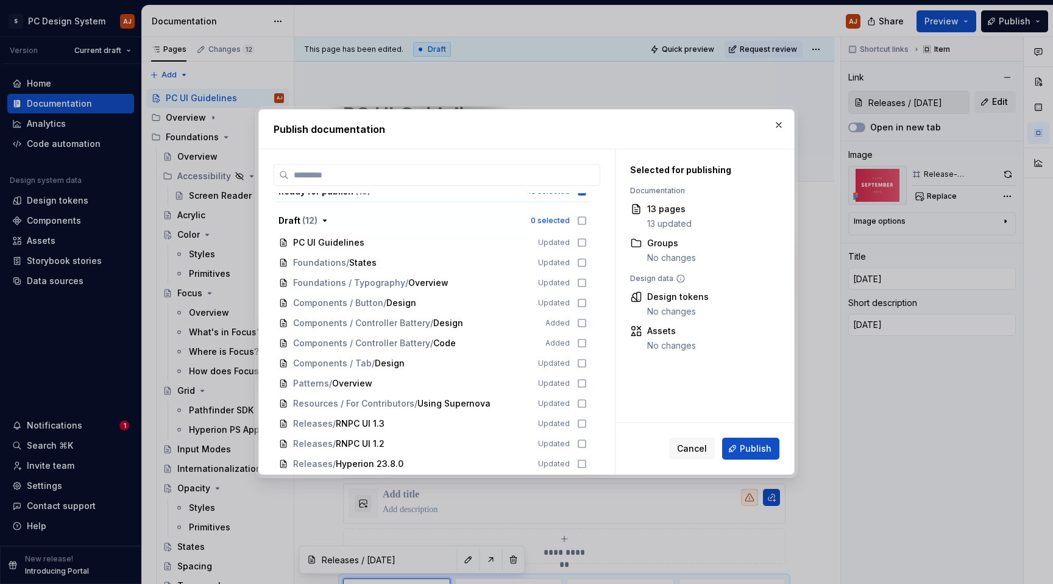
scroll to position [255, 0]
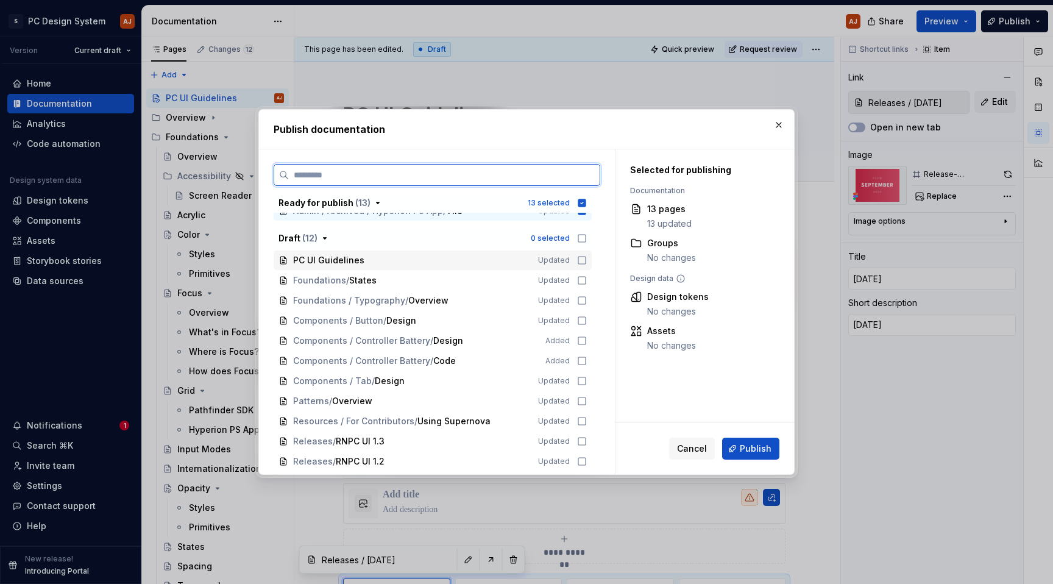
click at [571, 265] on div "PC UI Guidelines Updated" at bounding box center [433, 259] width 318 height 19
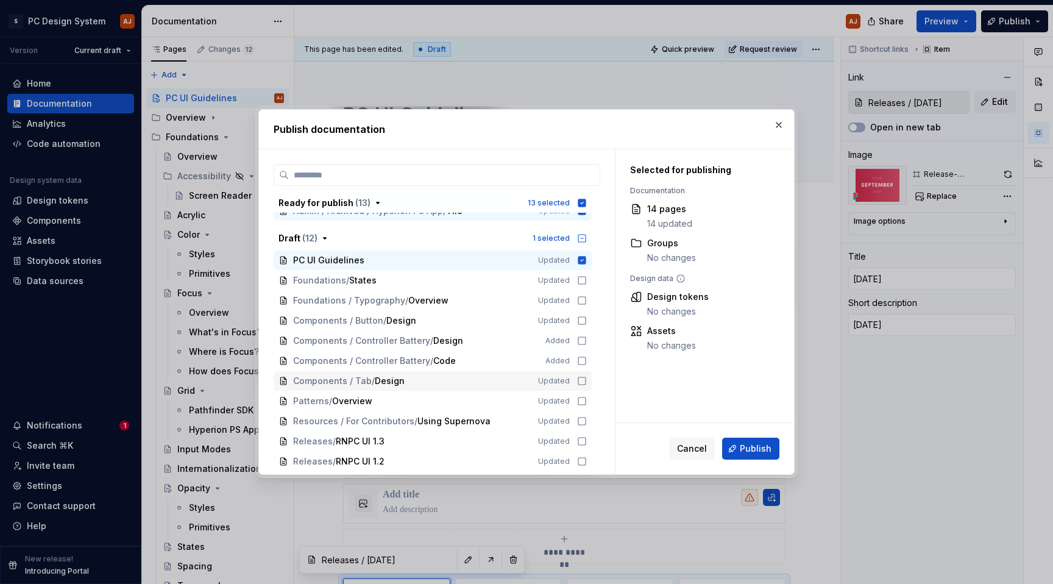
scroll to position [273, 0]
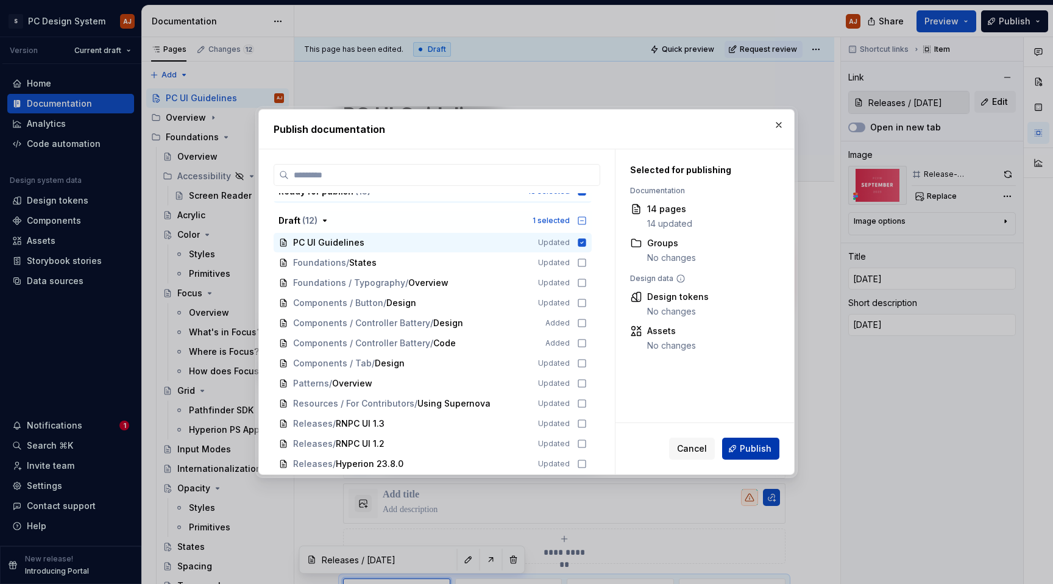
click at [752, 452] on span "Publish" at bounding box center [756, 448] width 32 height 12
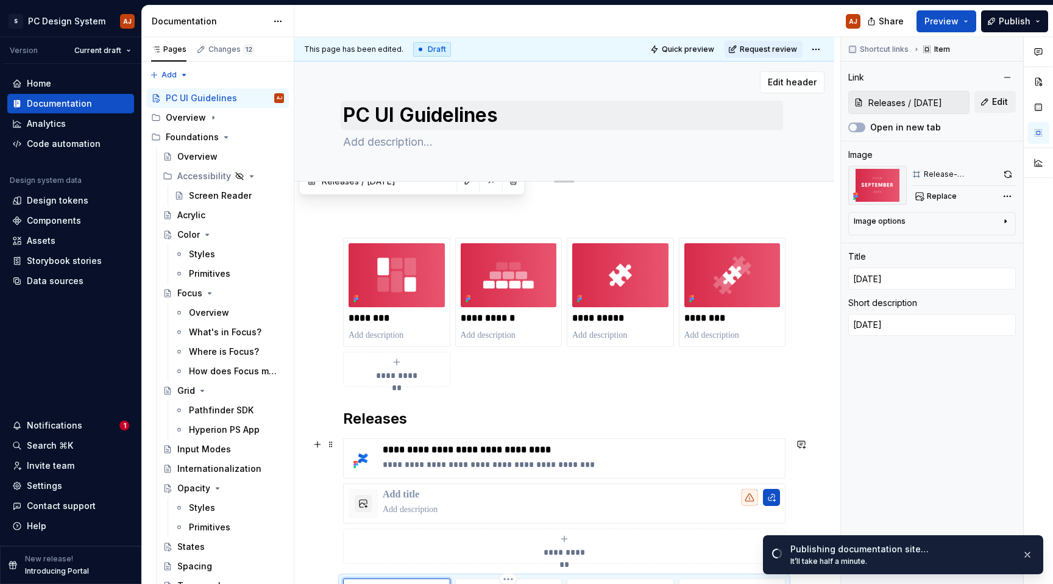
scroll to position [839, 0]
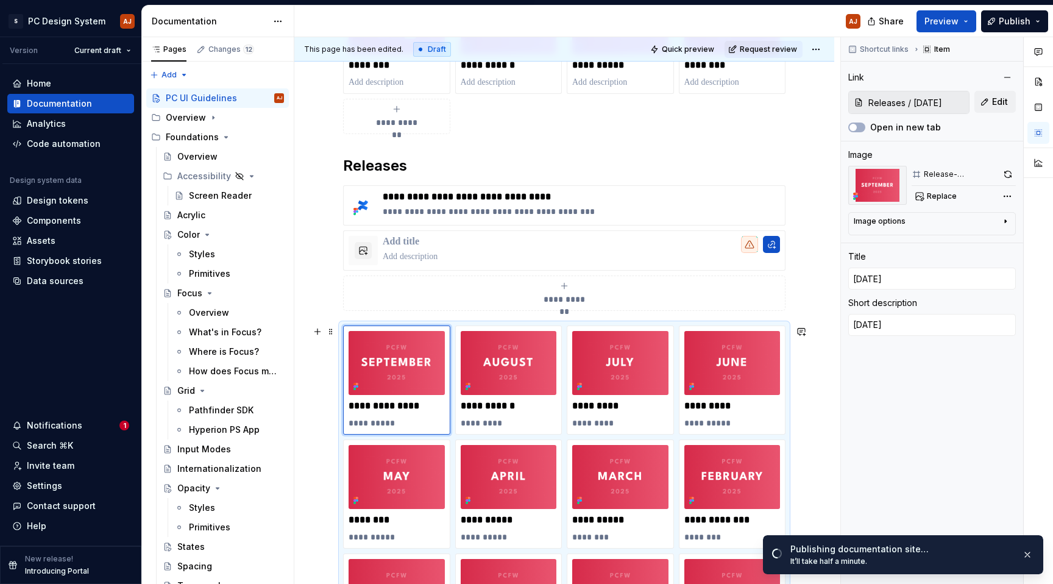
type textarea "*"
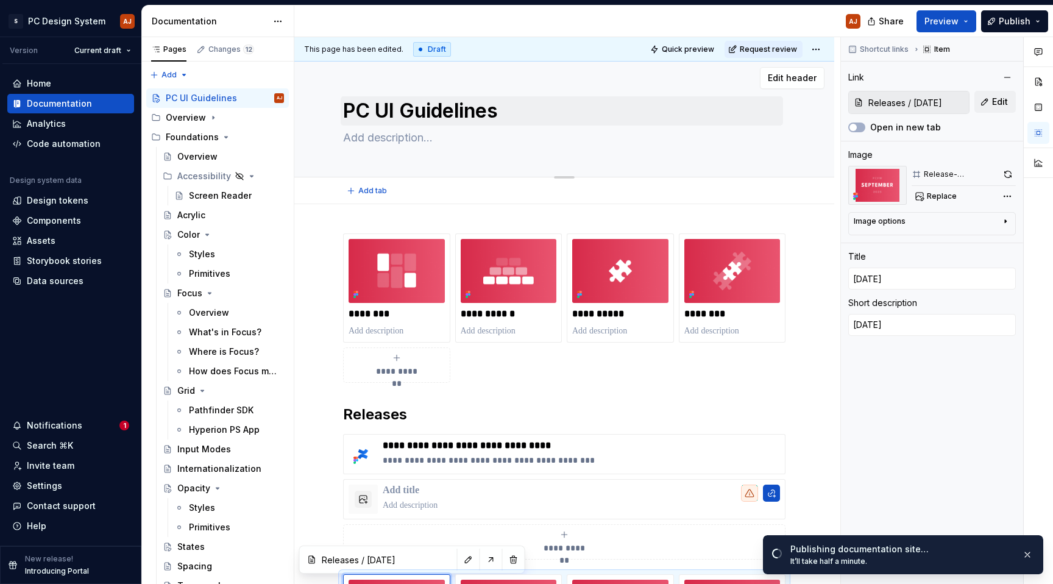
scroll to position [0, 0]
